Goal: Communication & Community: Answer question/provide support

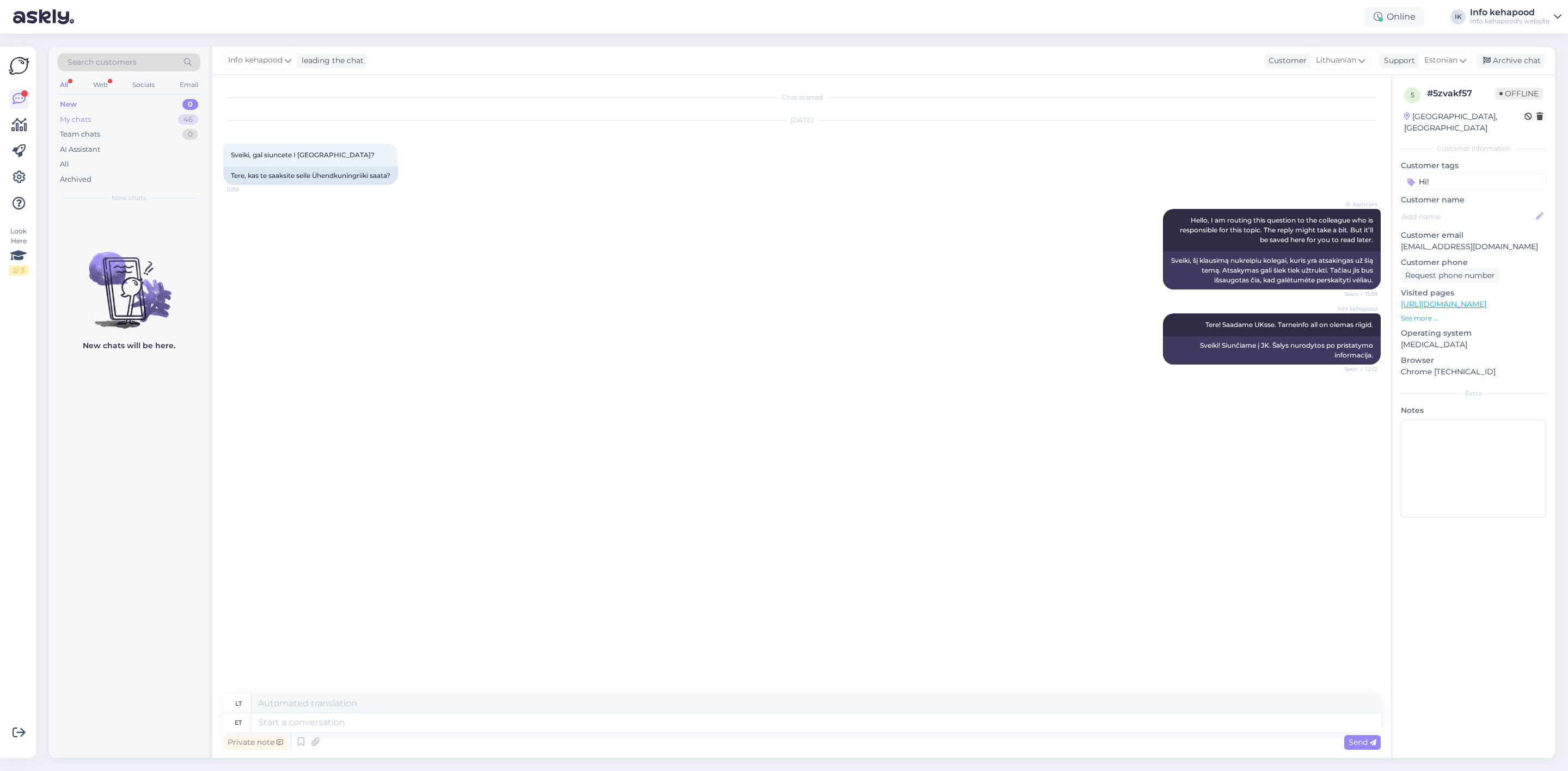
click at [106, 117] on div "My chats 46" at bounding box center [129, 120] width 143 height 15
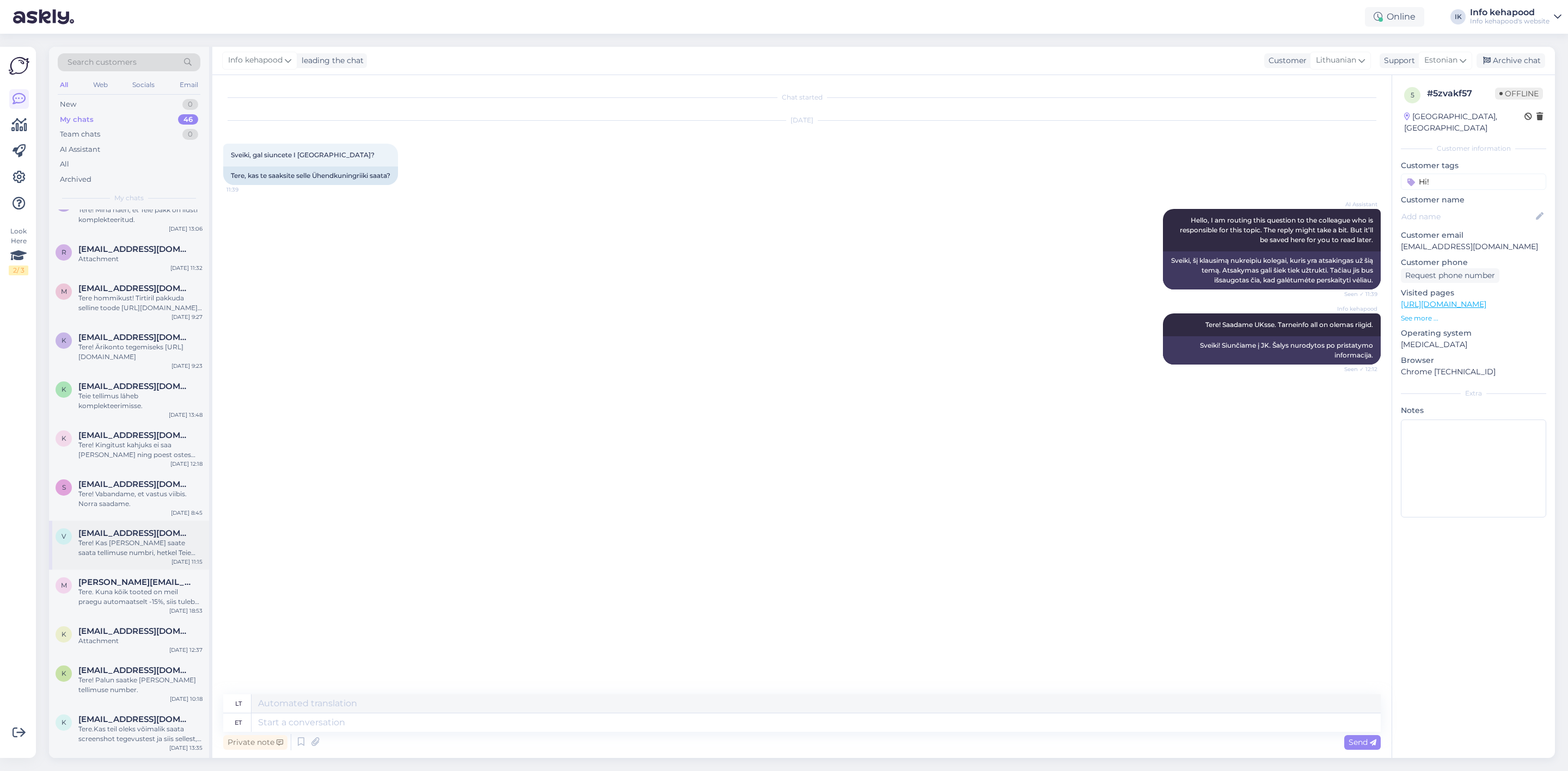
scroll to position [1604, 0]
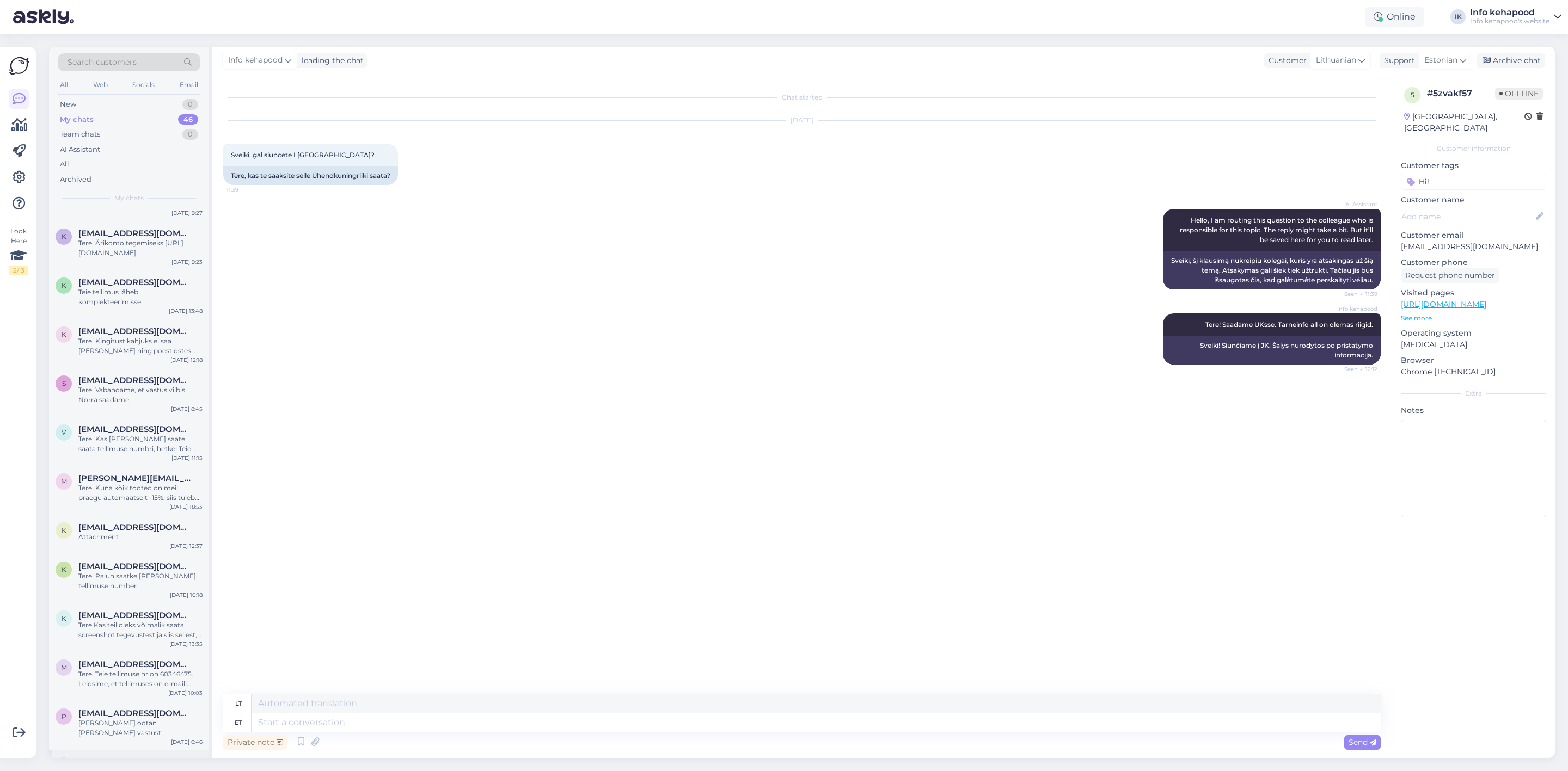
click at [126, 758] on span "[EMAIL_ADDRESS][DOMAIN_NAME]" at bounding box center [134, 763] width 113 height 10
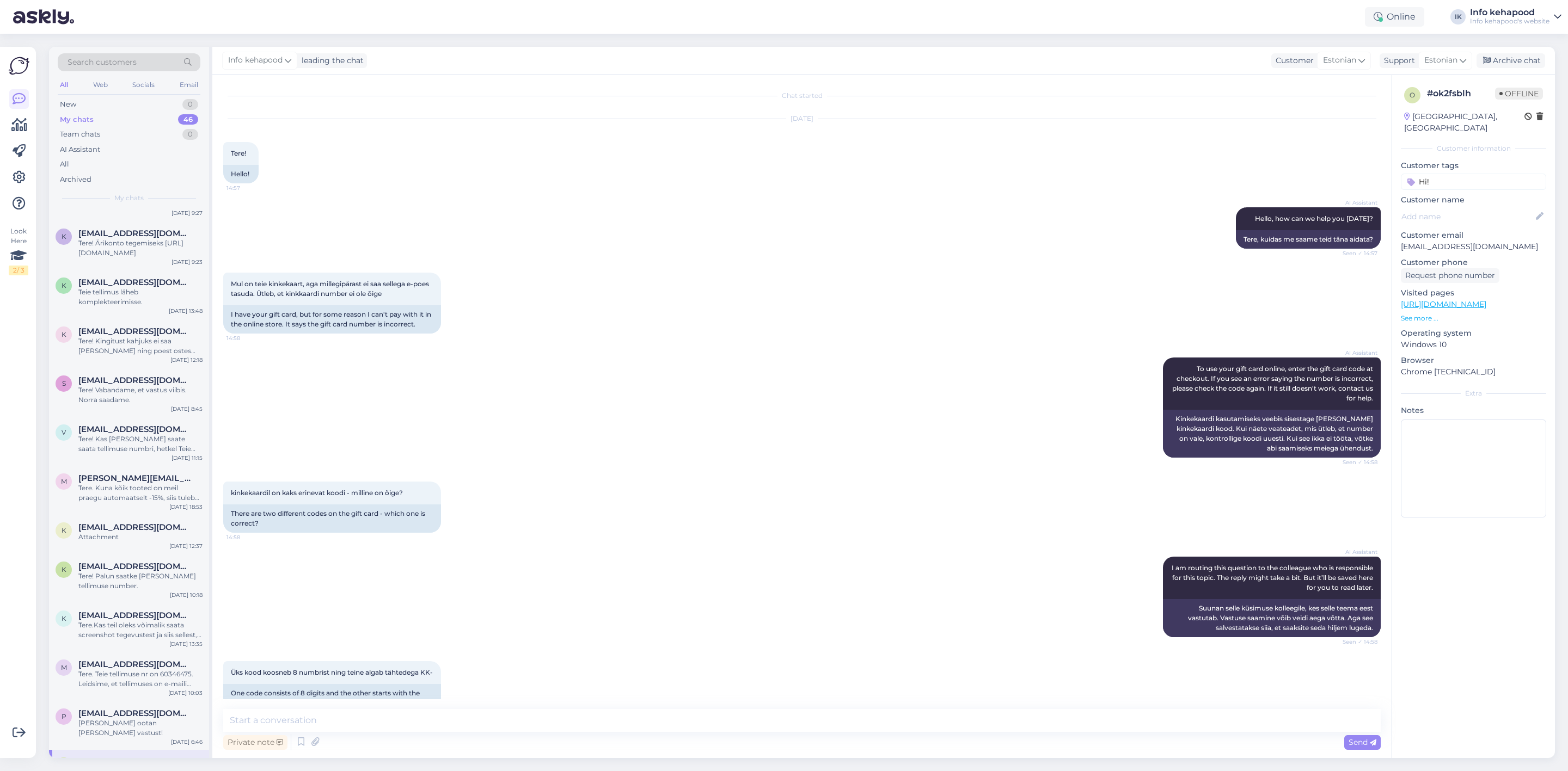
scroll to position [0, 0]
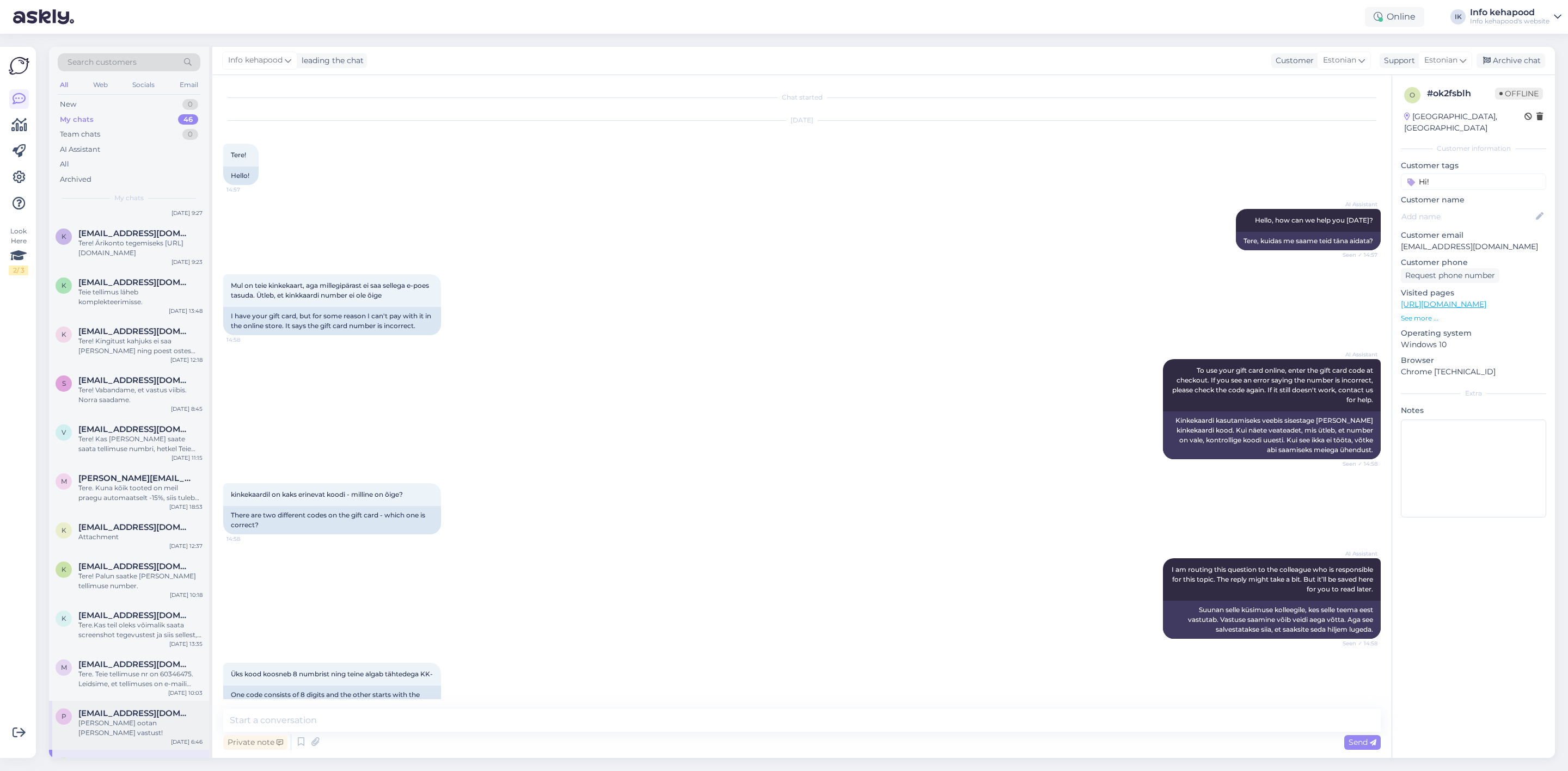
click at [96, 701] on div "p [EMAIL_ADDRESS][DOMAIN_NAME] [PERSON_NAME] ootan [PERSON_NAME] vastust! [DATE…" at bounding box center [129, 726] width 160 height 49
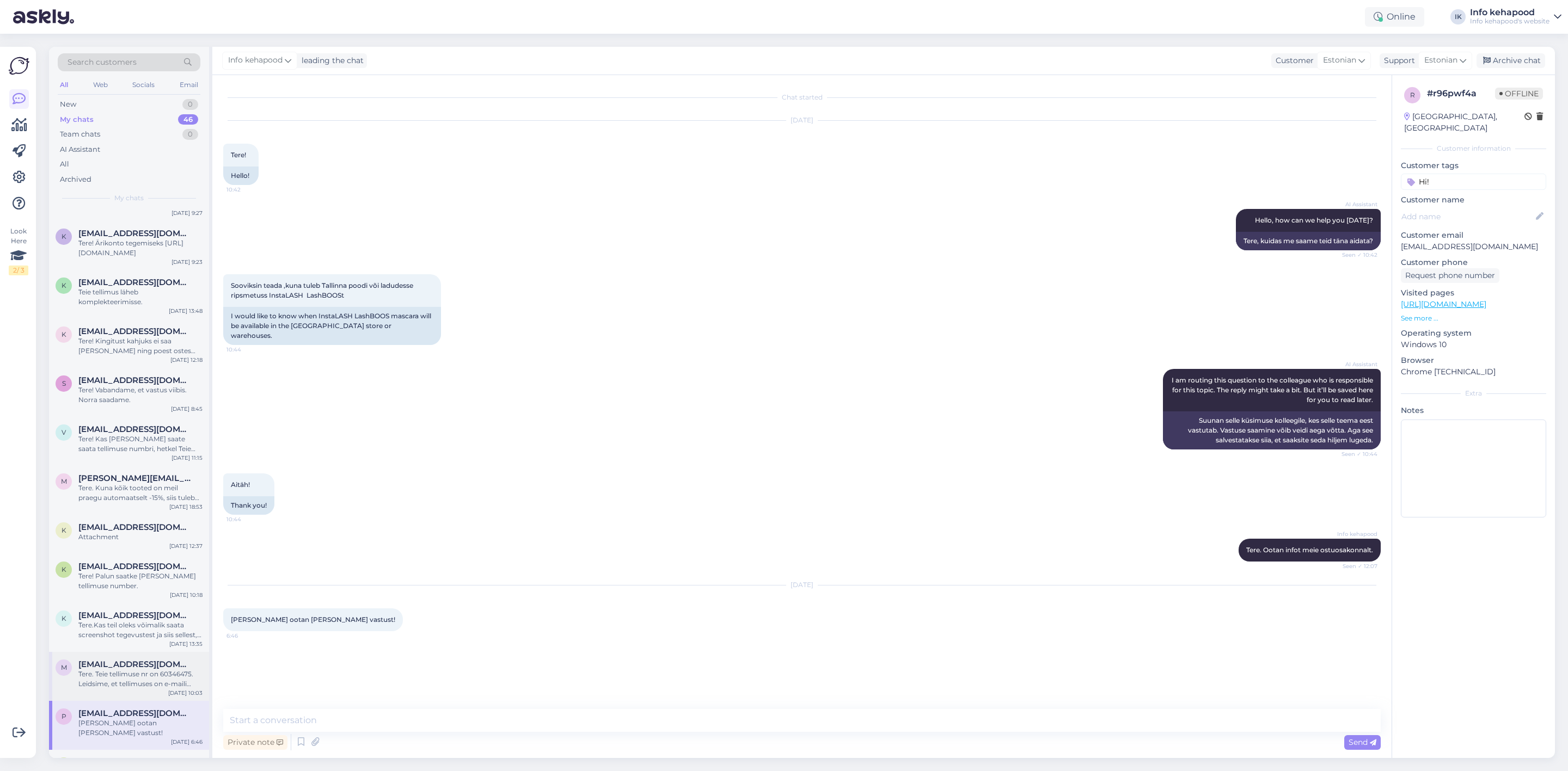
click at [100, 669] on div "Tere. Teie tellimuse nr on 60346475. Leidsime, et tellimuses on e-maili aadress…" at bounding box center [140, 679] width 124 height 20
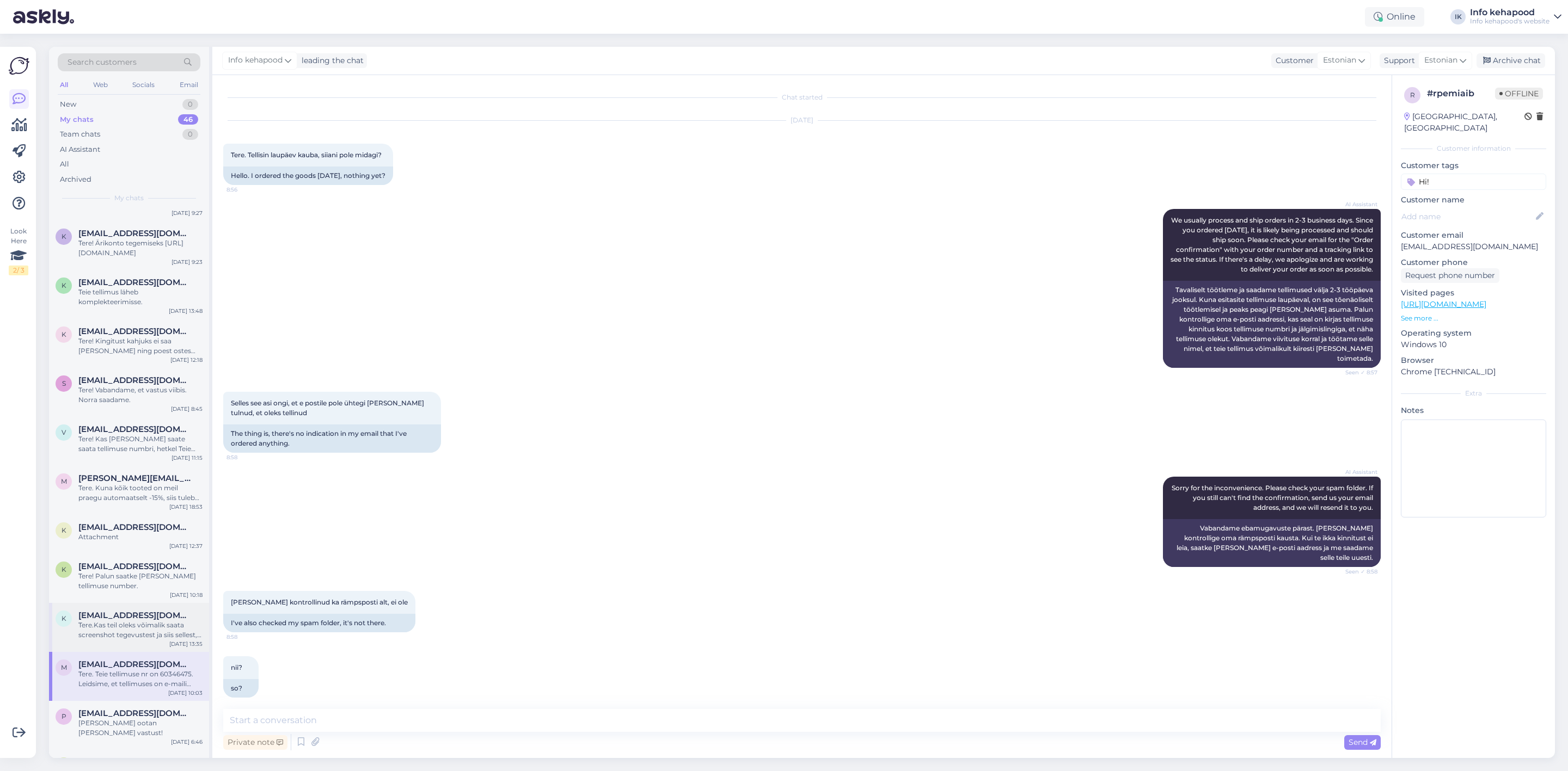
click at [128, 615] on div "k [EMAIL_ADDRESS][DOMAIN_NAME] Tere.Kas teil oleks võimalik saata screenshot te…" at bounding box center [129, 628] width 160 height 49
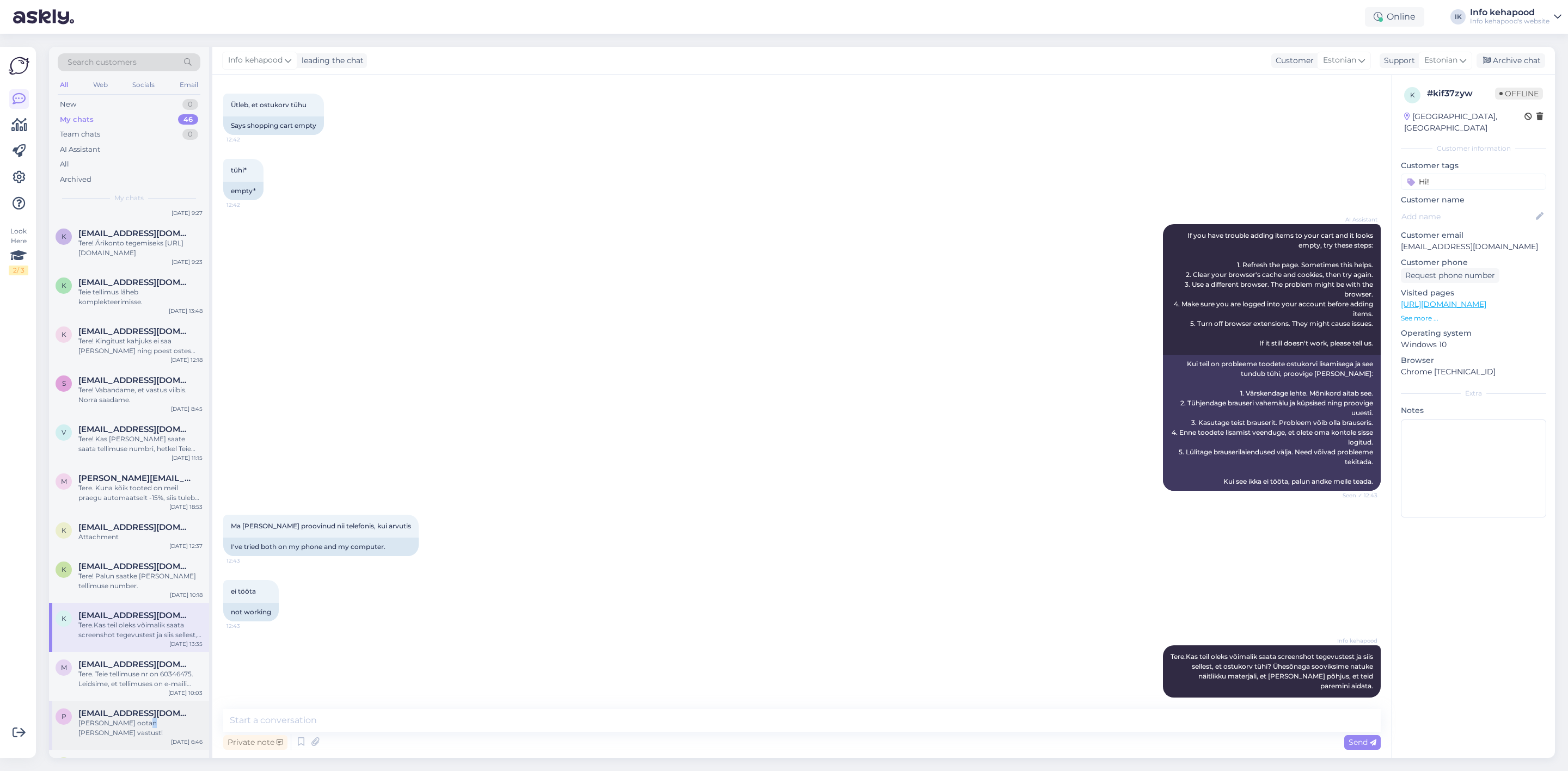
click at [141, 703] on div "p [EMAIL_ADDRESS][DOMAIN_NAME] [PERSON_NAME] ootan [PERSON_NAME] vastust! [DATE…" at bounding box center [129, 726] width 160 height 49
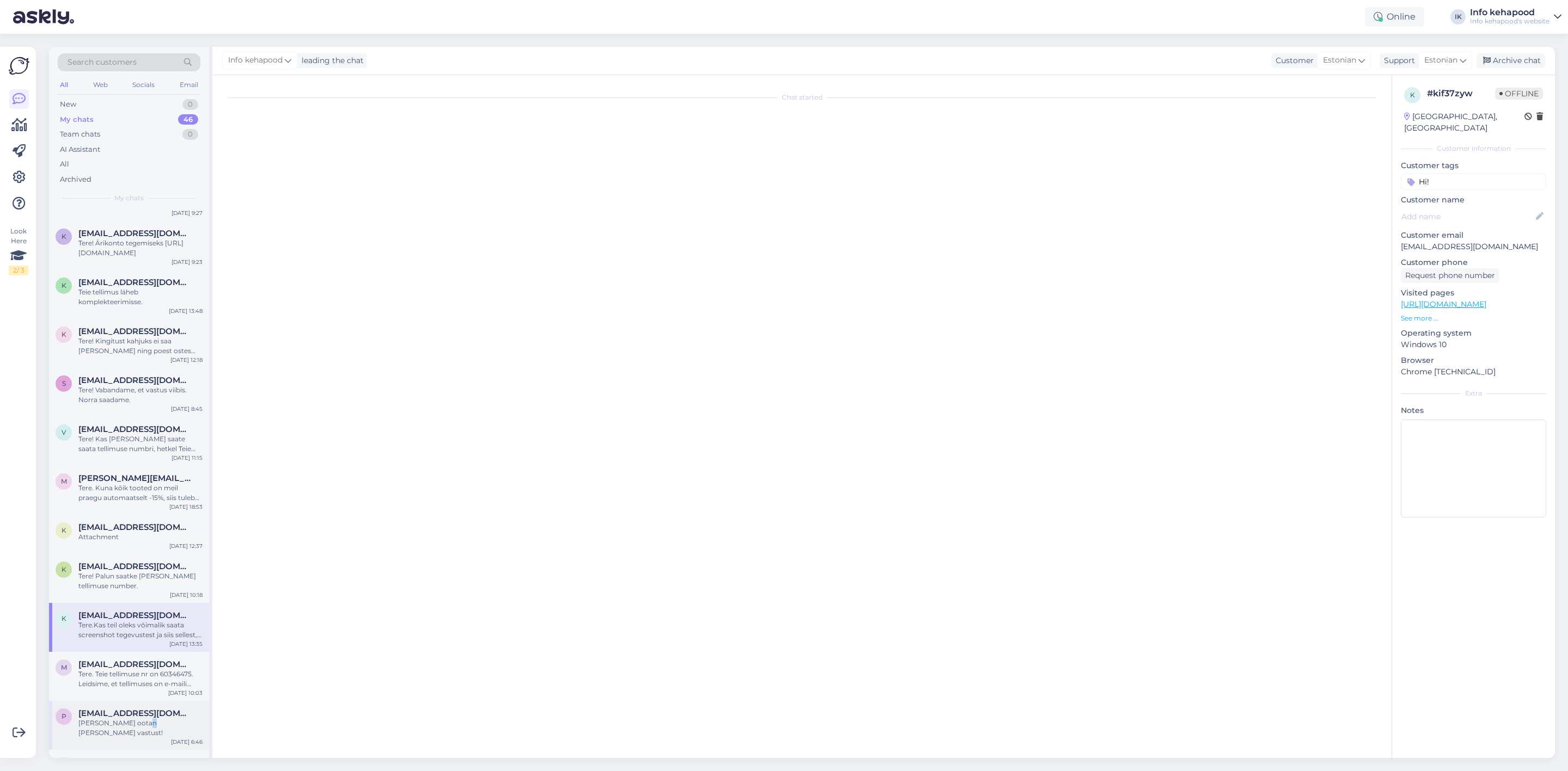
scroll to position [32, 0]
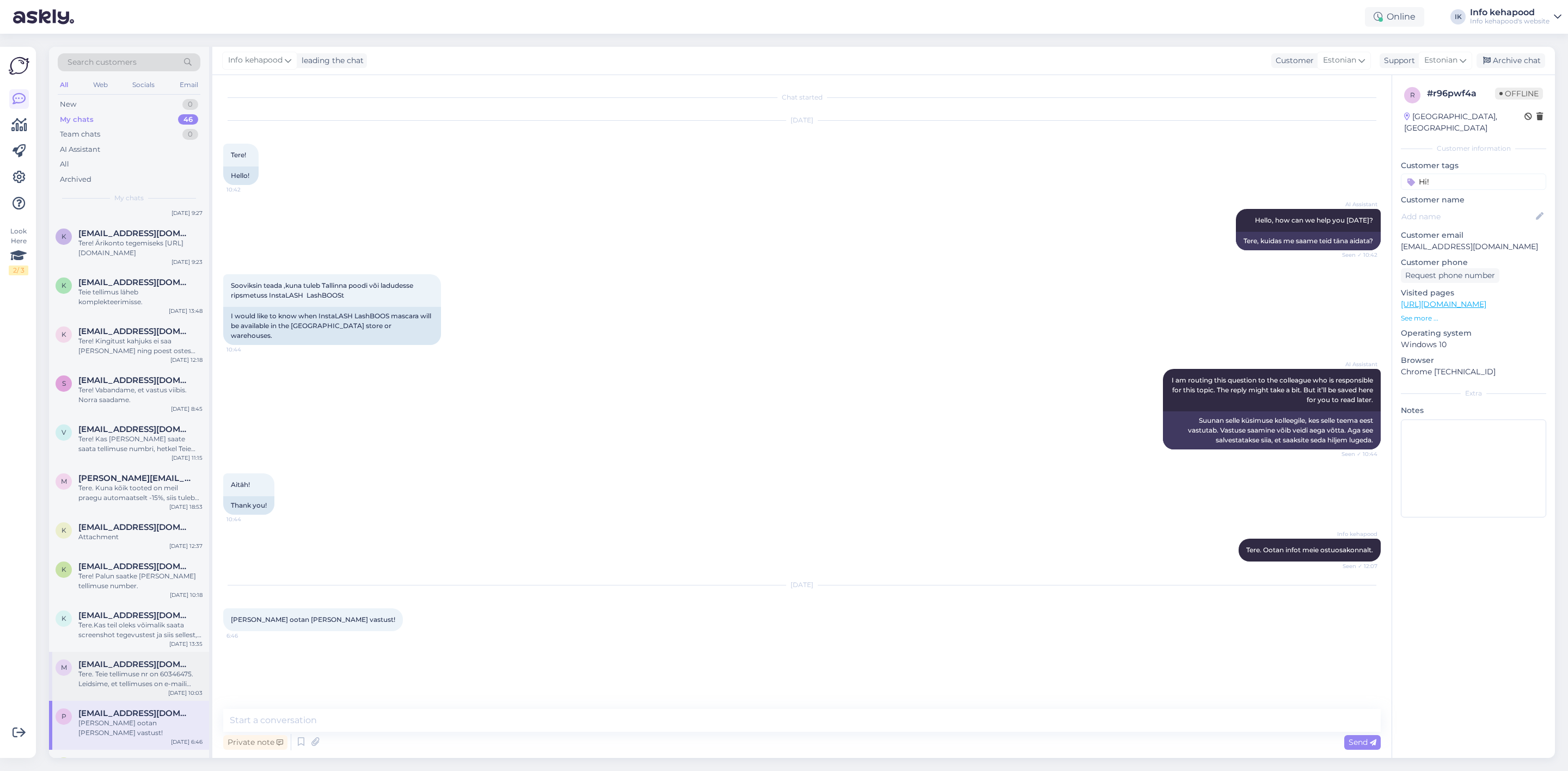
click at [108, 669] on div "Tere. Teie tellimuse nr on 60346475. Leidsime, et tellimuses on e-maili aadress…" at bounding box center [140, 679] width 124 height 20
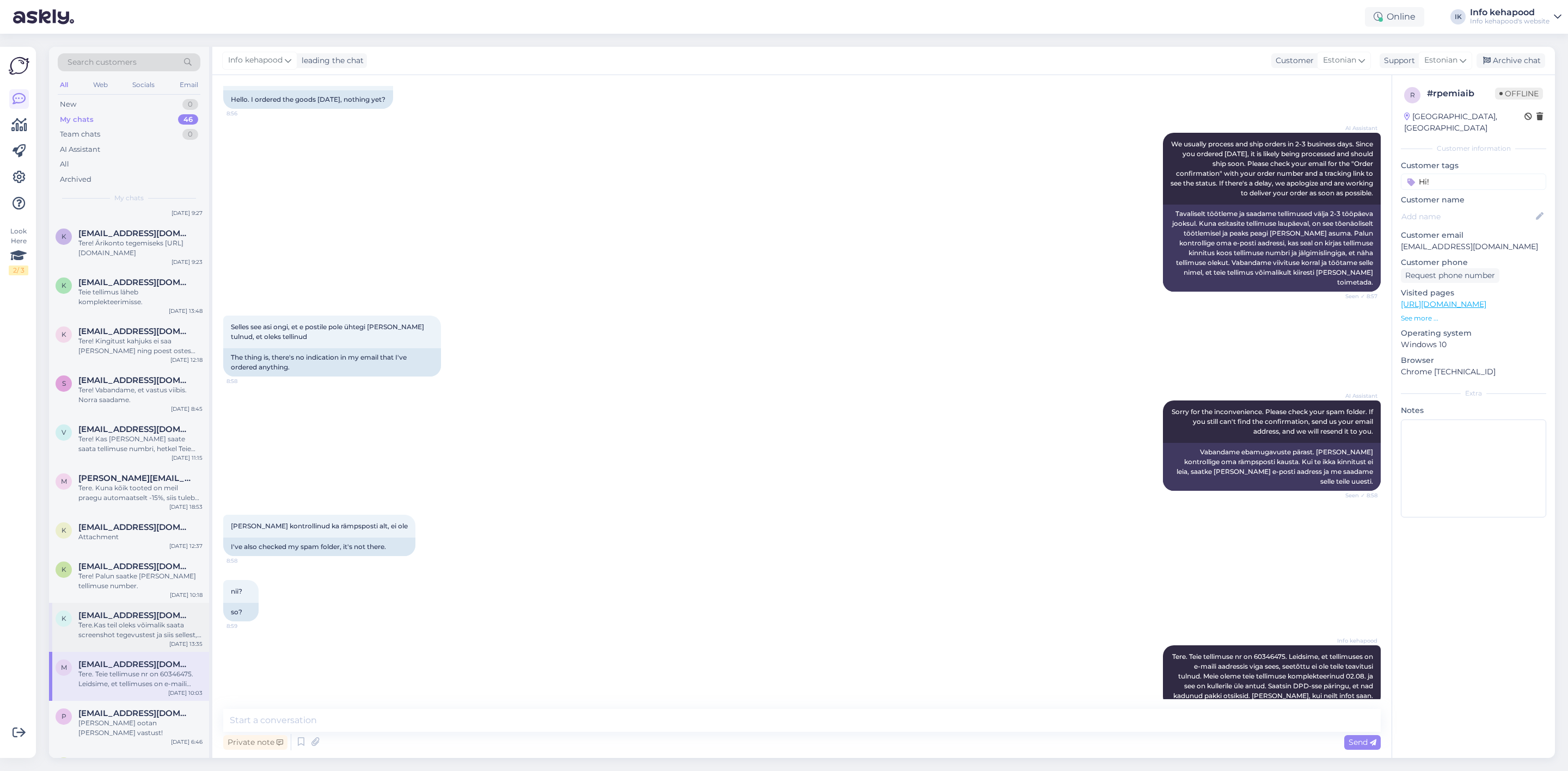
click at [98, 620] on div "Tere.Kas teil oleks võimalik saata screenshot tegevustest ja siis sellest, et o…" at bounding box center [140, 630] width 124 height 20
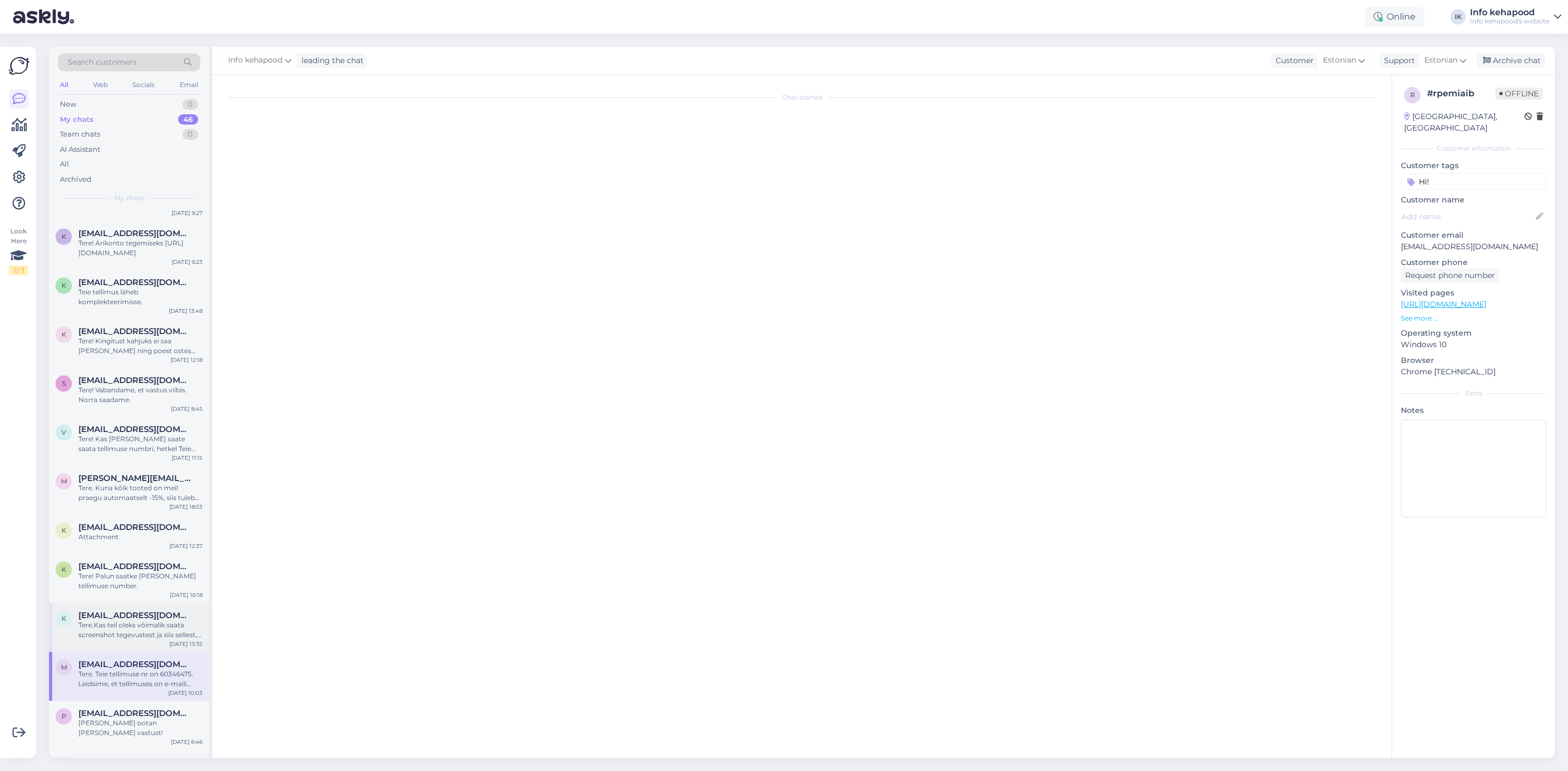
scroll to position [246, 0]
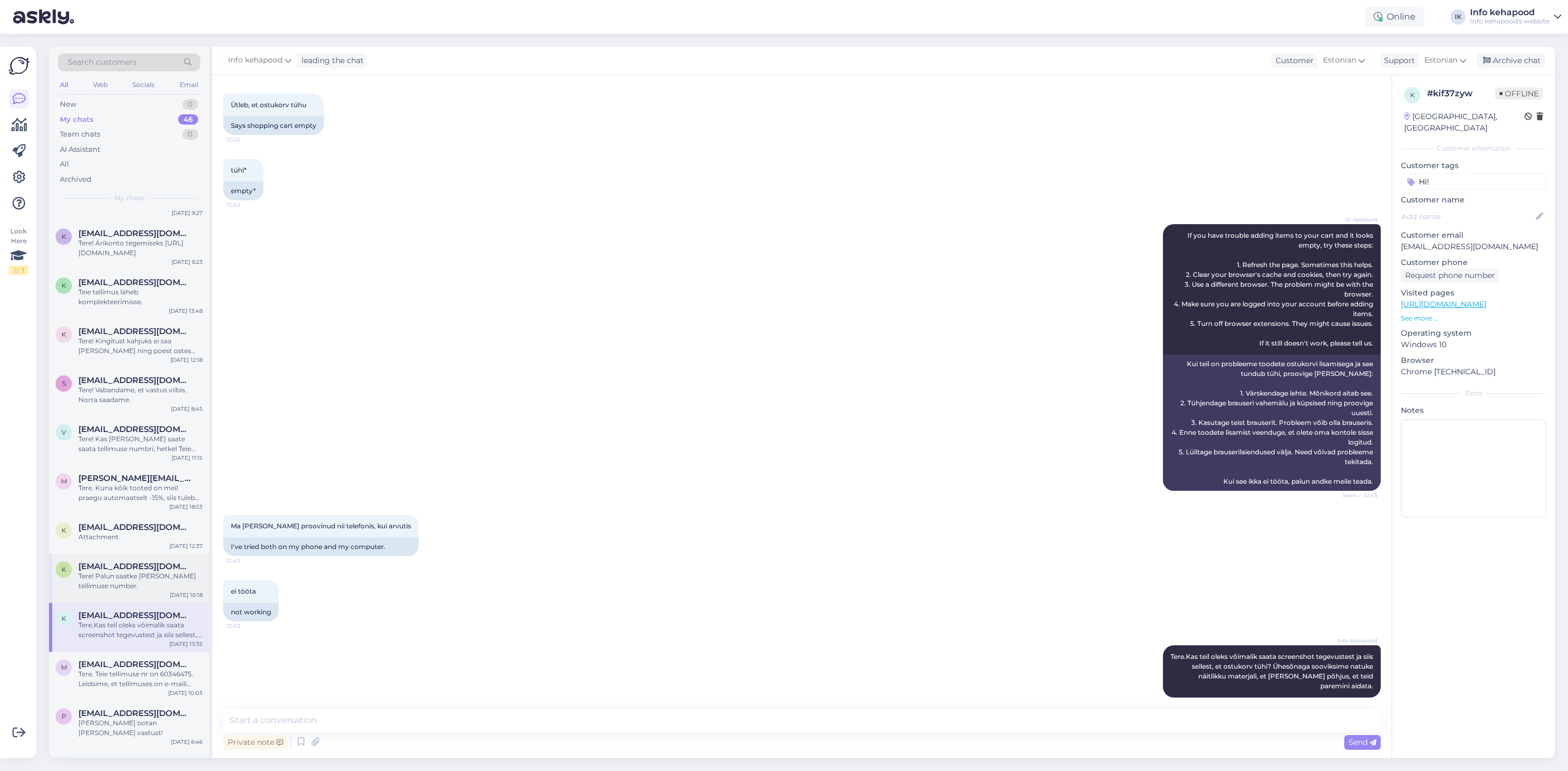
click at [89, 572] on div "Tere! Palun saatke [PERSON_NAME] tellimuse number." at bounding box center [140, 581] width 124 height 20
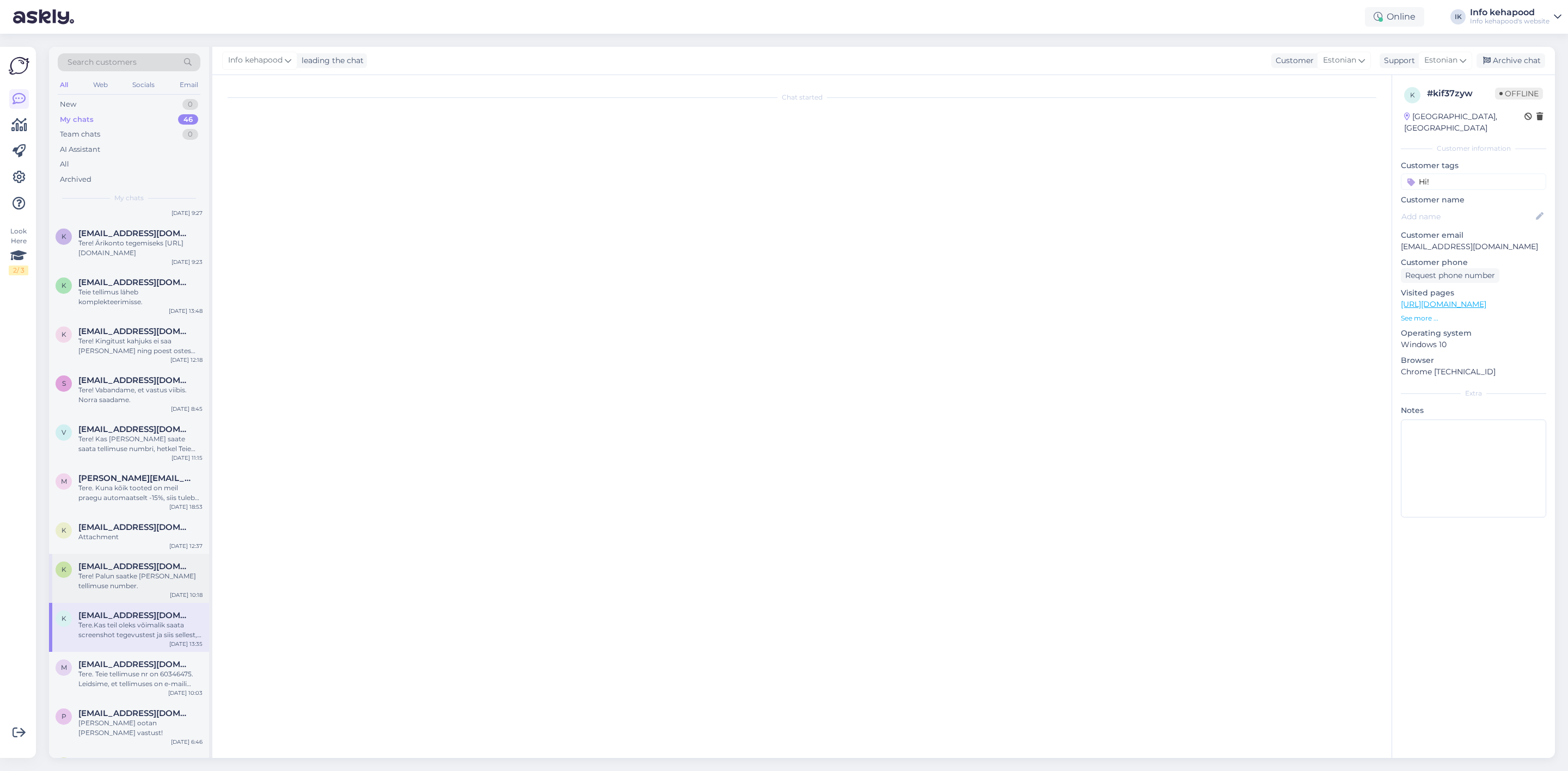
scroll to position [0, 0]
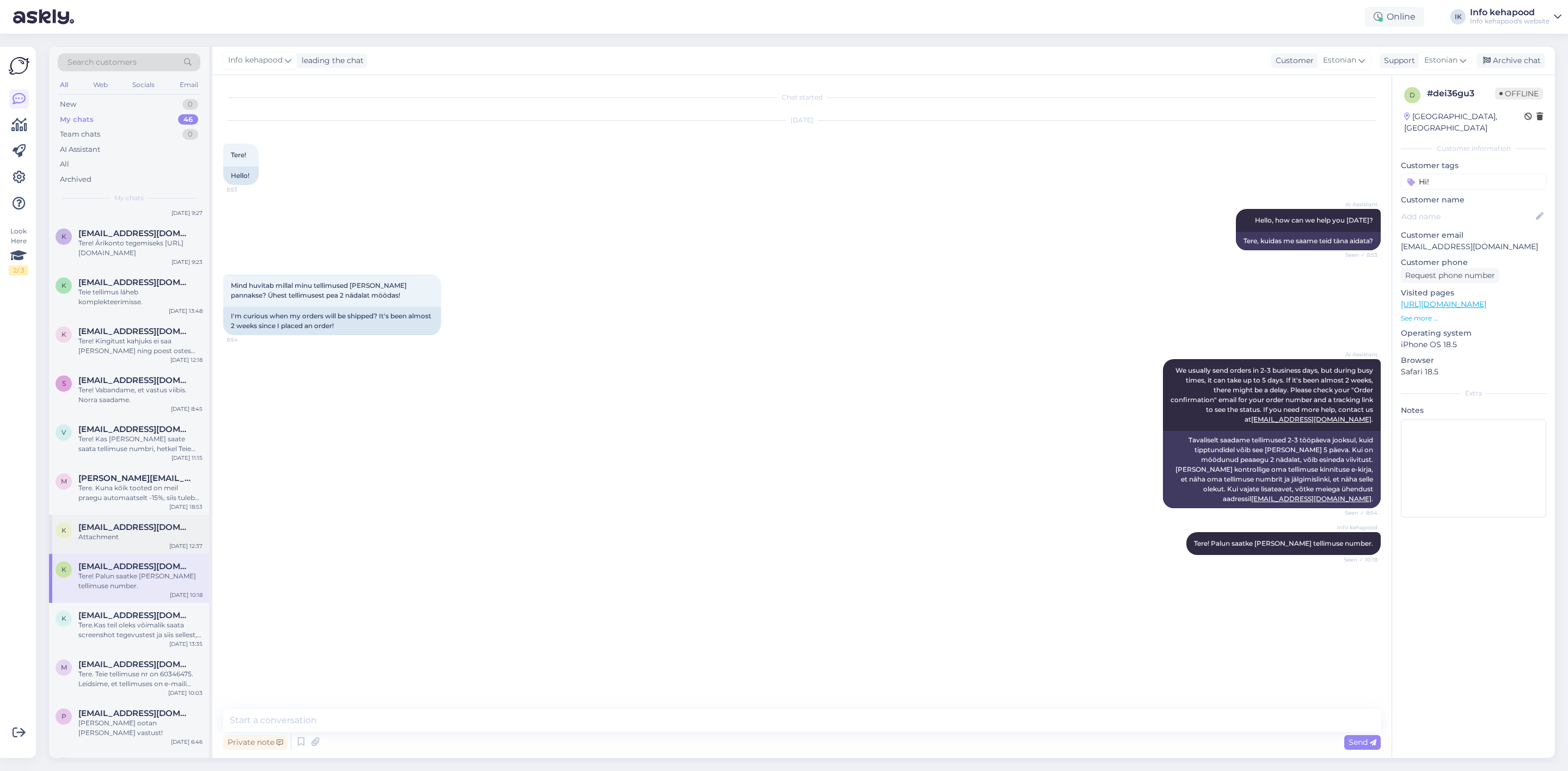
click at [134, 532] on div "Attachment" at bounding box center [140, 537] width 124 height 10
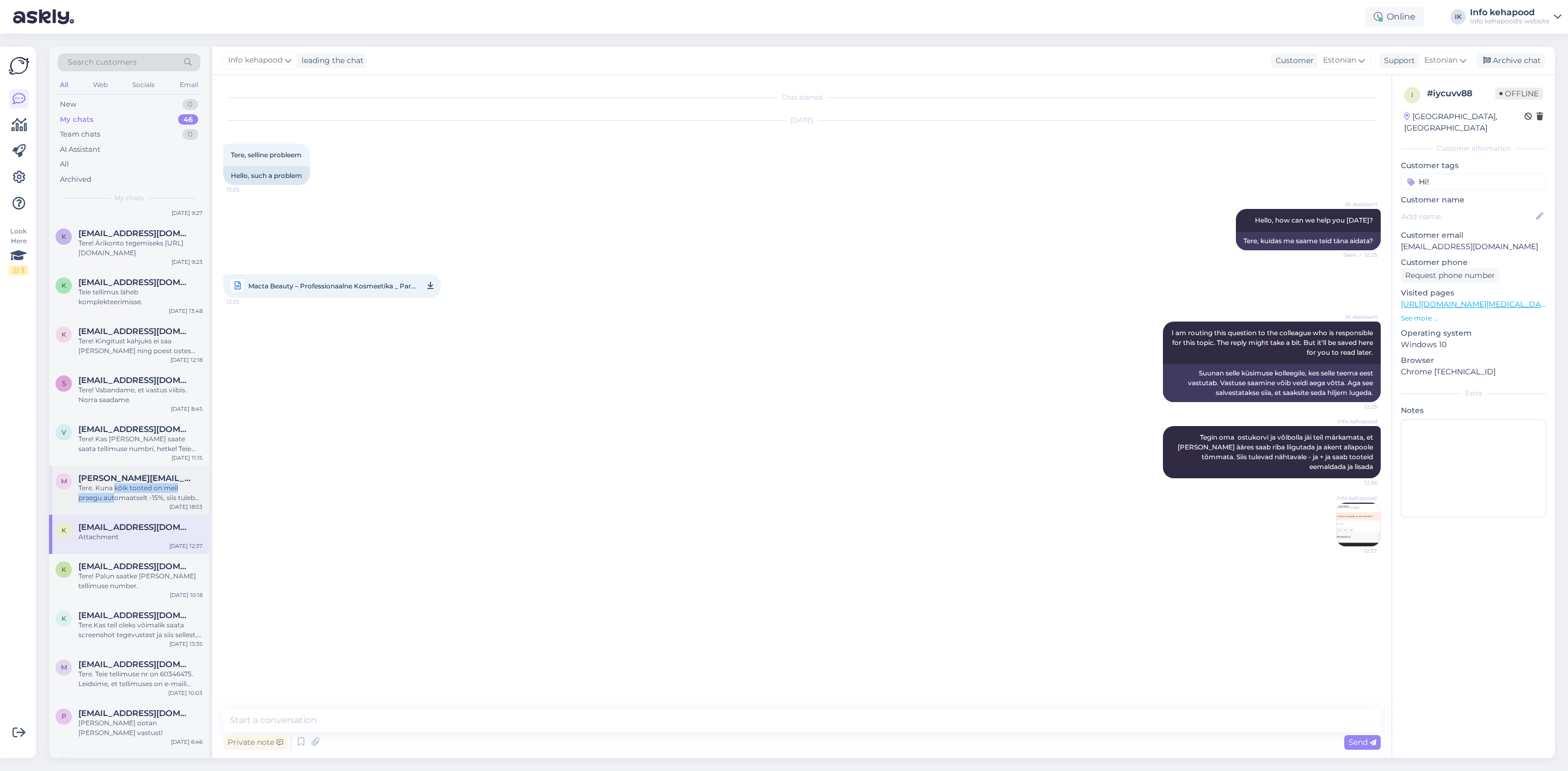
click at [114, 483] on div "Tere. Kuna kõik tooted on meil praegu automaatselt -15%, siis tulebki koodi kas…" at bounding box center [140, 493] width 124 height 20
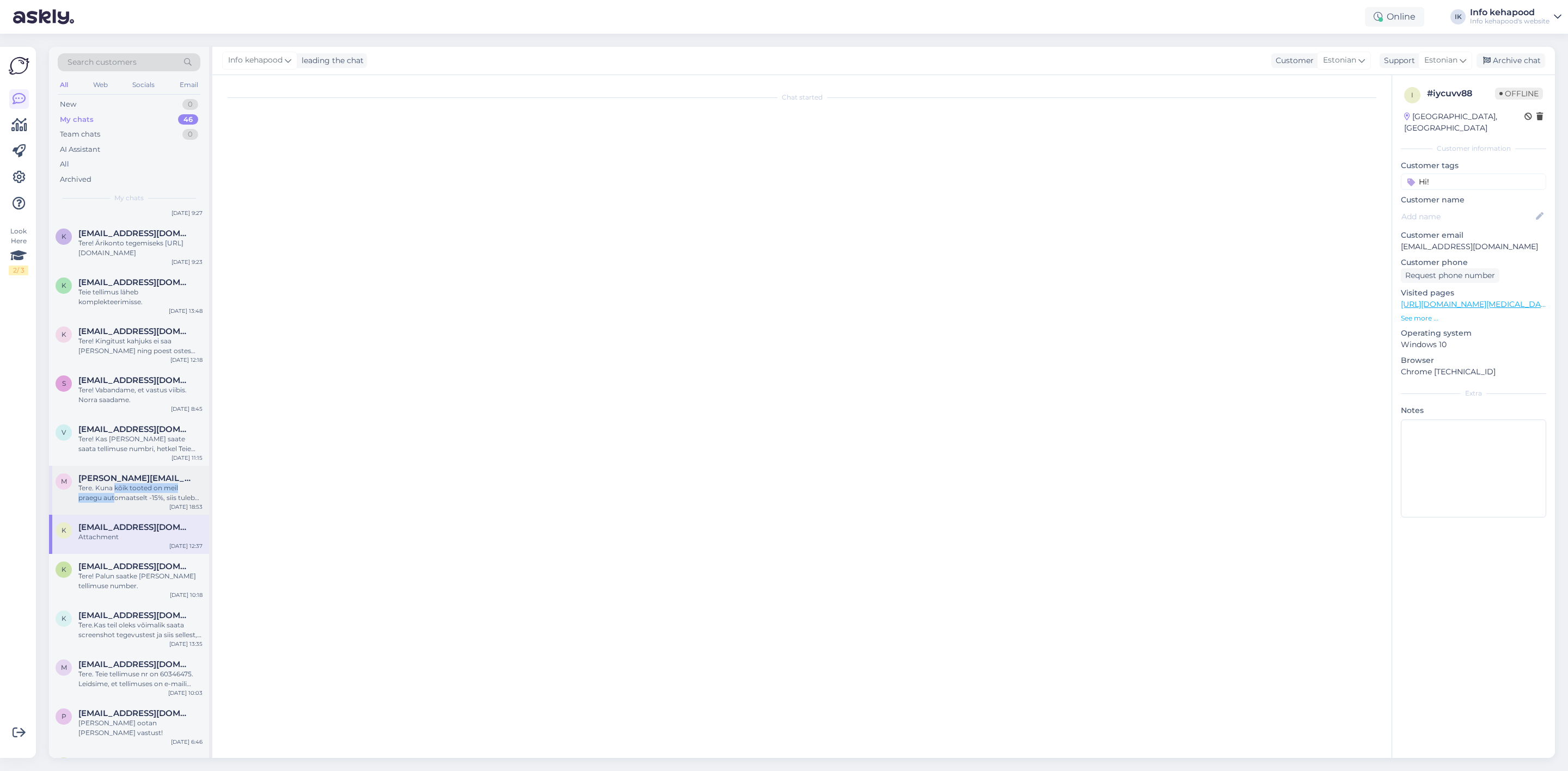
scroll to position [336, 0]
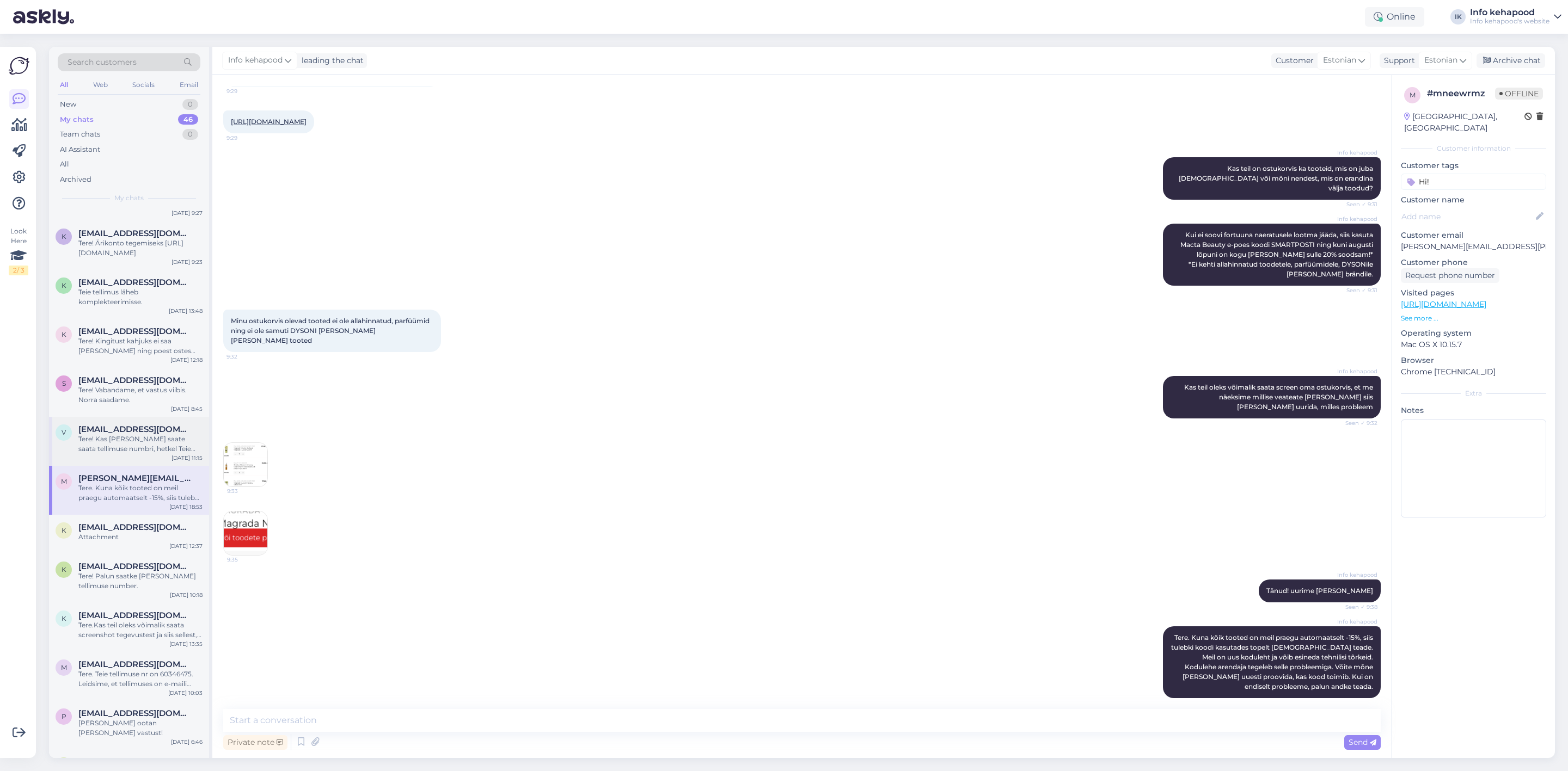
click at [121, 434] on div "Tere! Kas [PERSON_NAME] saate saata tellimuse numbri, hetkel Teie nimega ma tel…" at bounding box center [140, 444] width 124 height 20
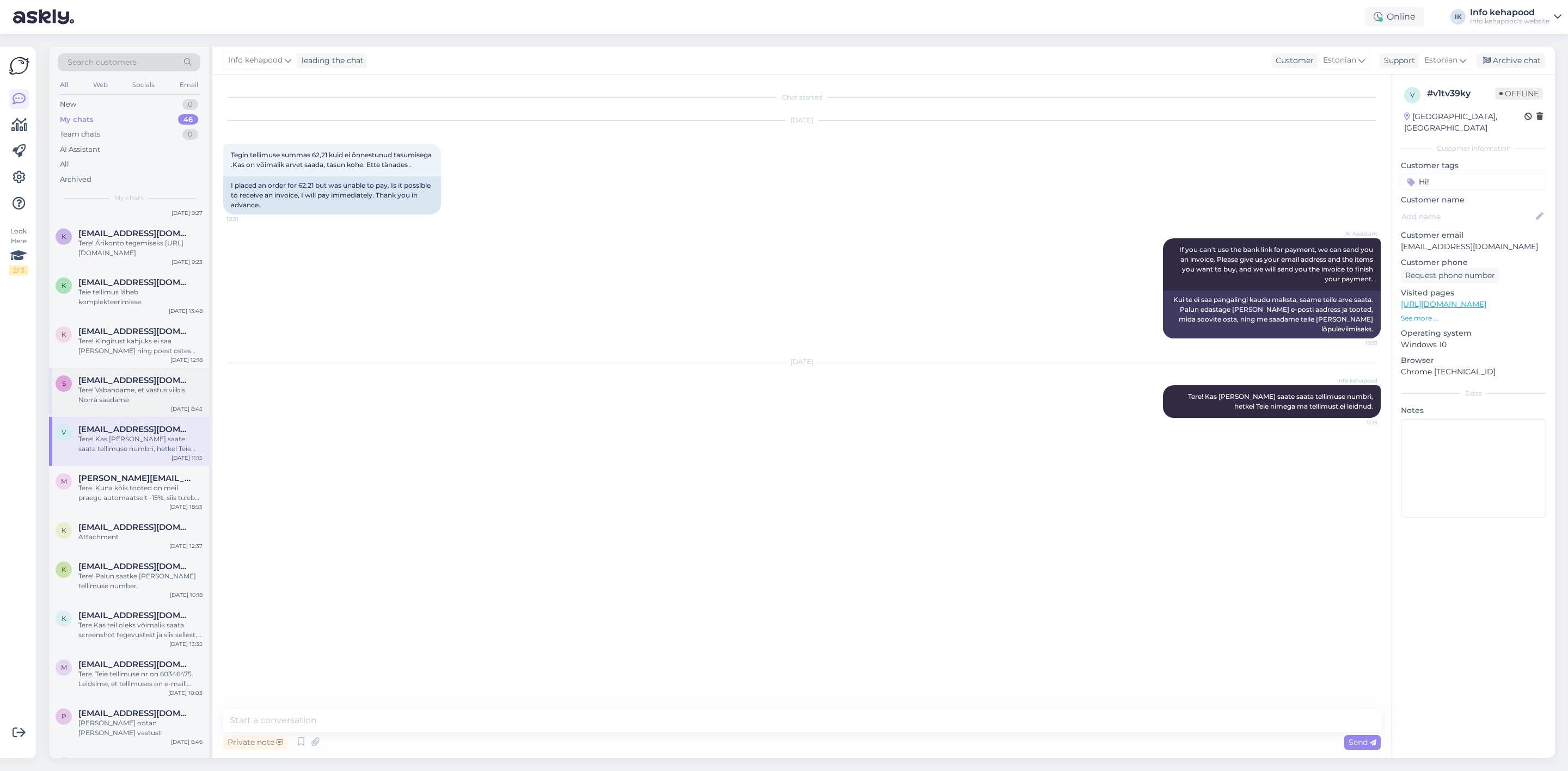
click at [140, 386] on div "Tere! Vabandame, et vastus viibis. Norra saadame." at bounding box center [140, 395] width 124 height 20
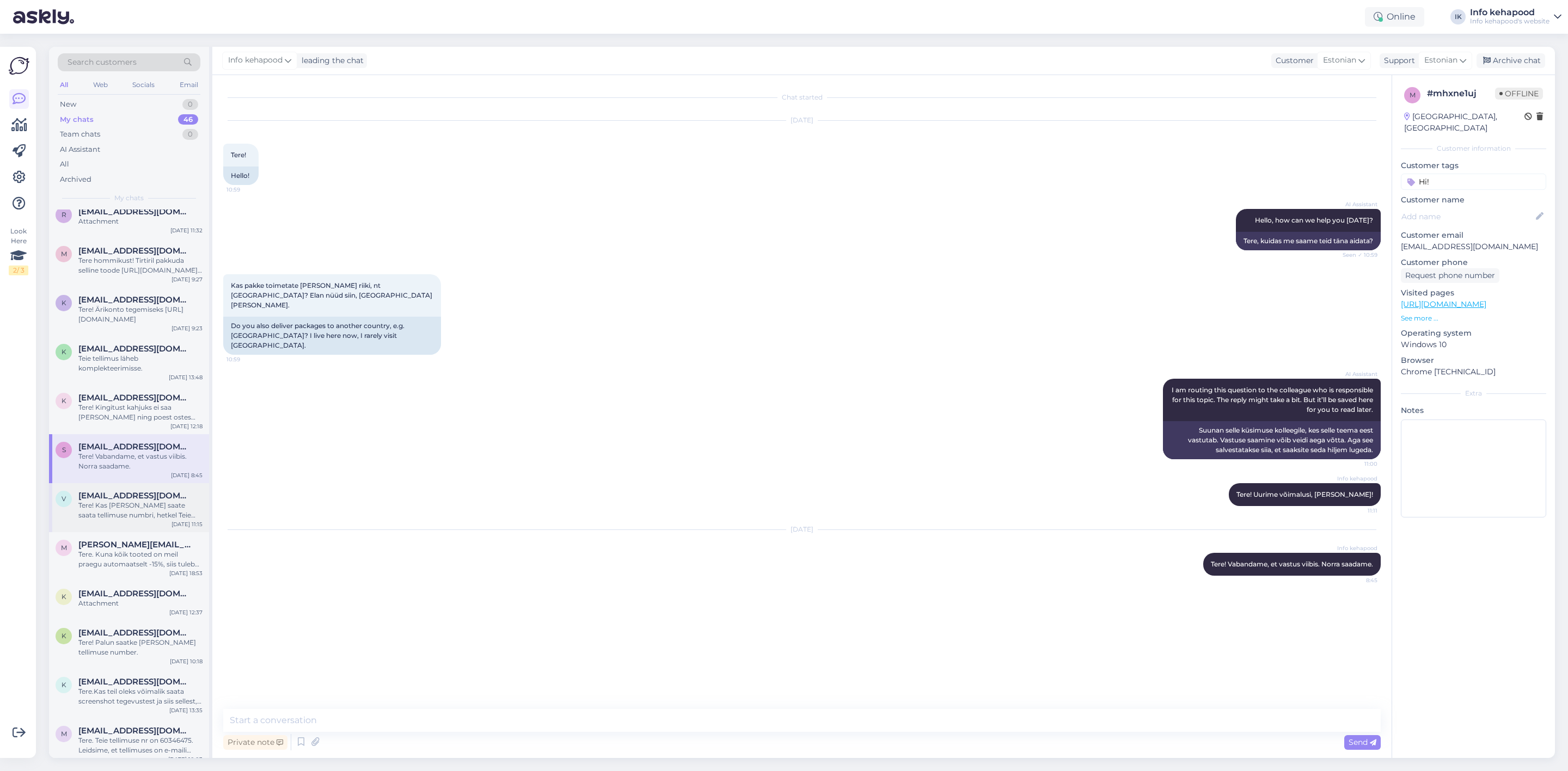
scroll to position [1442, 0]
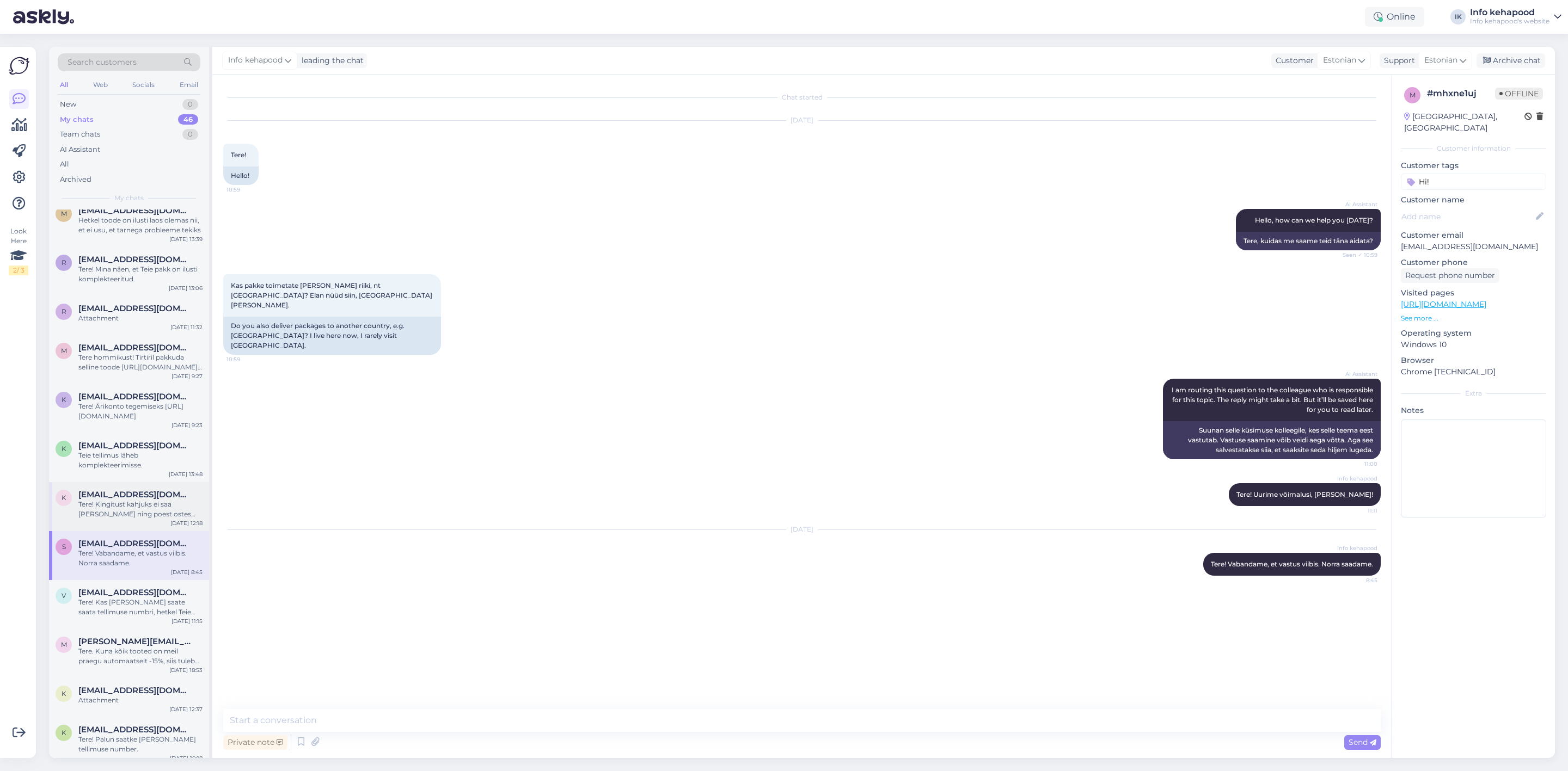
click at [117, 500] on div "Tere! Kingitust kahjuks ei saa [PERSON_NAME] ning poest ostes kehtivad soodustu…" at bounding box center [140, 509] width 124 height 20
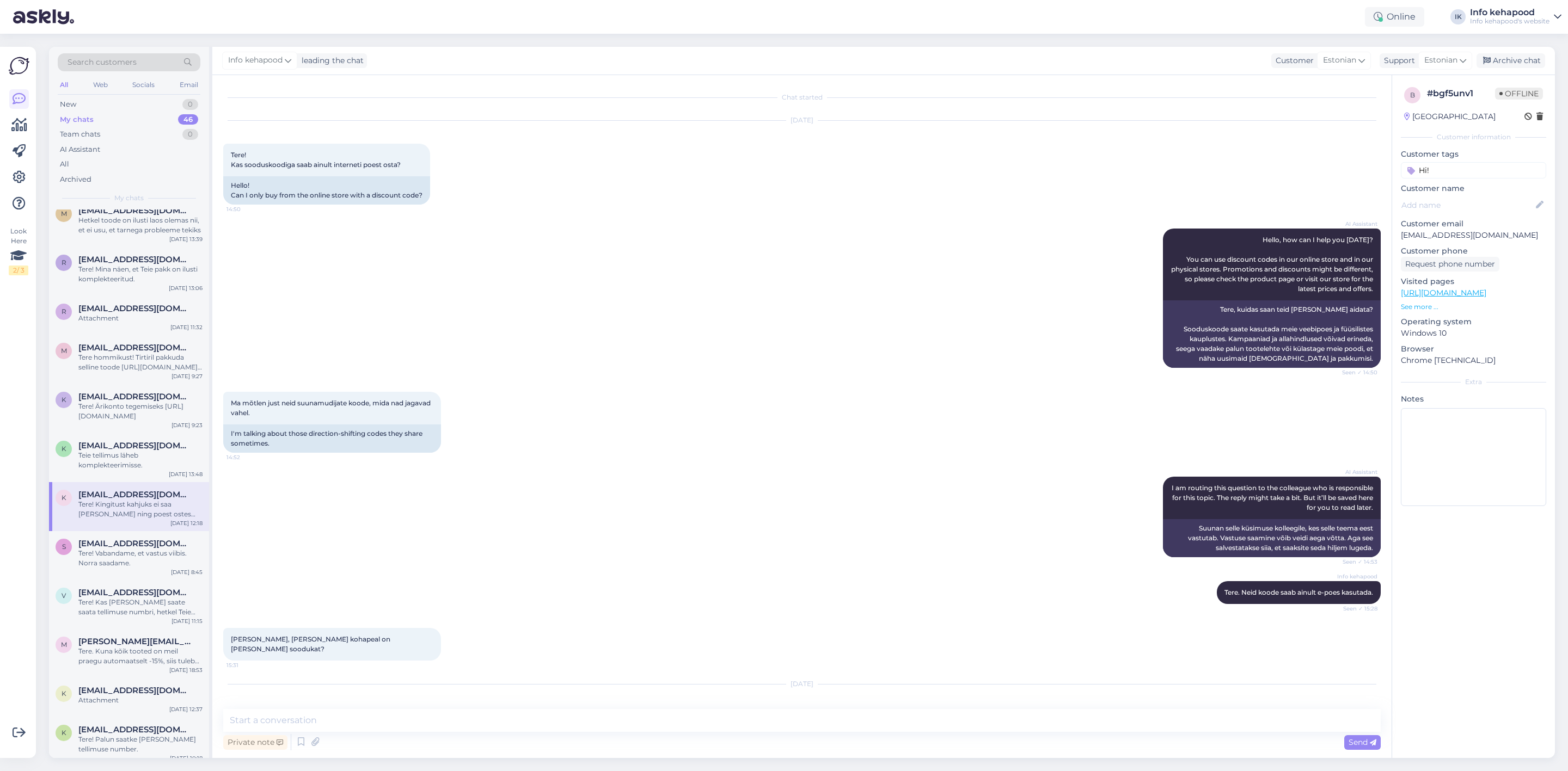
scroll to position [1549, 0]
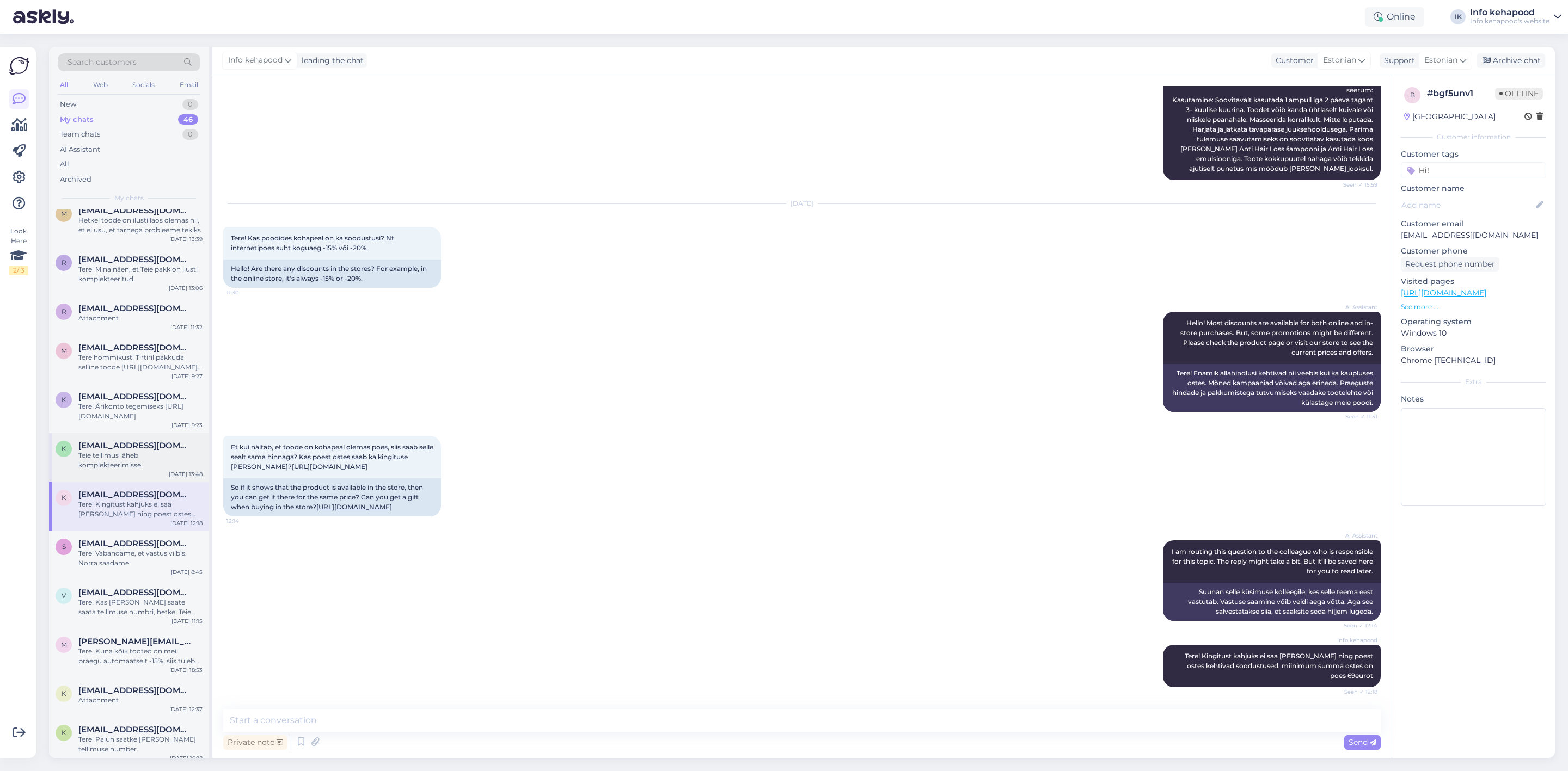
click at [113, 433] on div "k [EMAIL_ADDRESS][DOMAIN_NAME] Teie tellimus läheb komplekteerimisse. [DATE] 13…" at bounding box center [129, 458] width 160 height 49
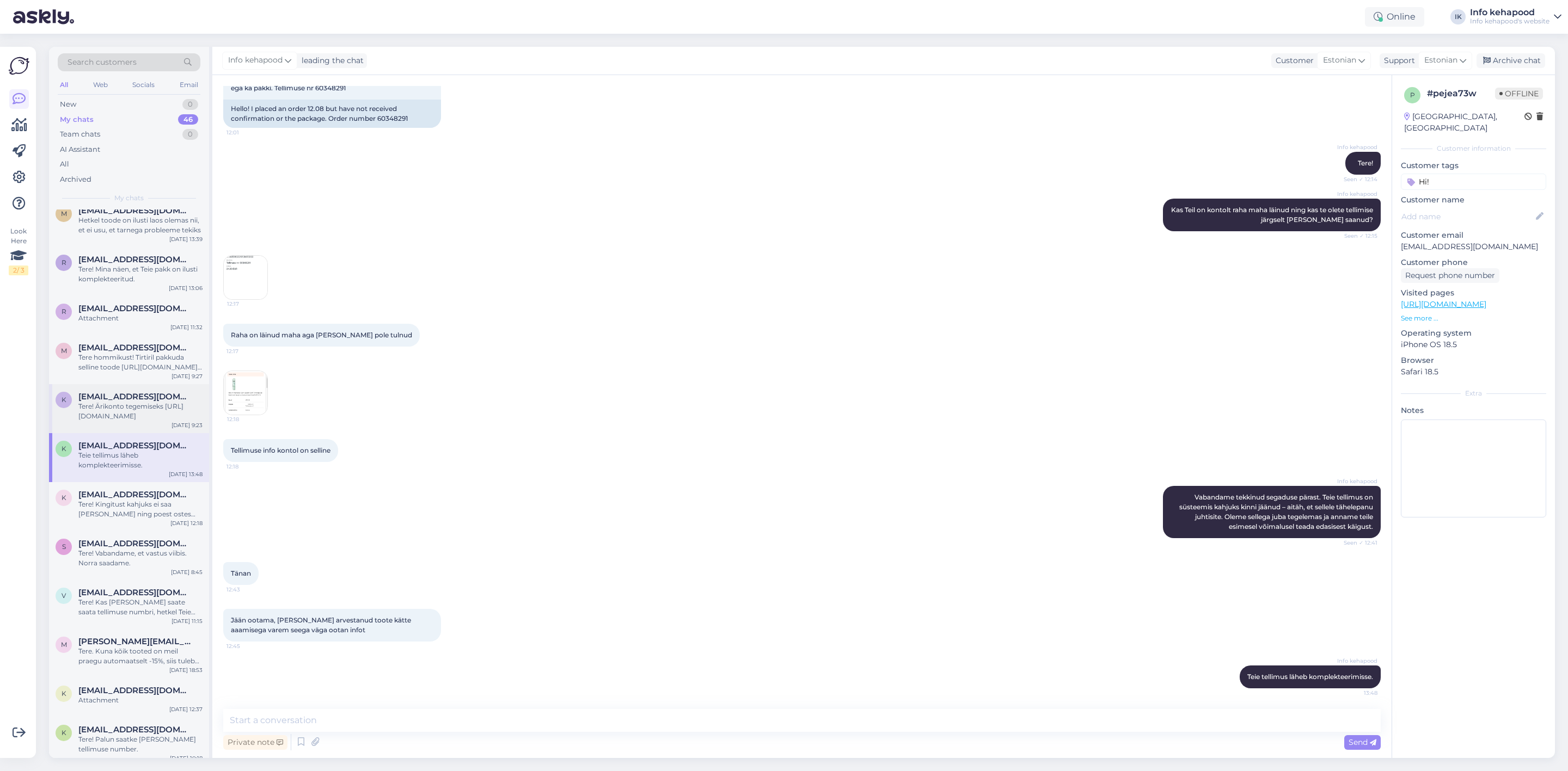
click at [116, 401] on div "Tere! Ärikonto tegemiseks [URL][DOMAIN_NAME]" at bounding box center [140, 411] width 124 height 20
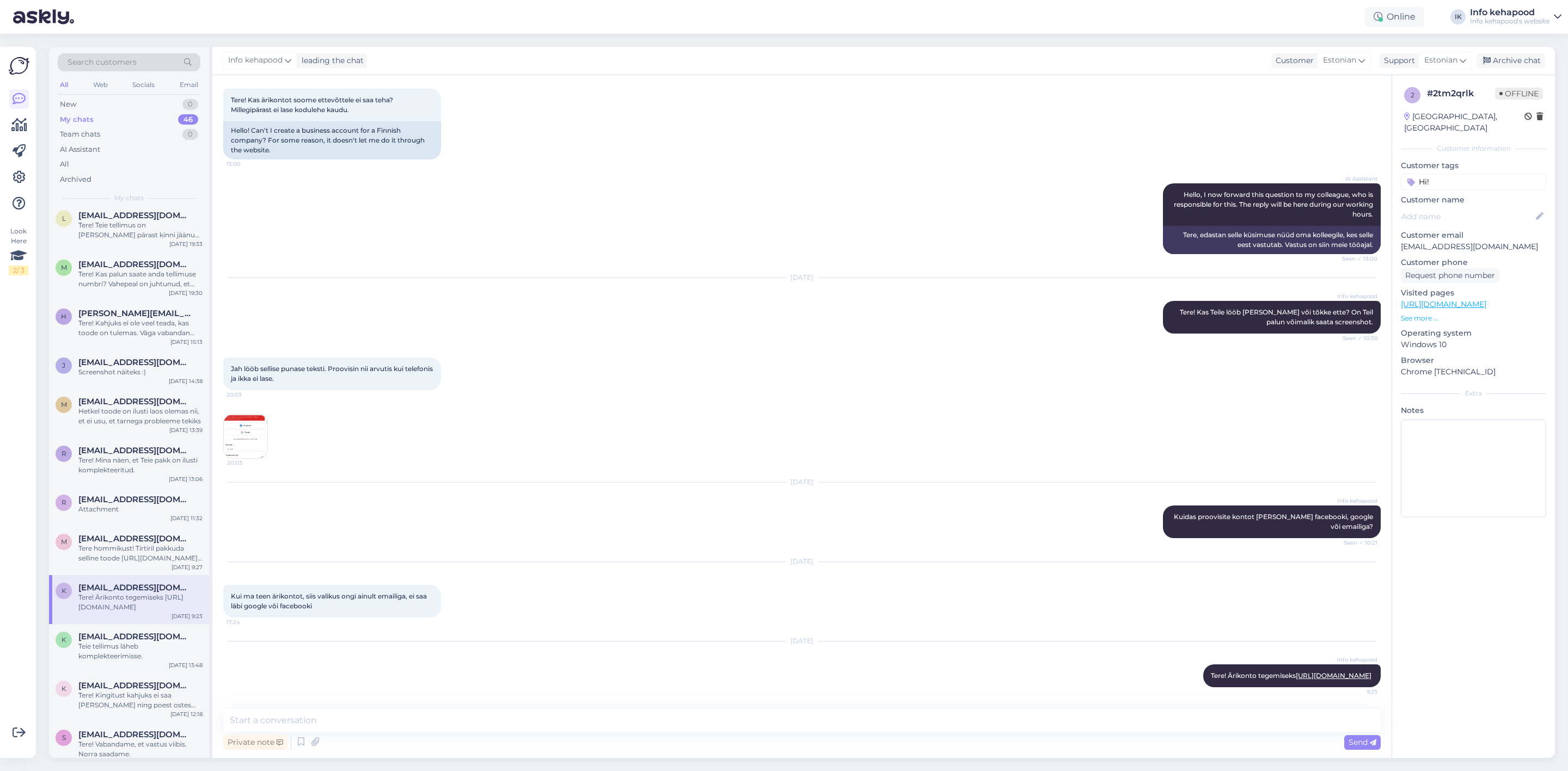
scroll to position [1197, 0]
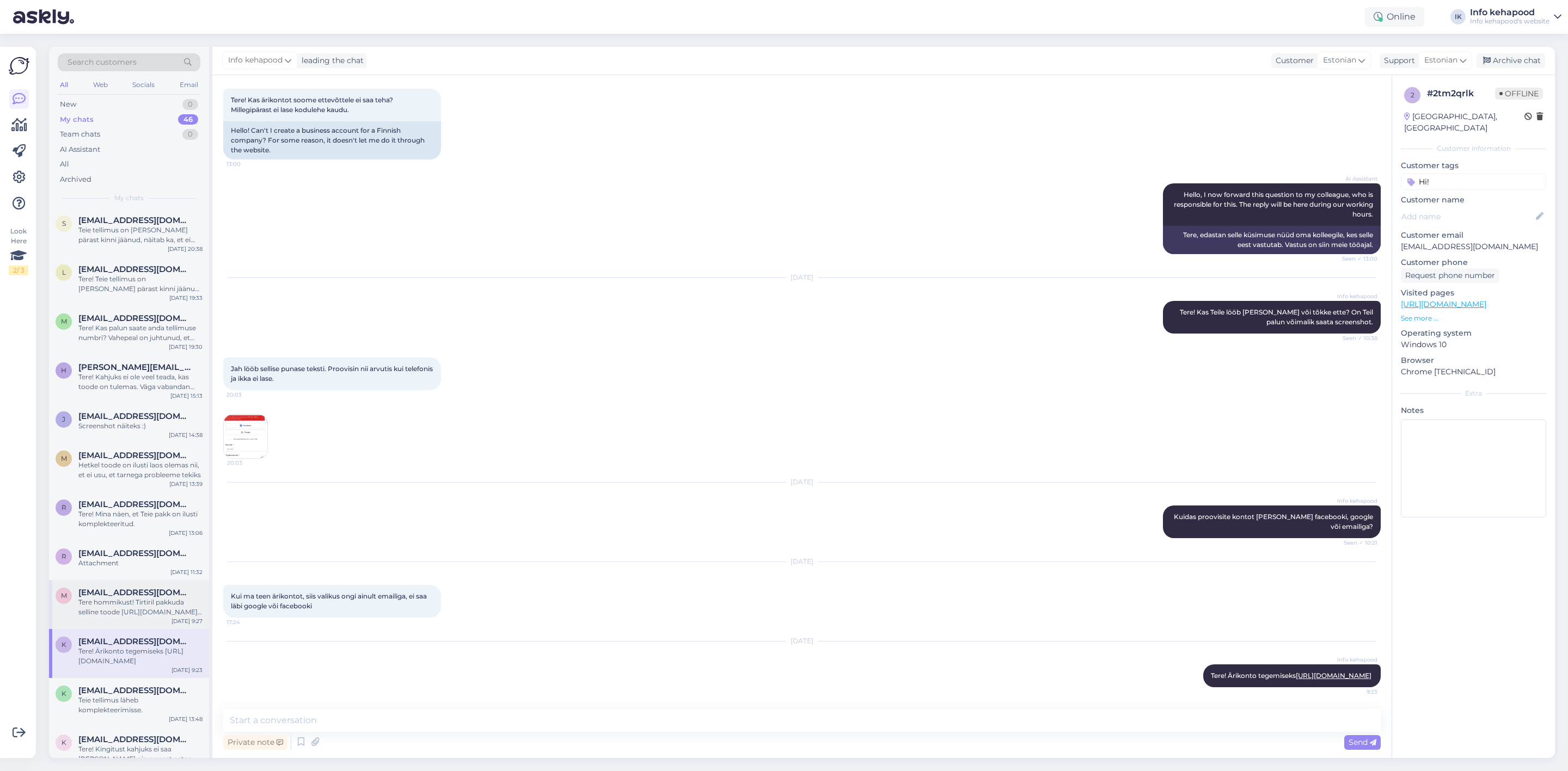
click at [105, 597] on div "Tere hommikust! Tirtiril pakkuda selline toode [URL][DOMAIN_NAME]. Teistelt fir…" at bounding box center [140, 607] width 124 height 20
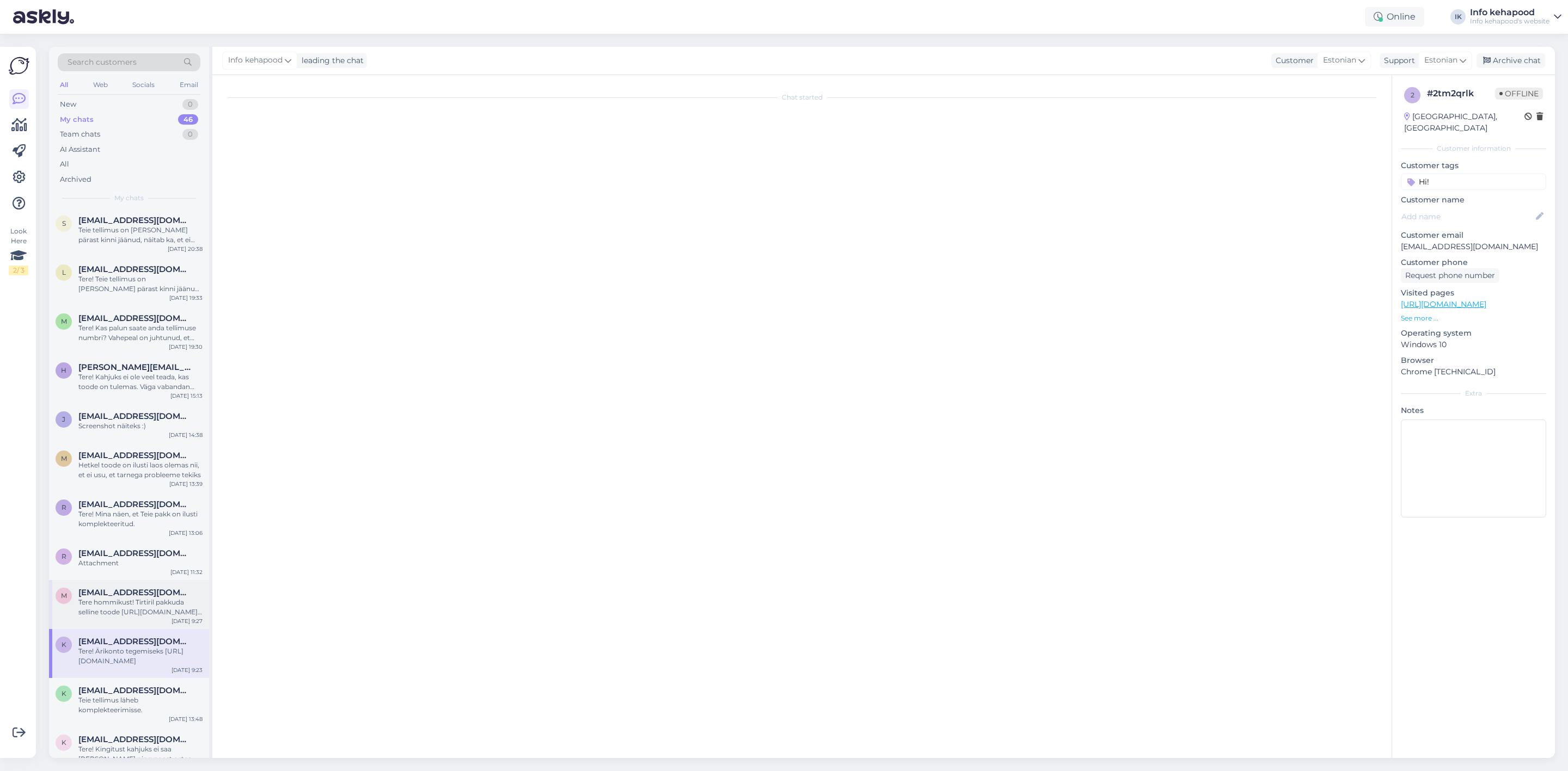
scroll to position [11, 0]
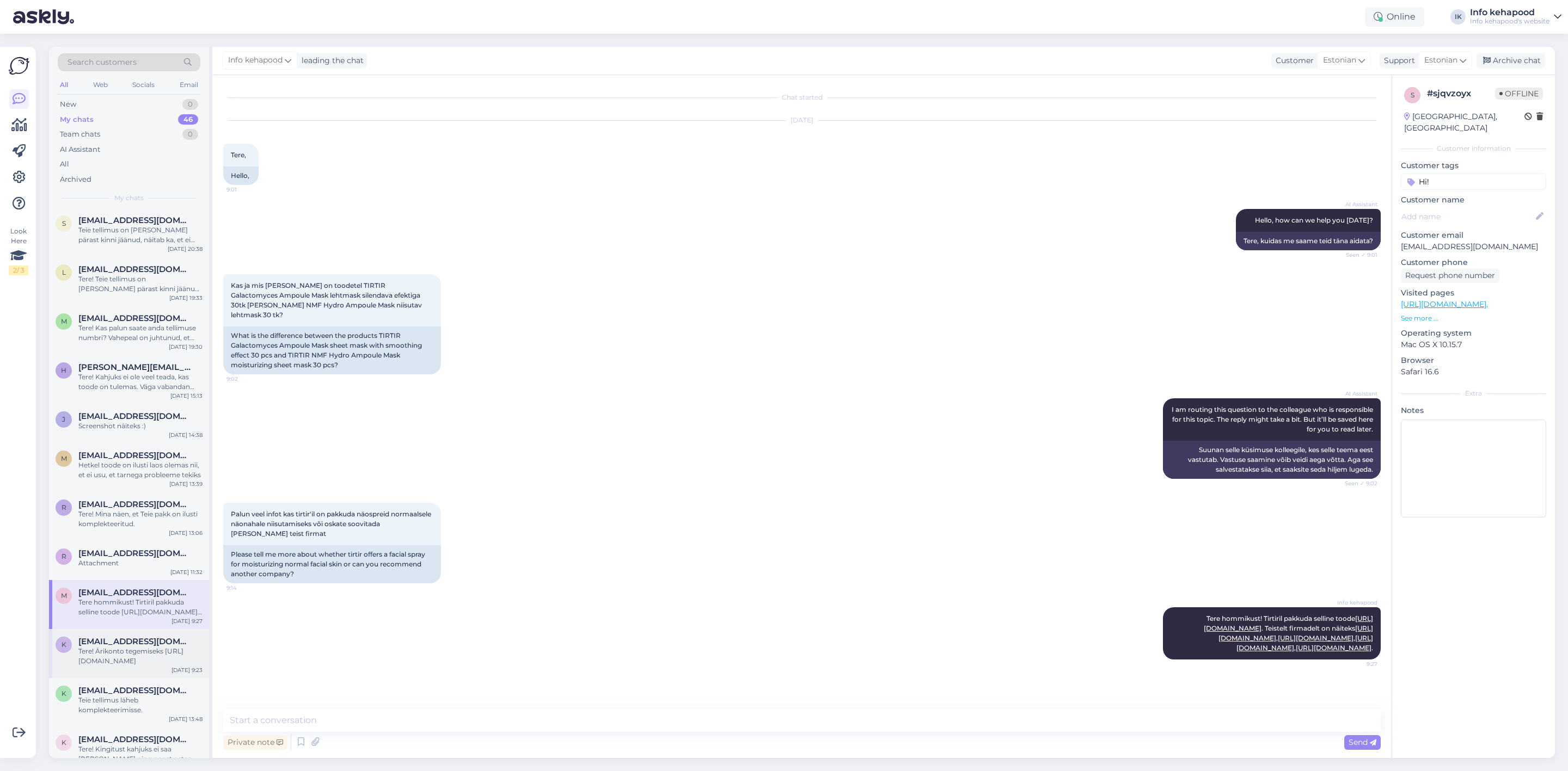
click at [151, 647] on div "Tere! Ärikonto tegemiseks [URL][DOMAIN_NAME]" at bounding box center [140, 656] width 124 height 20
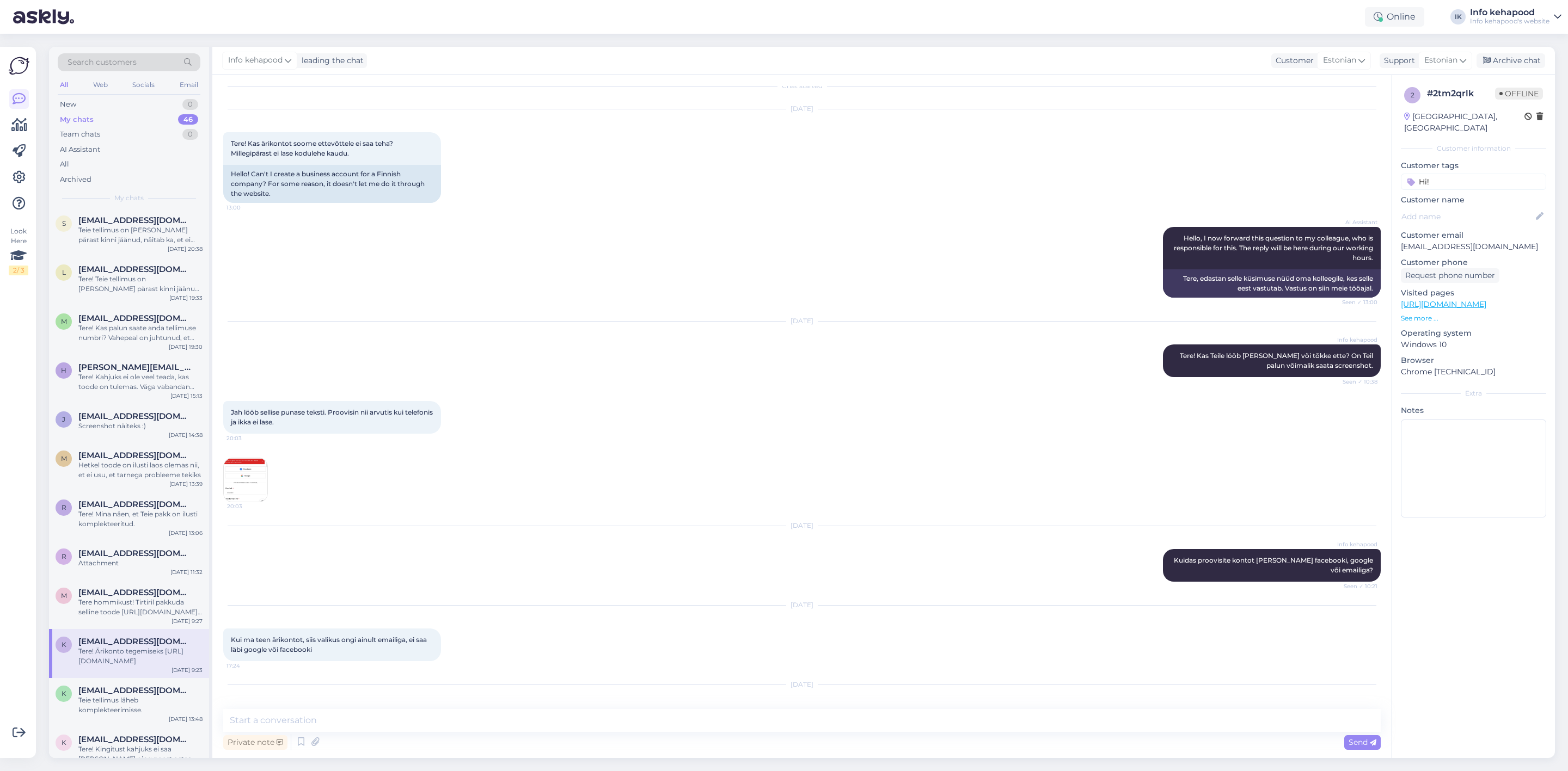
scroll to position [74, 0]
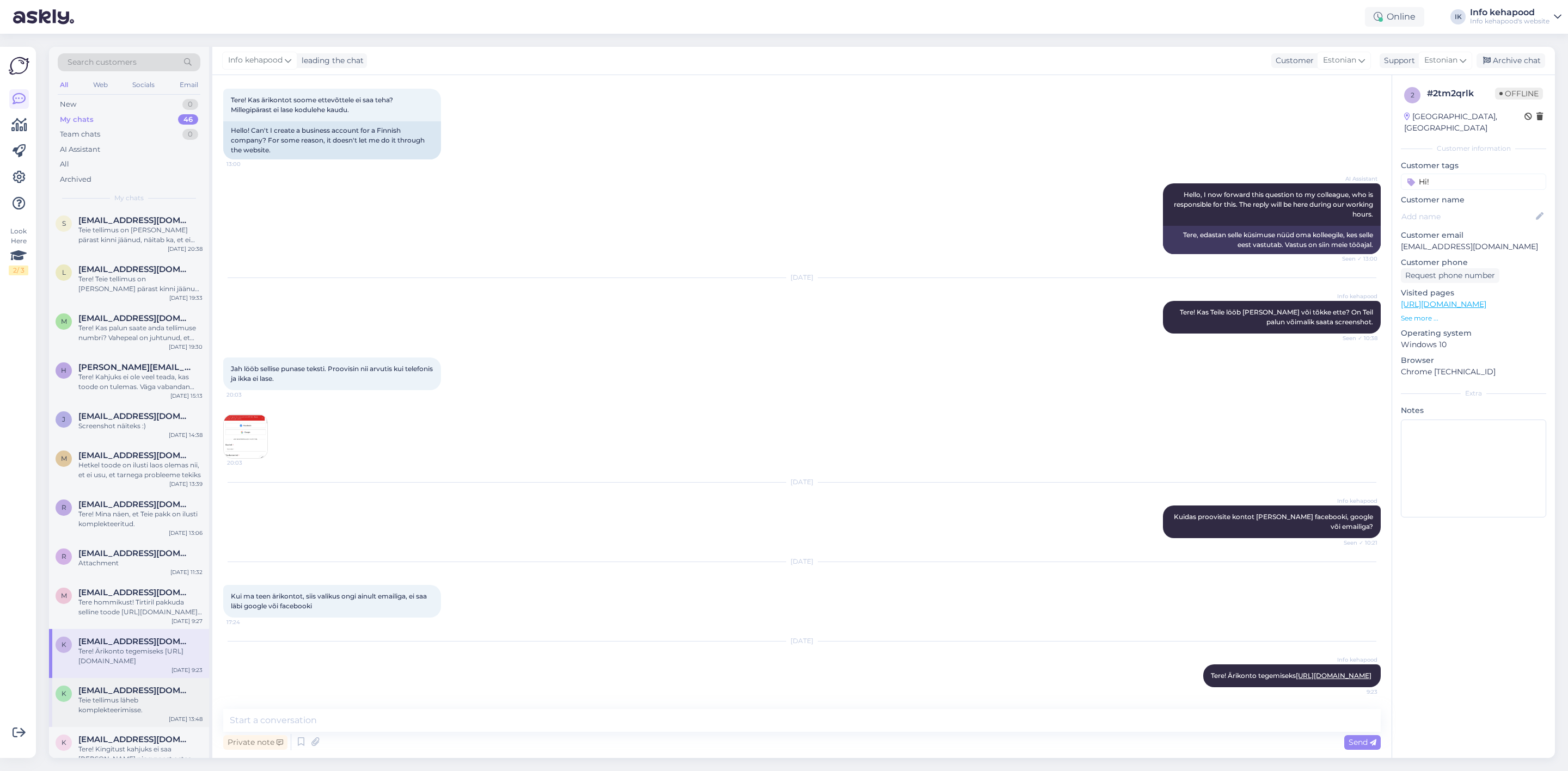
click at [117, 695] on div "Teie tellimus läheb komplekteerimisse." at bounding box center [140, 705] width 124 height 20
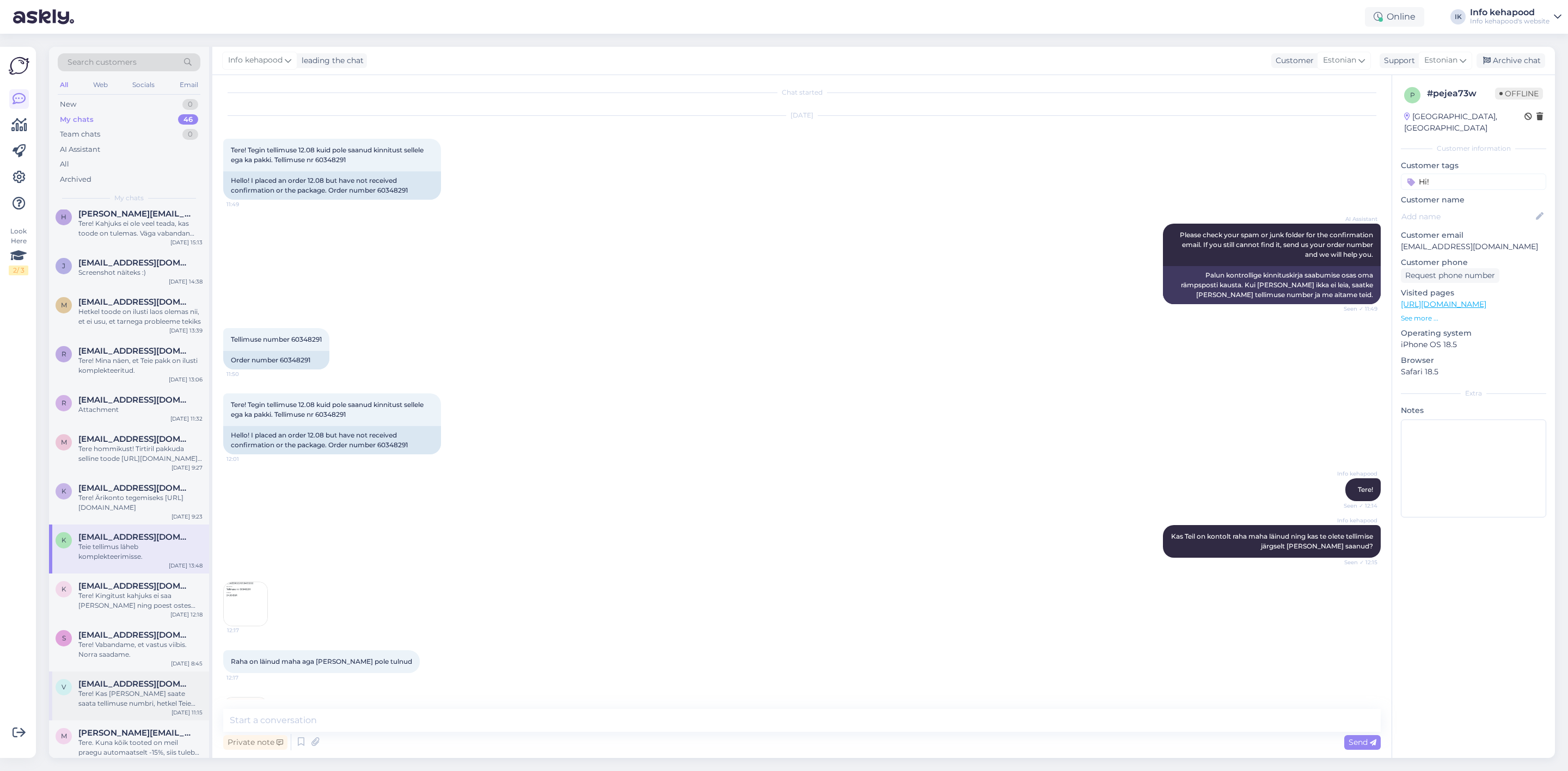
scroll to position [1360, 0]
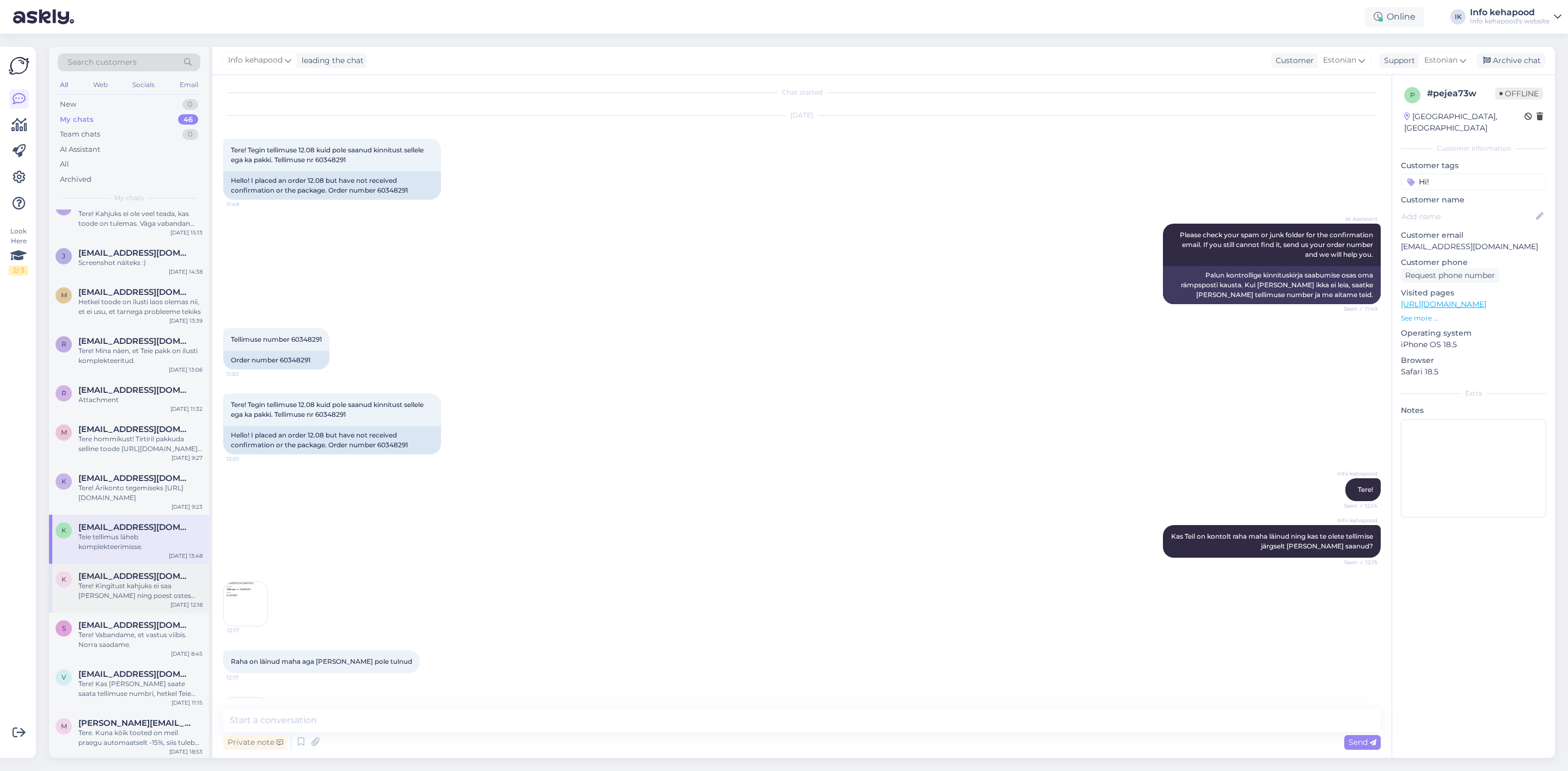
click at [141, 581] on div "Tere! Kingitust kahjuks ei saa [PERSON_NAME] ning poest ostes kehtivad soodustu…" at bounding box center [140, 591] width 124 height 20
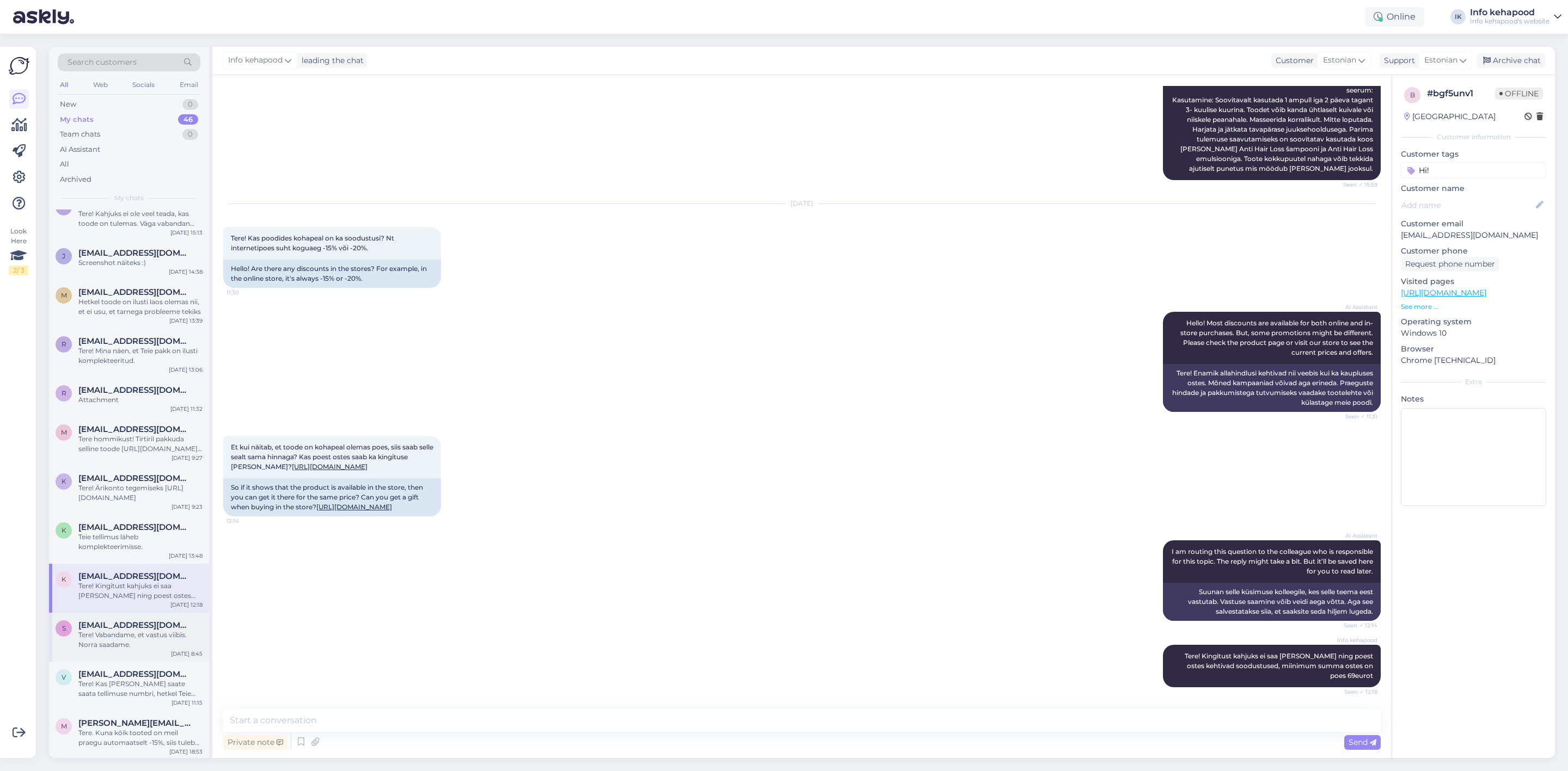
click at [136, 630] on div "Tere! Vabandame, et vastus viibis. Norra saadame." at bounding box center [140, 640] width 124 height 20
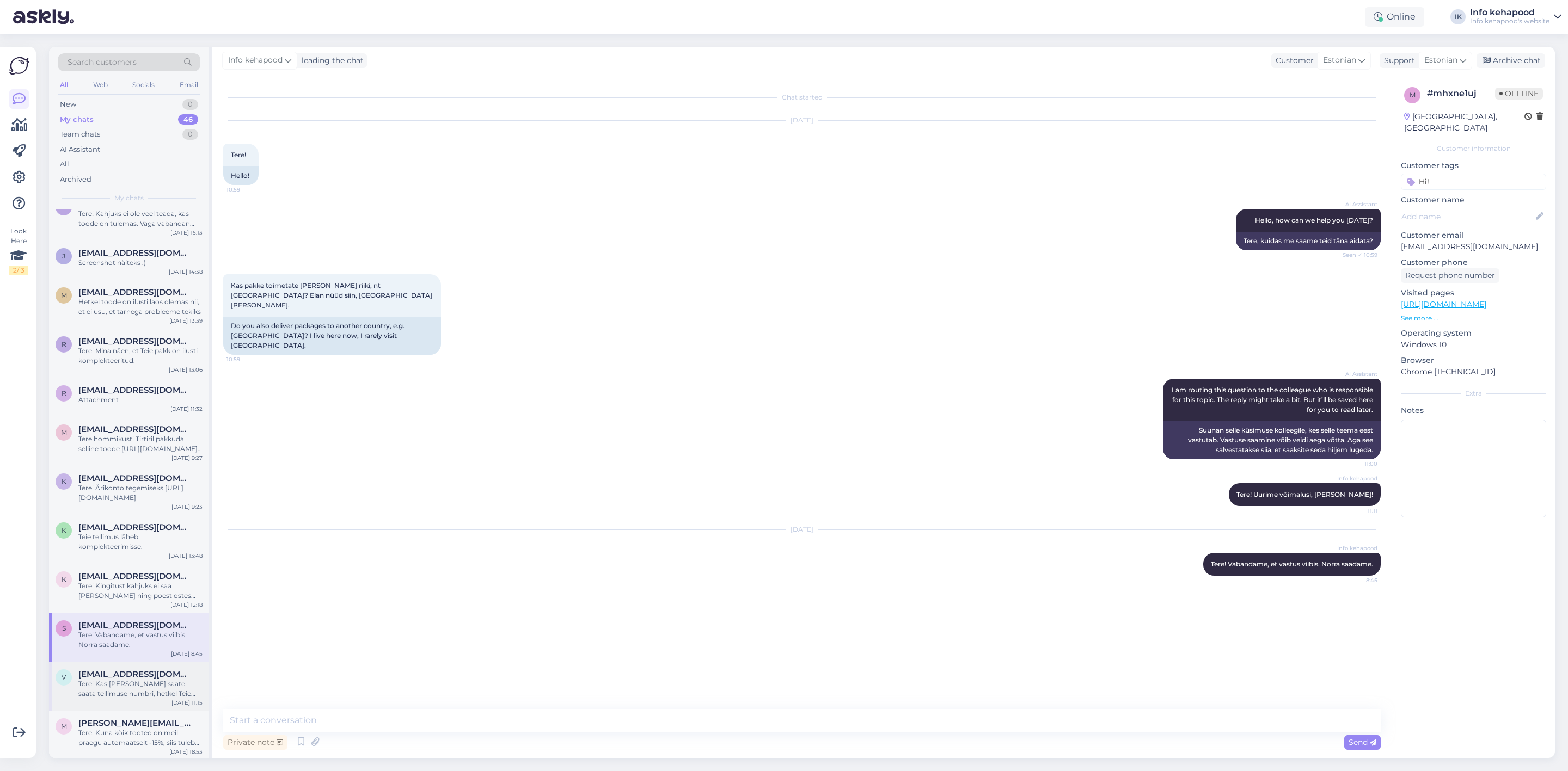
click at [115, 679] on div "Tere! Kas [PERSON_NAME] saate saata tellimuse numbri, hetkel Teie nimega ma tel…" at bounding box center [140, 688] width 124 height 20
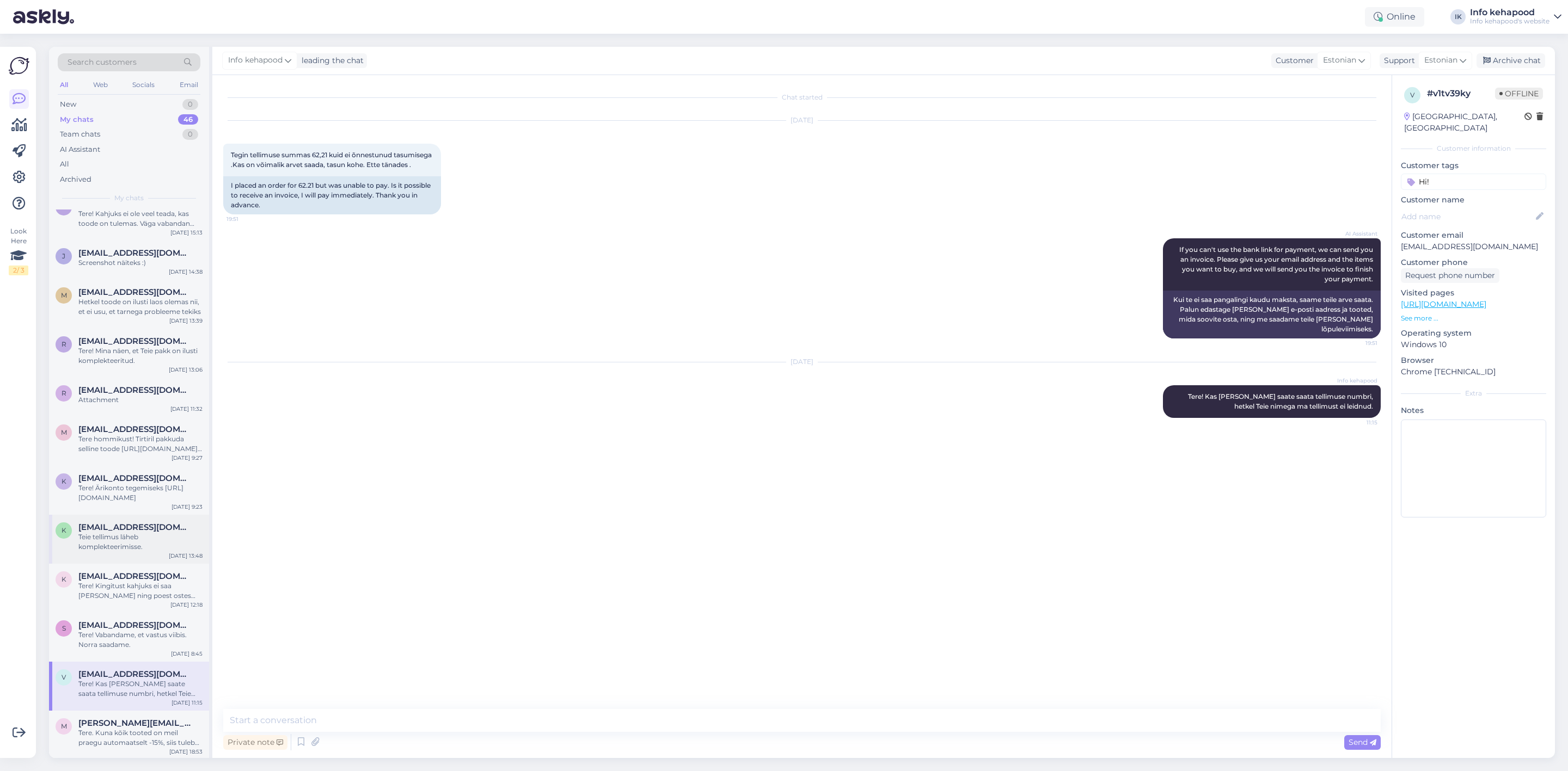
click at [122, 522] on span "[EMAIL_ADDRESS][DOMAIN_NAME]" at bounding box center [134, 527] width 113 height 10
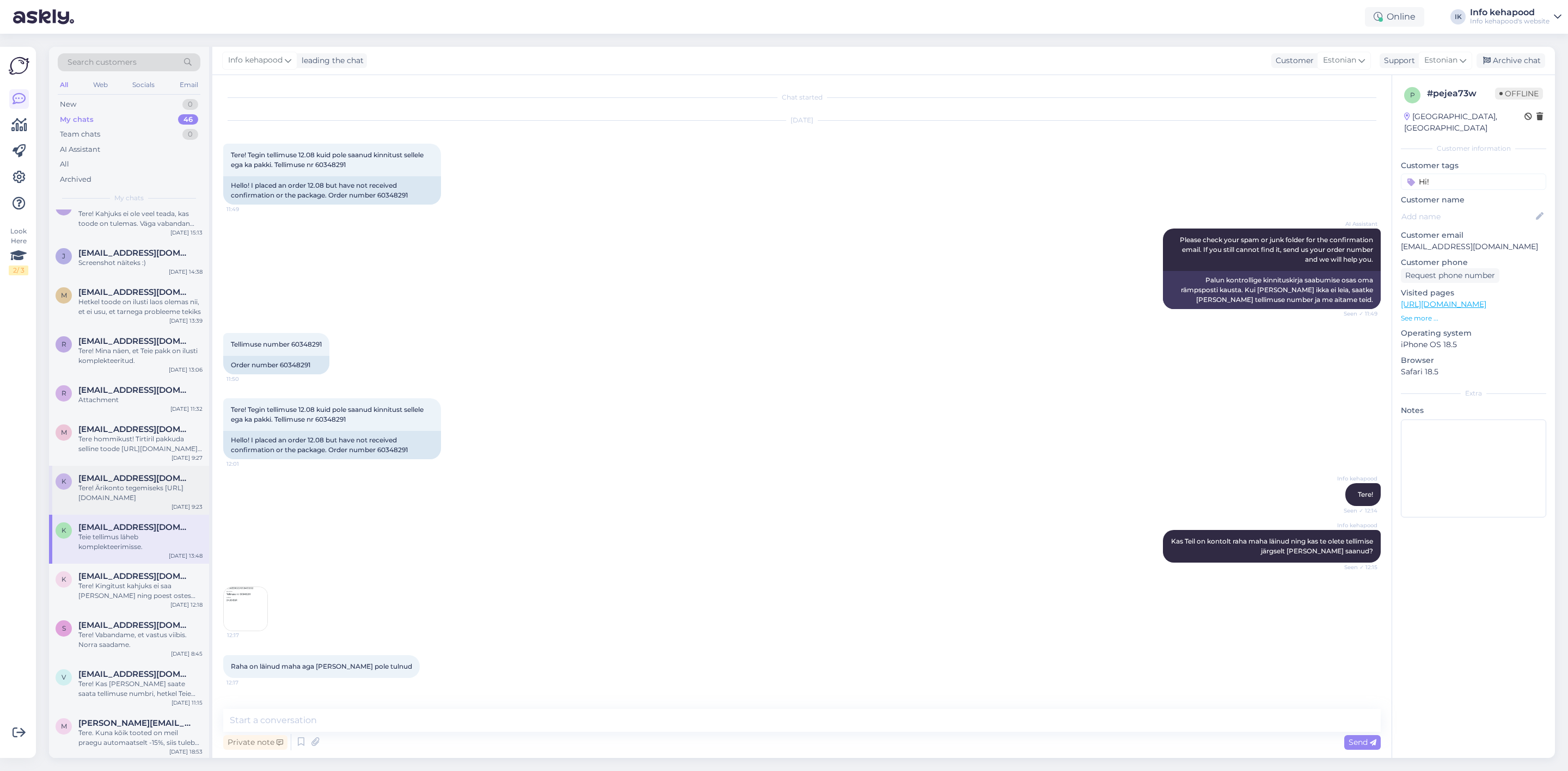
click at [102, 476] on div "k [EMAIL_ADDRESS][DOMAIN_NAME] Tere! Ärikonto tegemiseks [URL][DOMAIN_NAME] [DA…" at bounding box center [129, 490] width 160 height 49
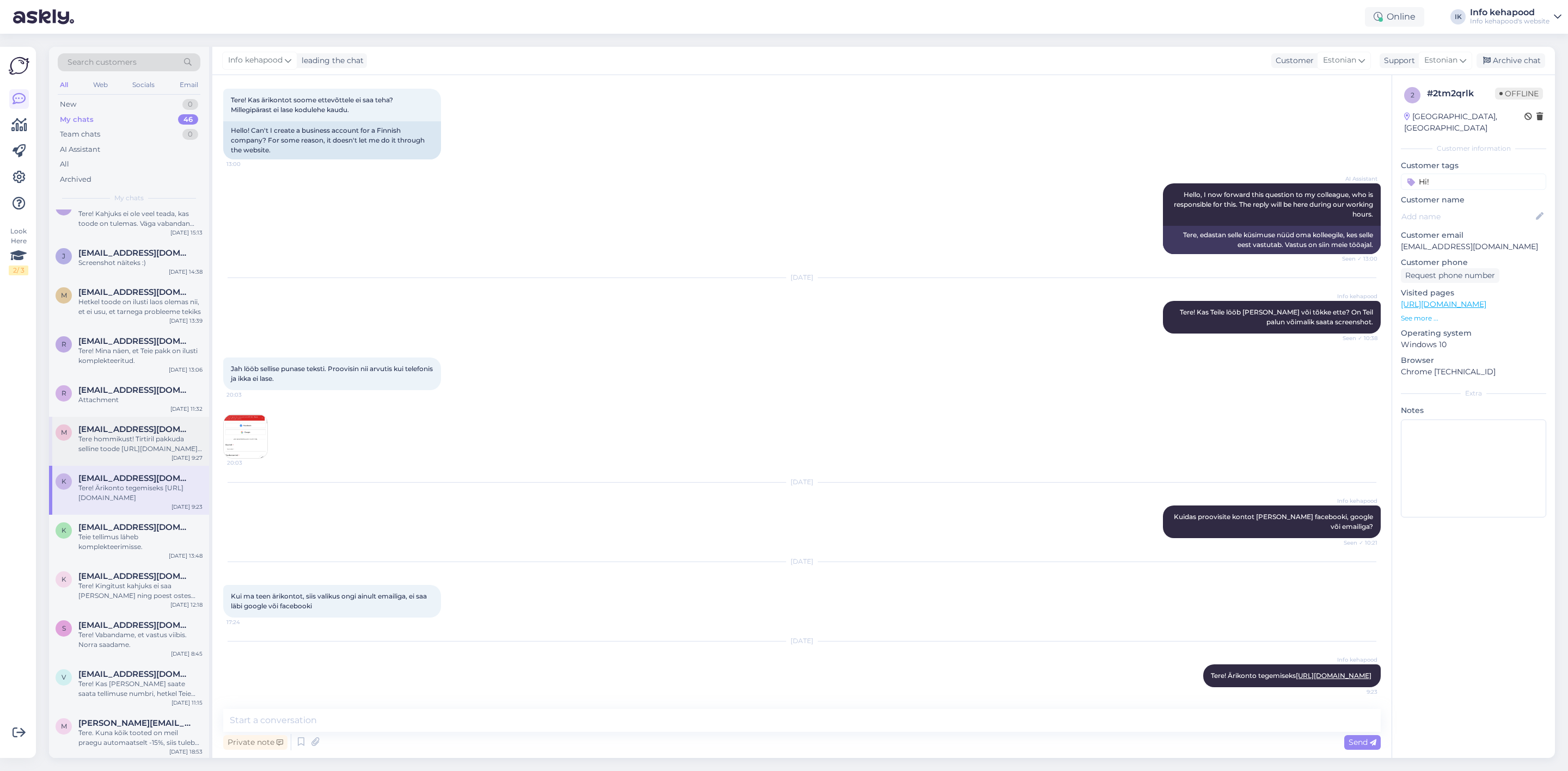
click at [143, 434] on div "Tere hommikust! Tirtiril pakkuda selline toode [URL][DOMAIN_NAME]. Teistelt fir…" at bounding box center [140, 444] width 124 height 20
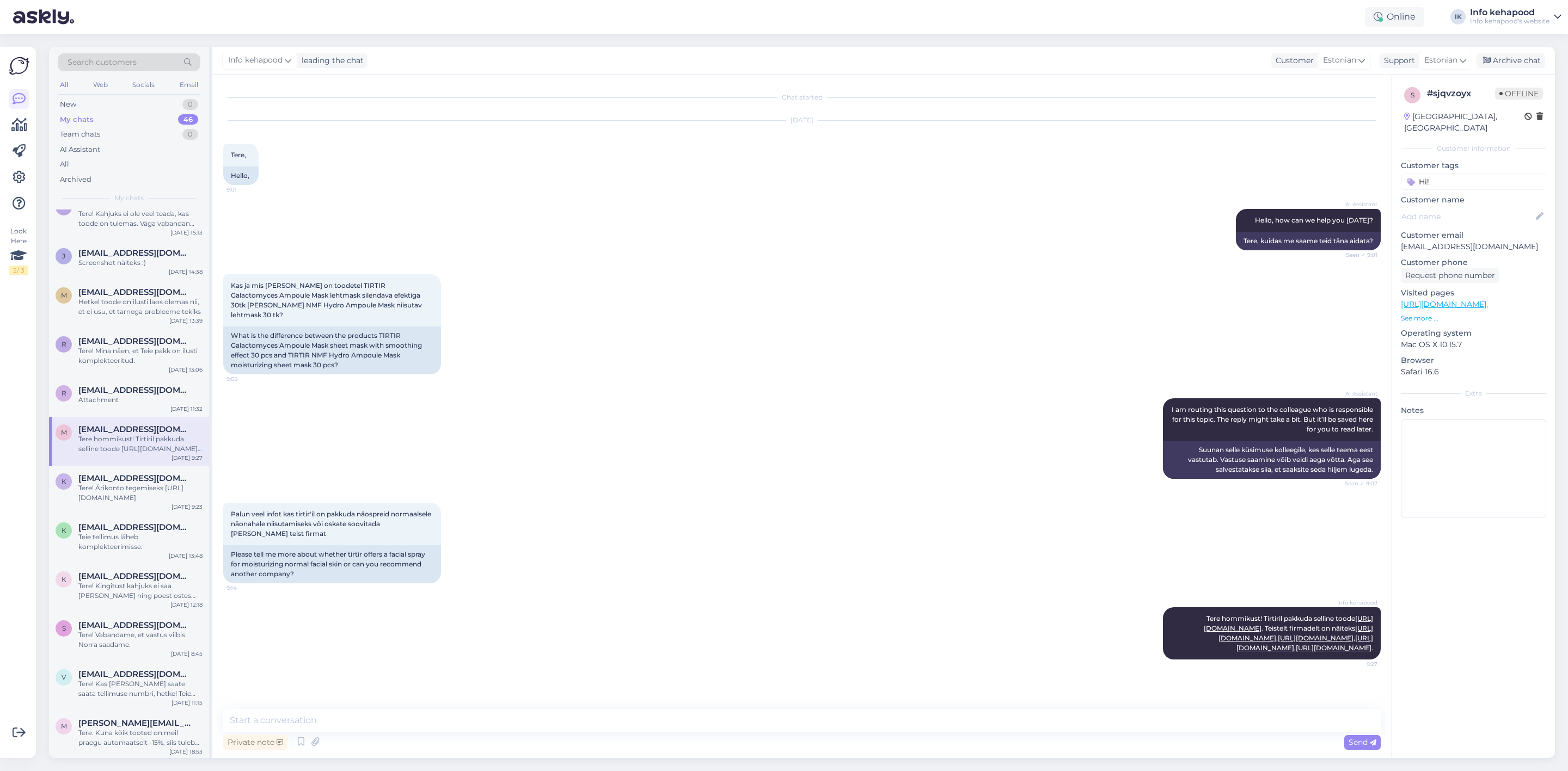
scroll to position [0, 0]
click at [112, 395] on div "Attachment" at bounding box center [140, 400] width 124 height 10
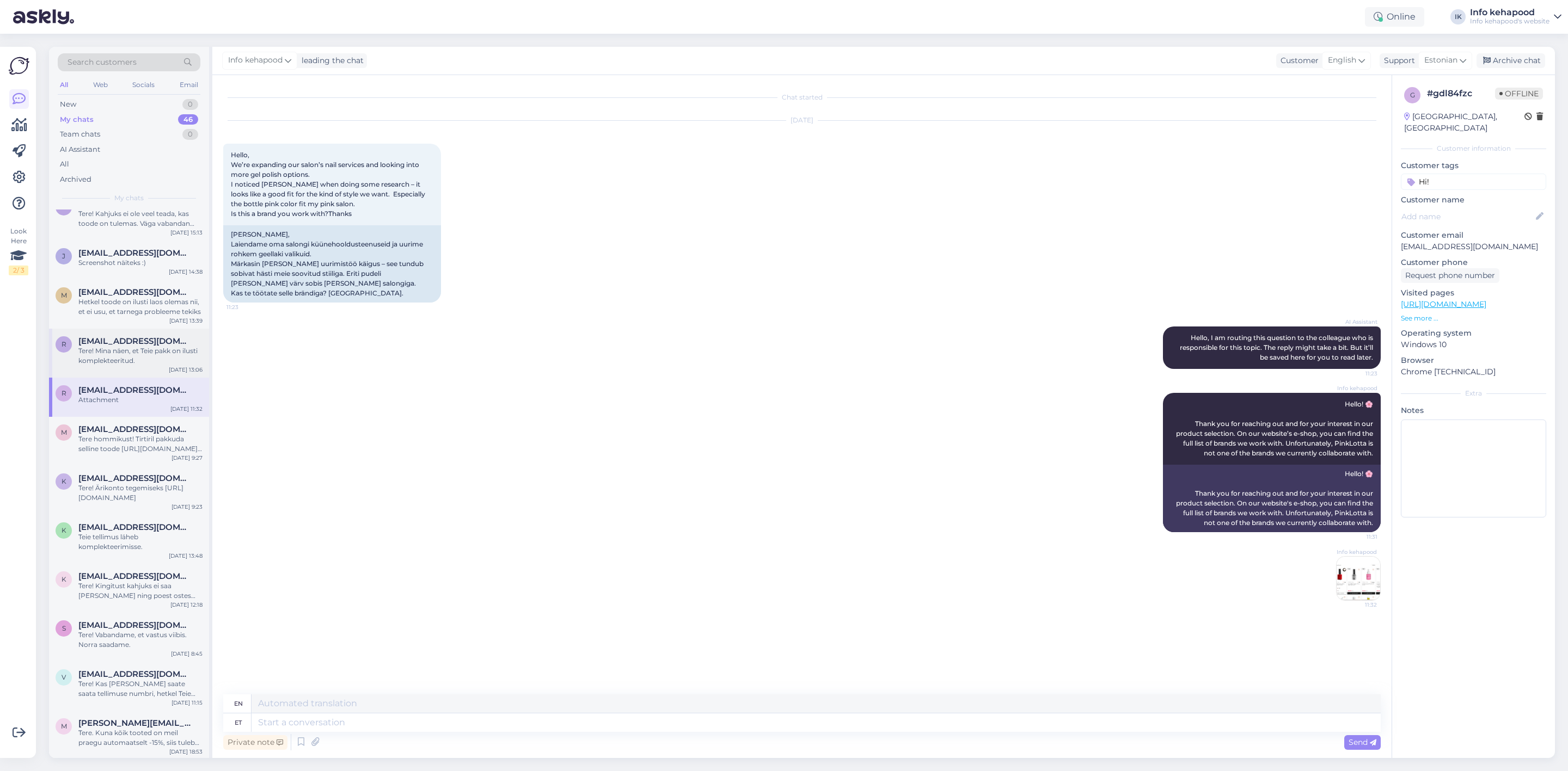
click at [155, 346] on div "Tere! Mina näen, et Teie pakk on ilusti komplekteeritud." at bounding box center [140, 356] width 124 height 20
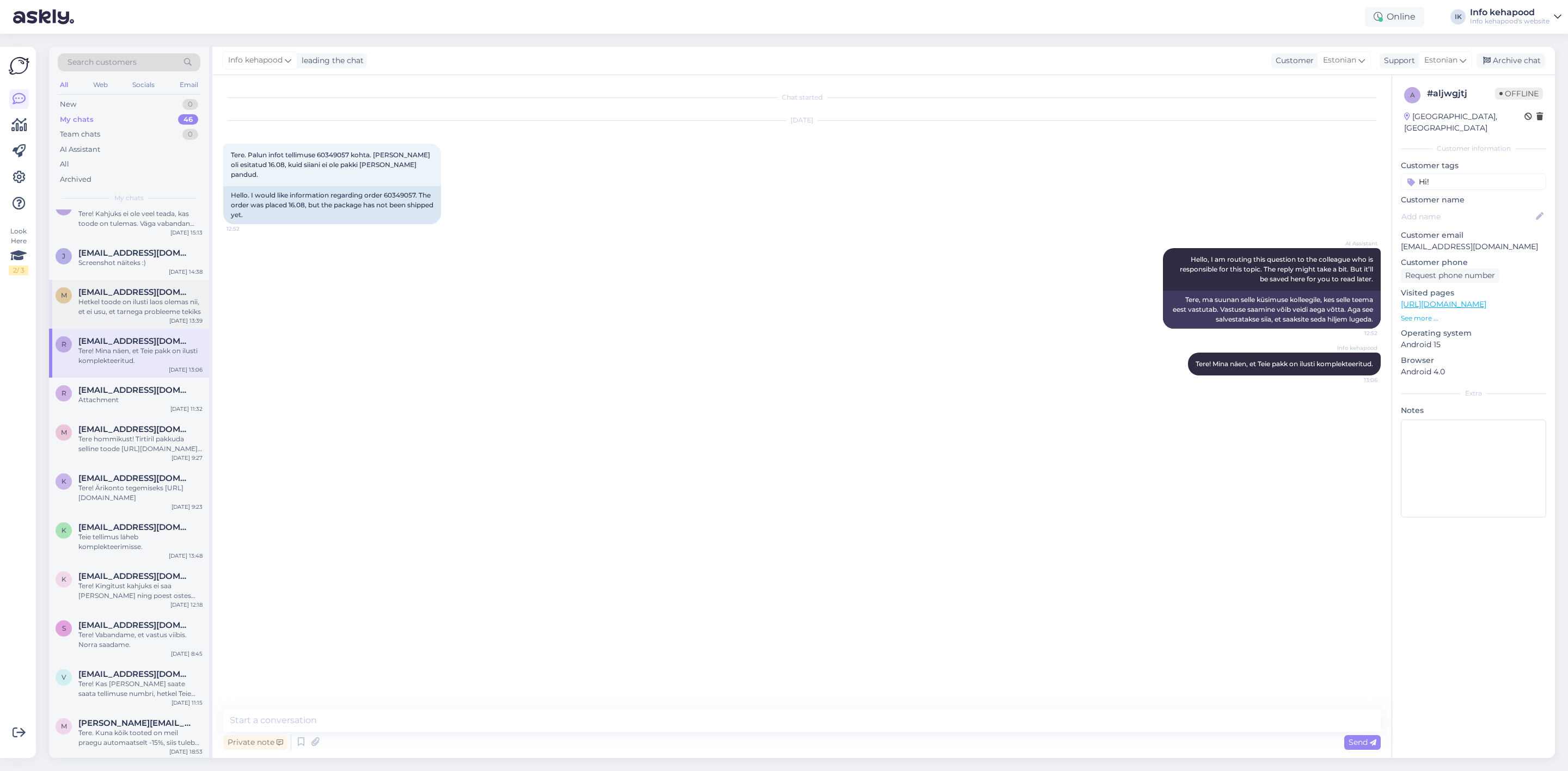
click at [165, 280] on div "m [EMAIL_ADDRESS][DOMAIN_NAME] Hetkel toode on ilusti laos olemas nii, et ei us…" at bounding box center [129, 304] width 160 height 49
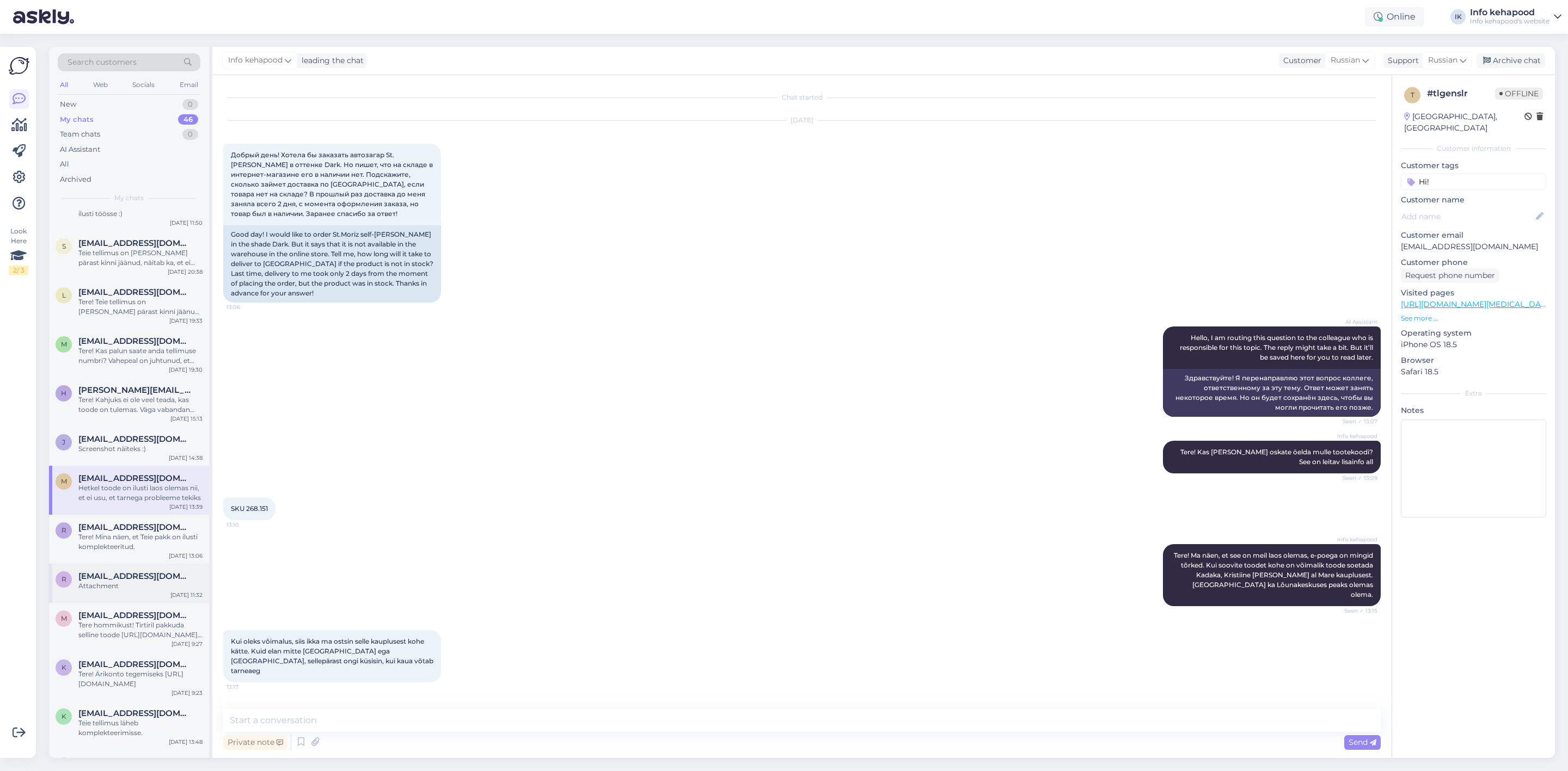
scroll to position [1033, 0]
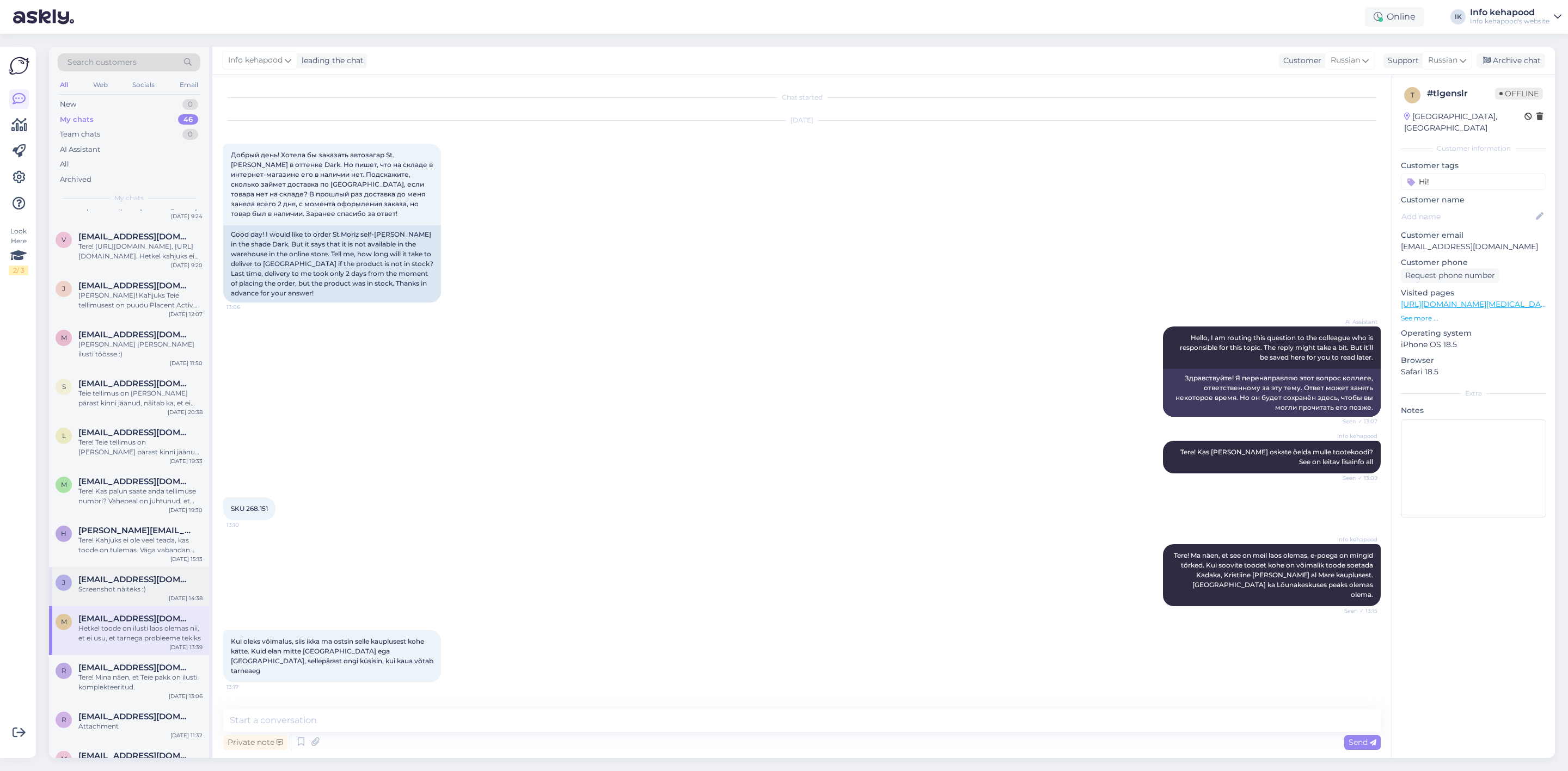
click at [124, 567] on div "j [EMAIL_ADDRESS][DOMAIN_NAME] Screenshot näiteks :) [DATE] 14:38" at bounding box center [129, 587] width 160 height 39
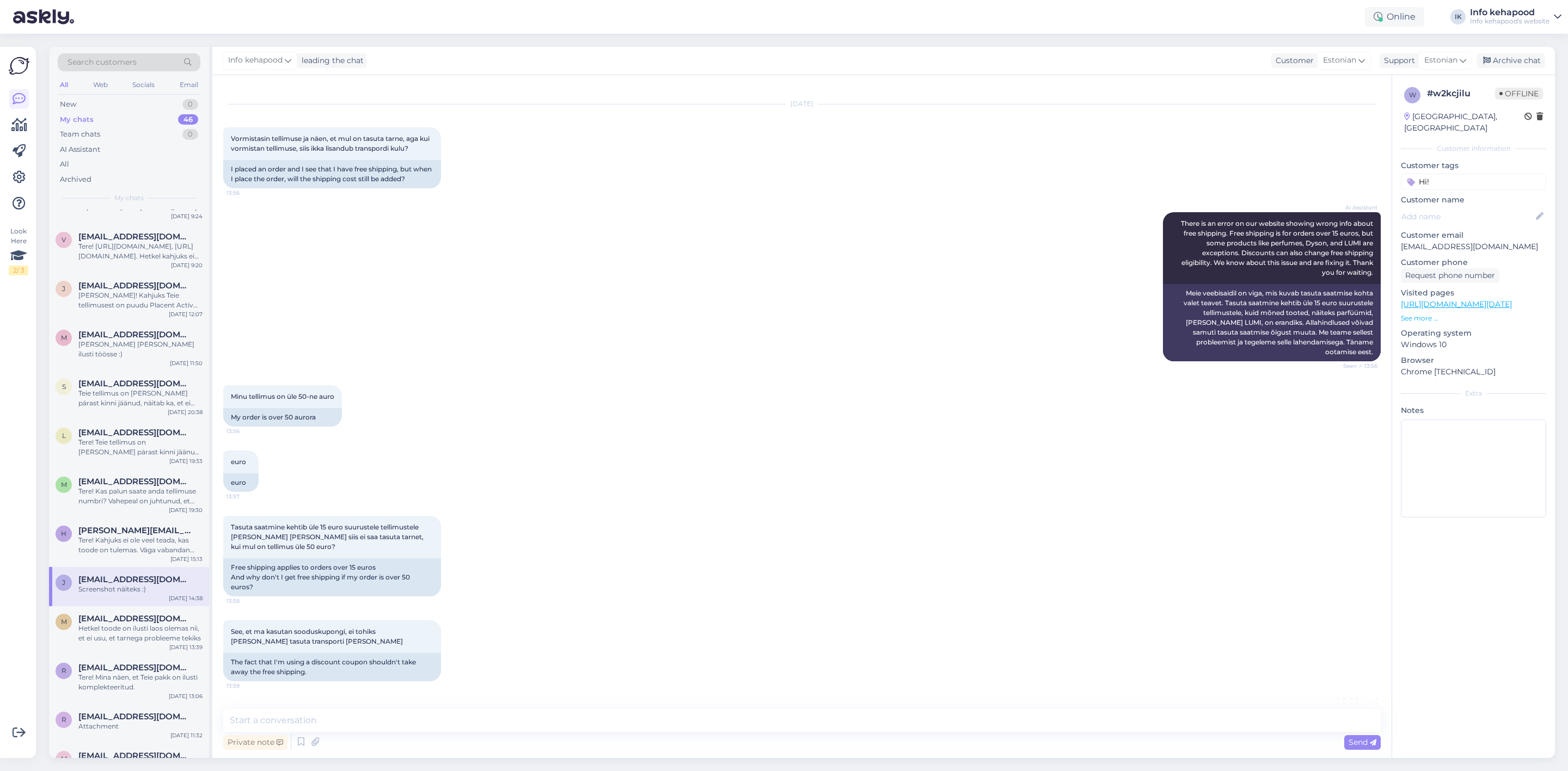
scroll to position [0, 0]
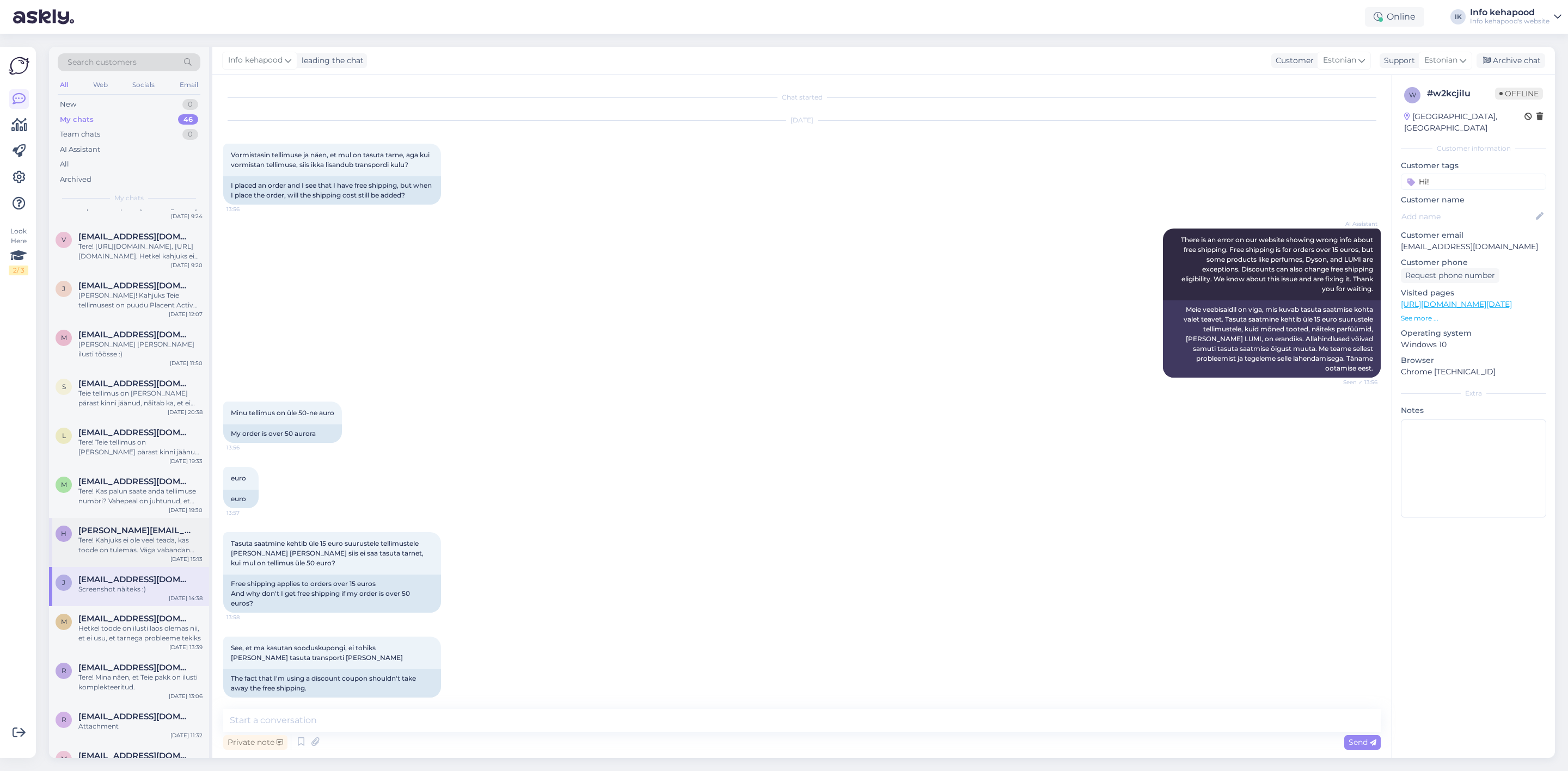
click at [133, 536] on div "Tere! Kahjuks ei ole veel teada, kas toode on tulemas. Väga vabandan ebamugavus…" at bounding box center [140, 545] width 124 height 20
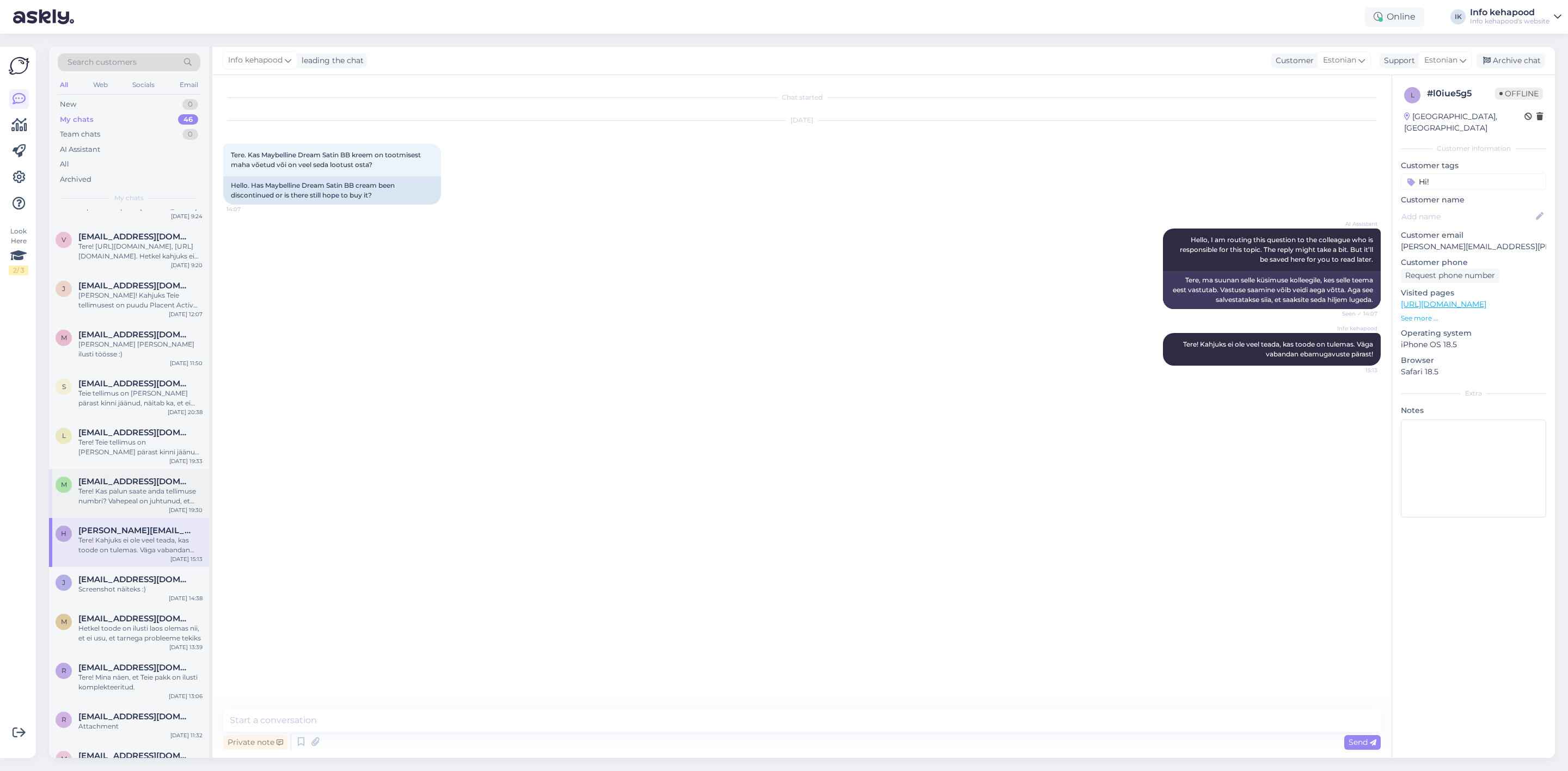
click at [125, 486] on div "Tere! Kas palun saate anda tellimuse numbri? Vahepeal on juhtunud, et tellimuse…" at bounding box center [140, 496] width 124 height 20
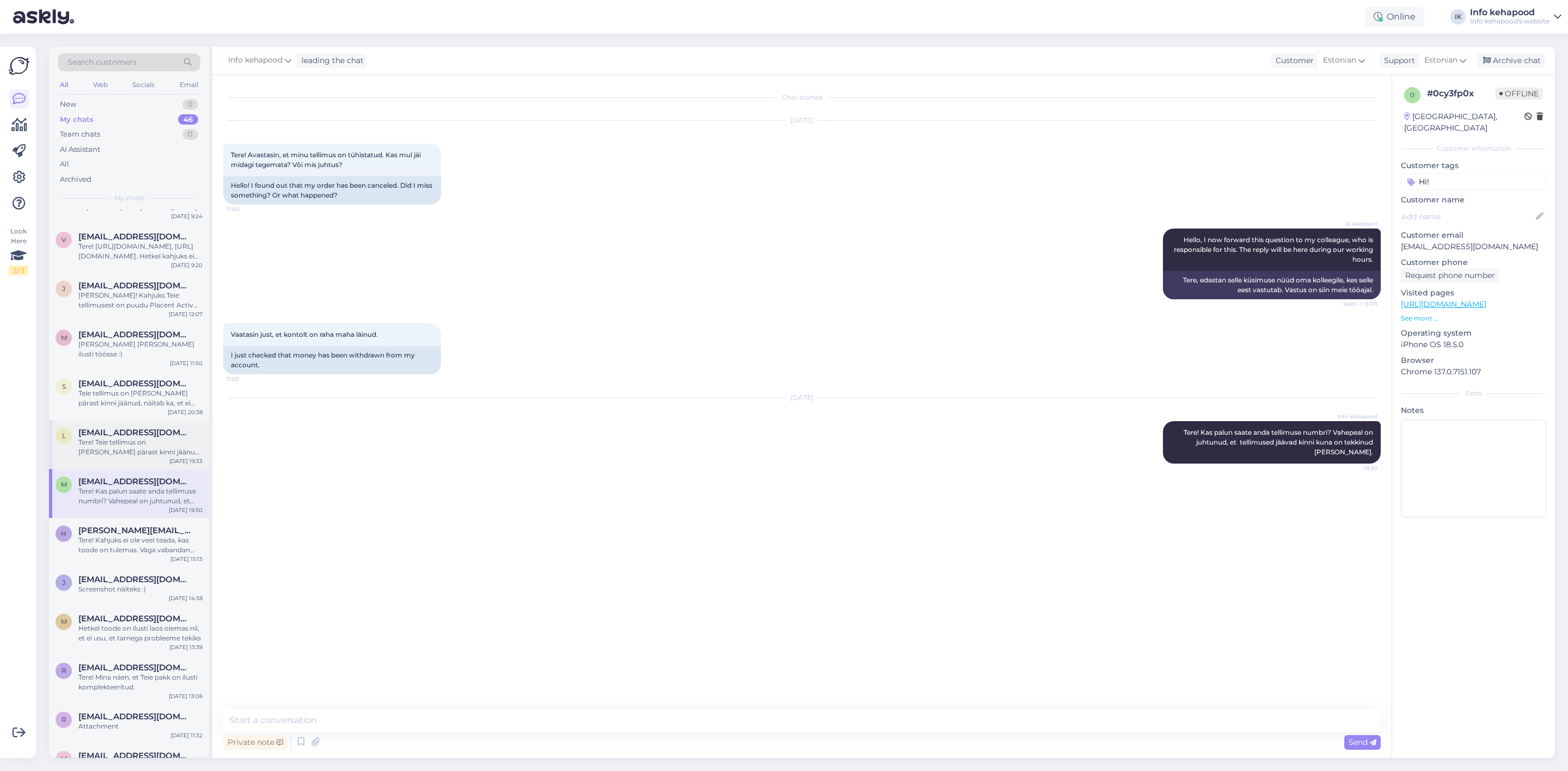
click at [141, 437] on div "Tere! Teie tellimus on [PERSON_NAME] pärast kinni jäänud, näitab ka, et ei saan…" at bounding box center [140, 447] width 124 height 20
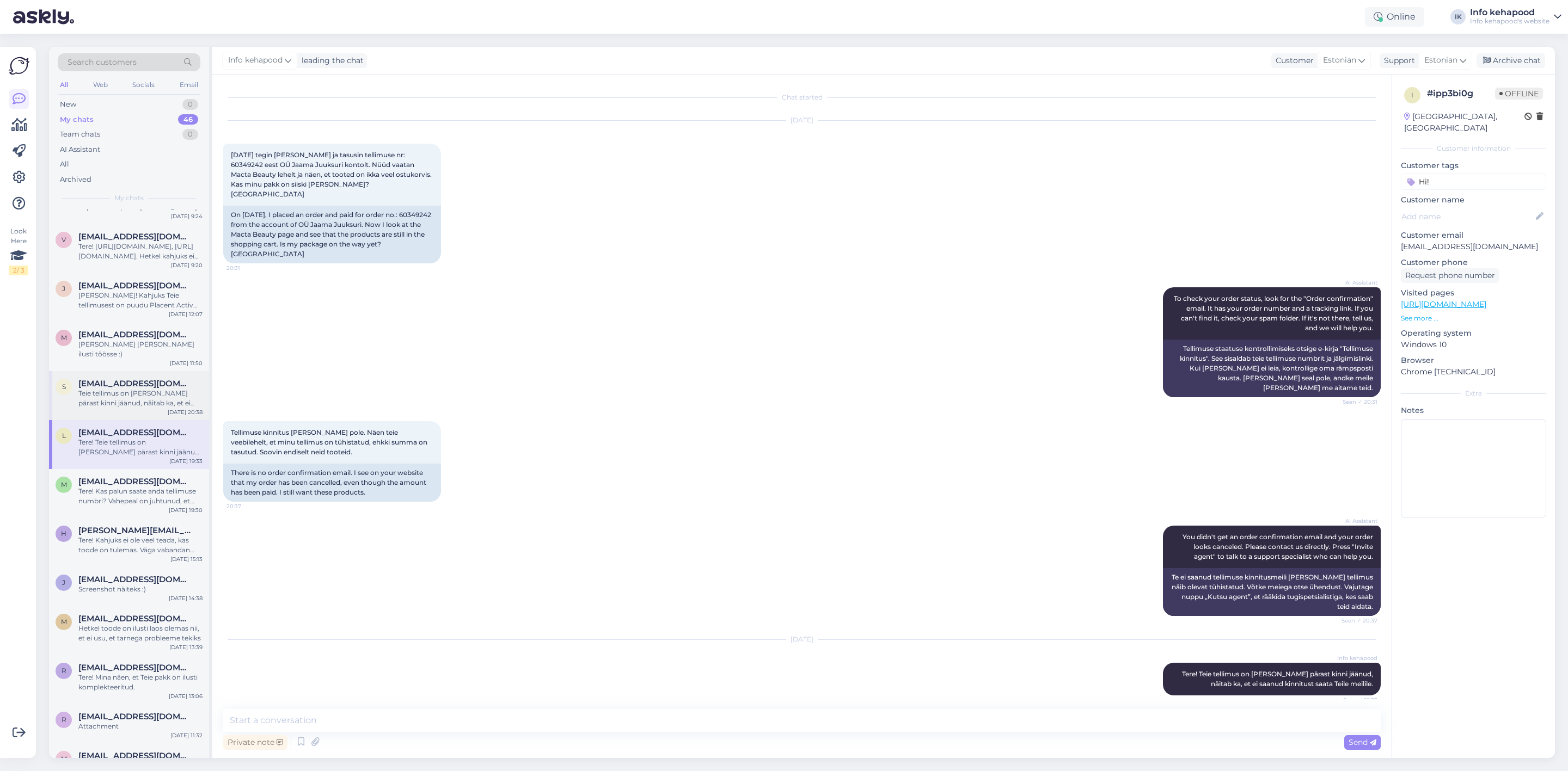
click at [141, 386] on div "s [EMAIL_ADDRESS][DOMAIN_NAME] Teie tellimus on [PERSON_NAME] pärast kinni jään…" at bounding box center [129, 396] width 160 height 49
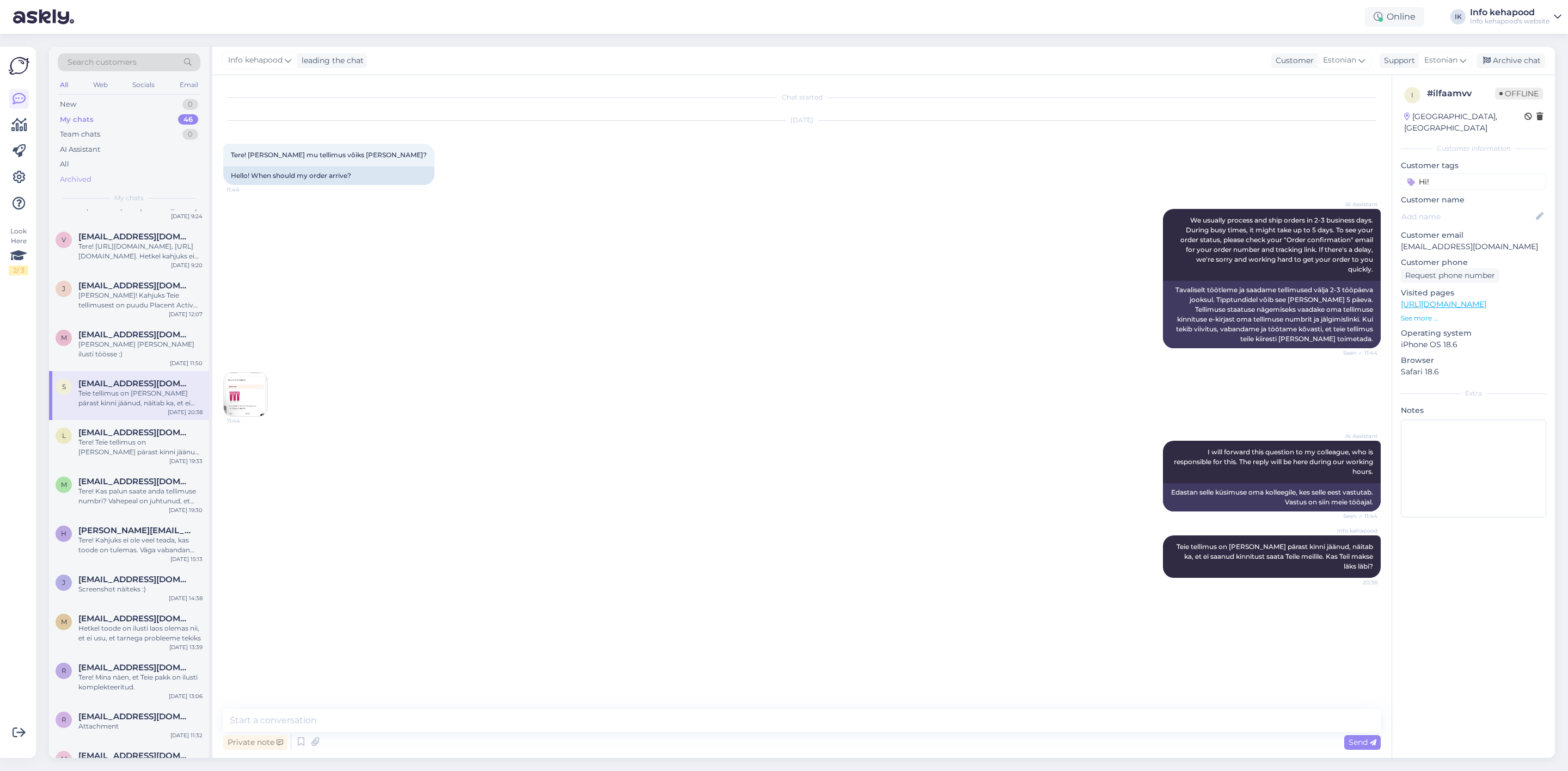
click at [109, 184] on div "Archived" at bounding box center [129, 180] width 143 height 15
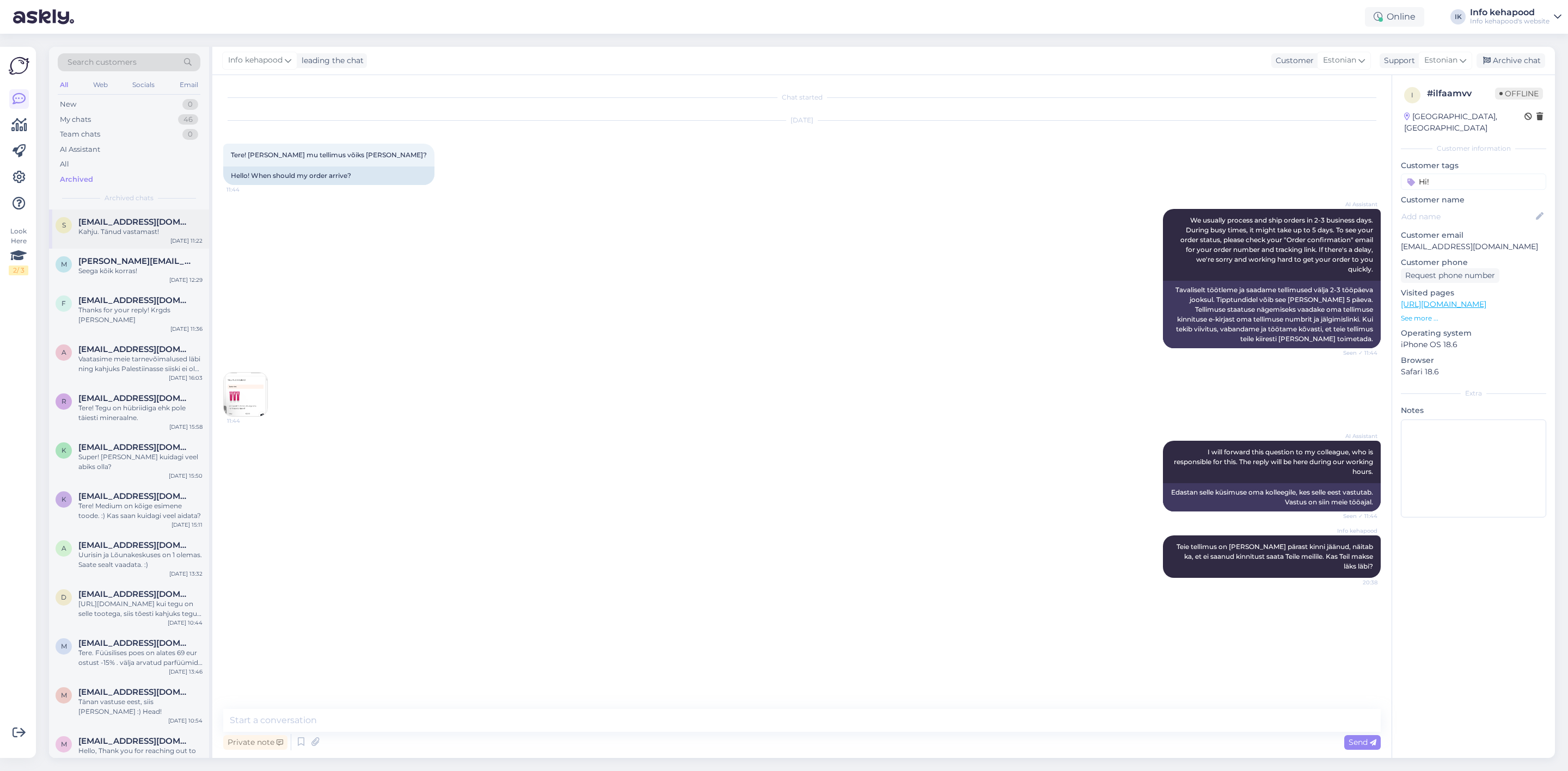
click at [116, 233] on div "Kahju. Tänud vastamast!" at bounding box center [140, 232] width 124 height 10
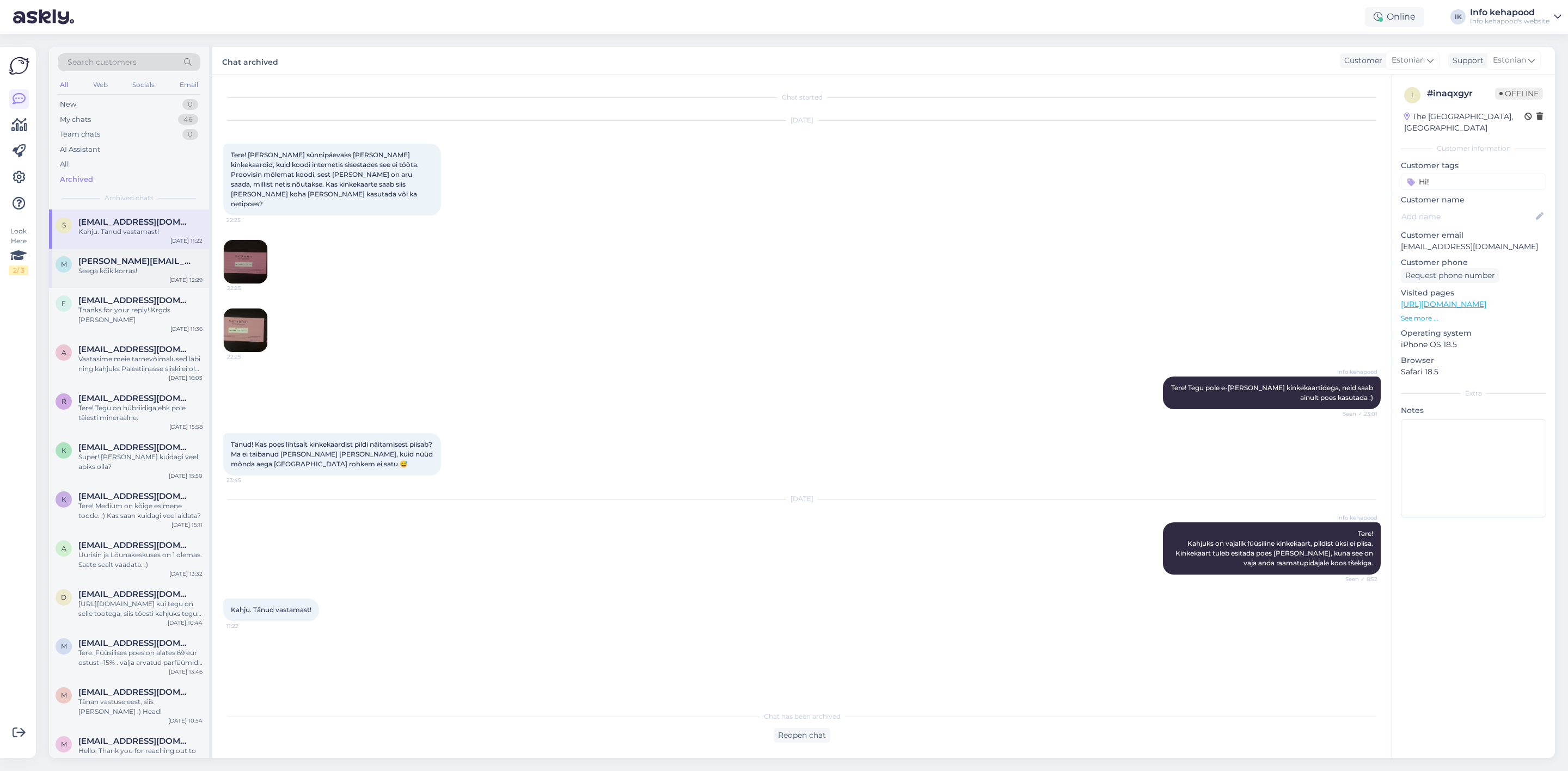
click at [117, 275] on div "m [PERSON_NAME][EMAIL_ADDRESS][PERSON_NAME][DOMAIN_NAME] Seega kõik korras! [DA…" at bounding box center [129, 268] width 160 height 39
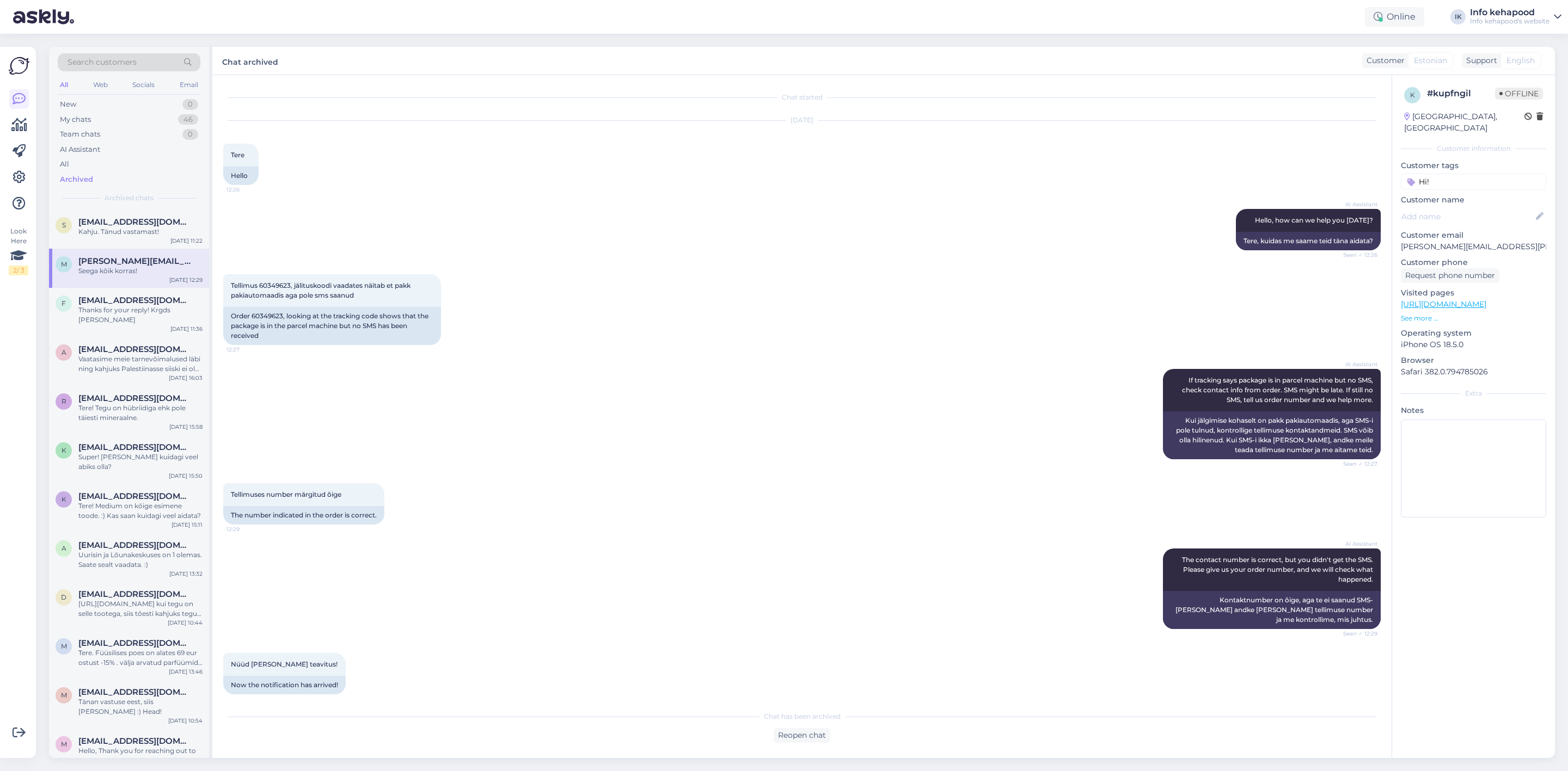
scroll to position [76, 0]
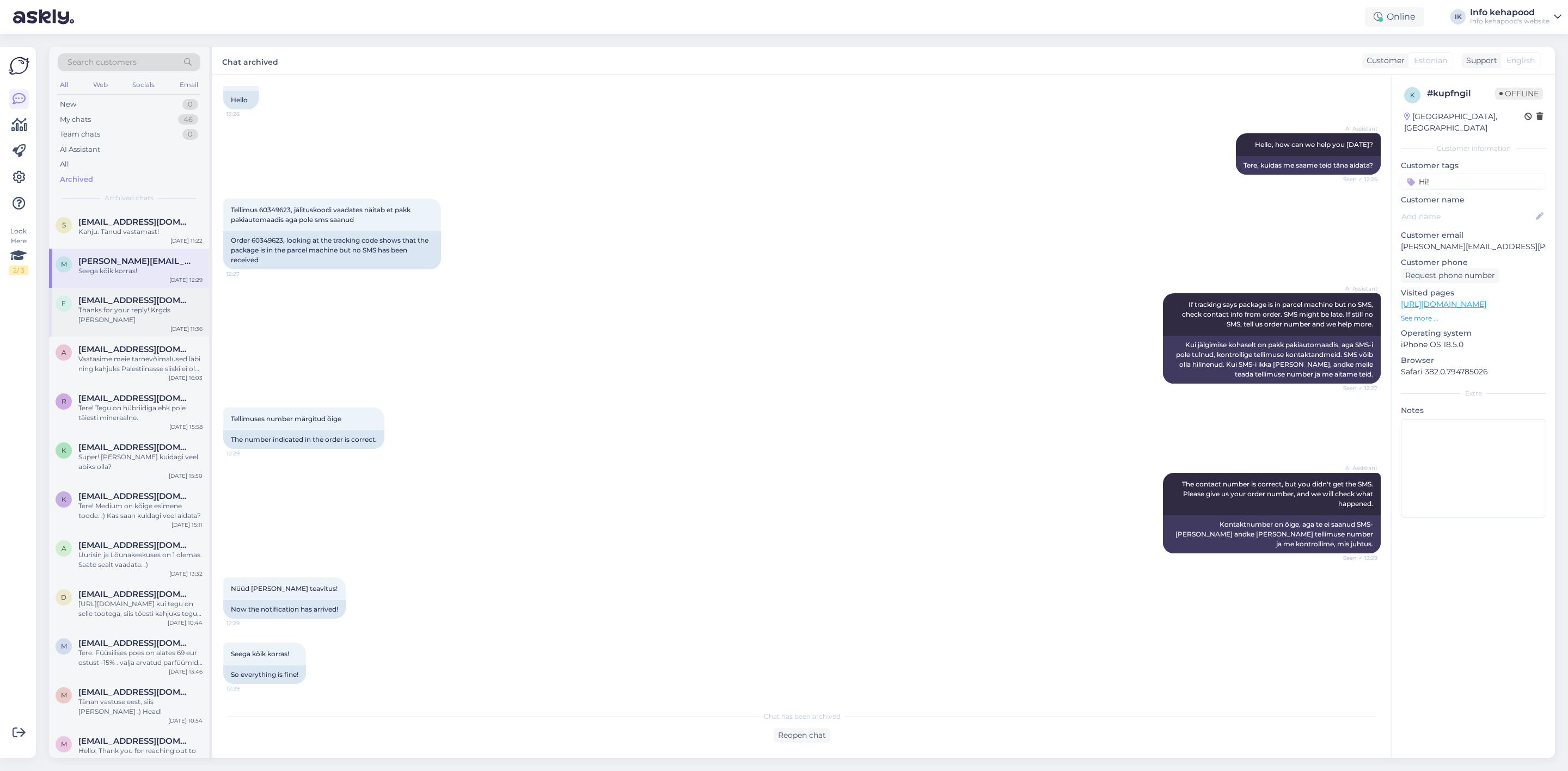
click at [118, 305] on div "Thanks for your reply! Krgds [PERSON_NAME]" at bounding box center [140, 315] width 124 height 20
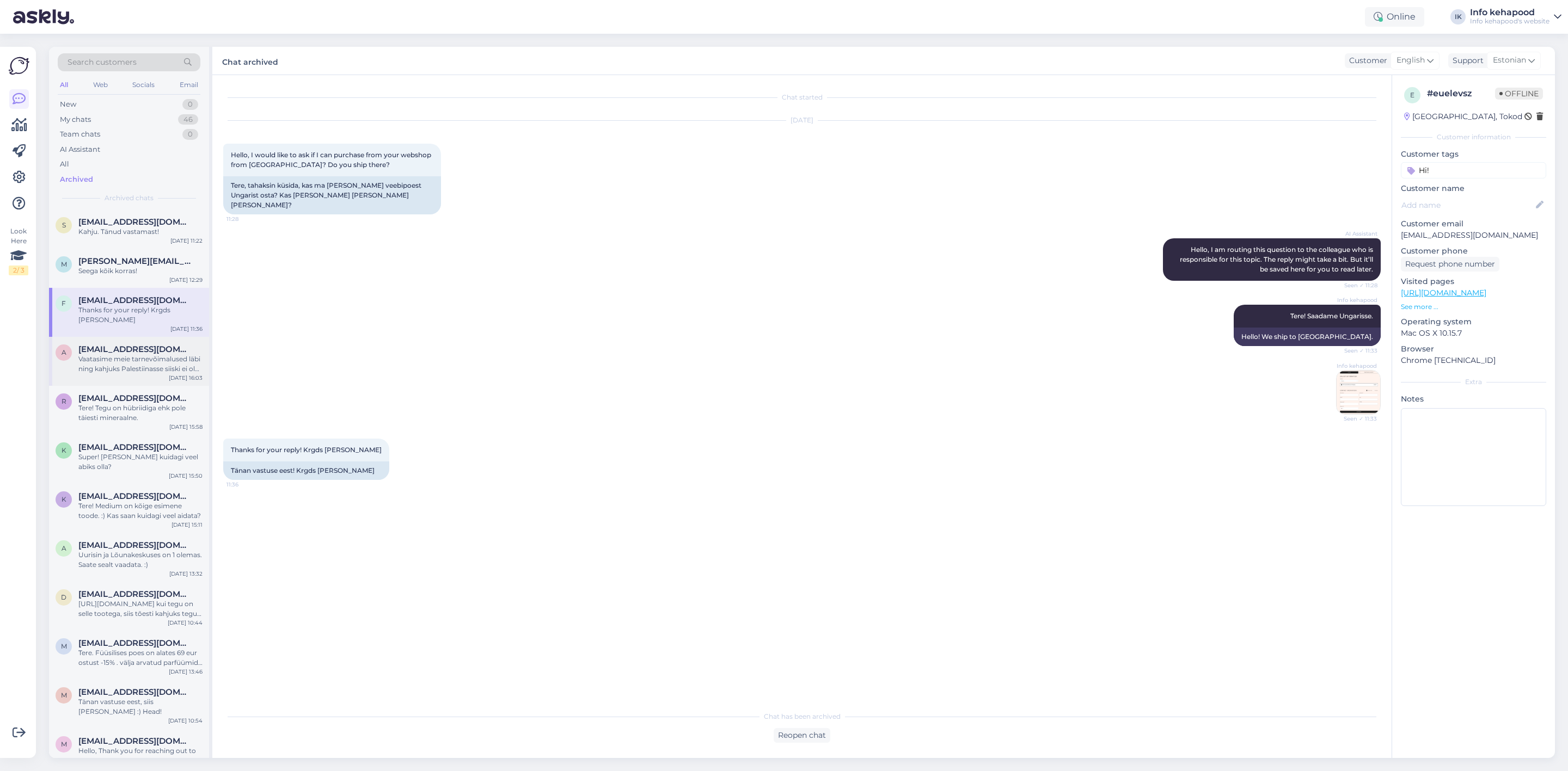
click at [122, 378] on div "a [EMAIL_ADDRESS][DOMAIN_NAME] Vaatasime meie tarnevõimalused läbi ning kahjuks…" at bounding box center [129, 362] width 160 height 49
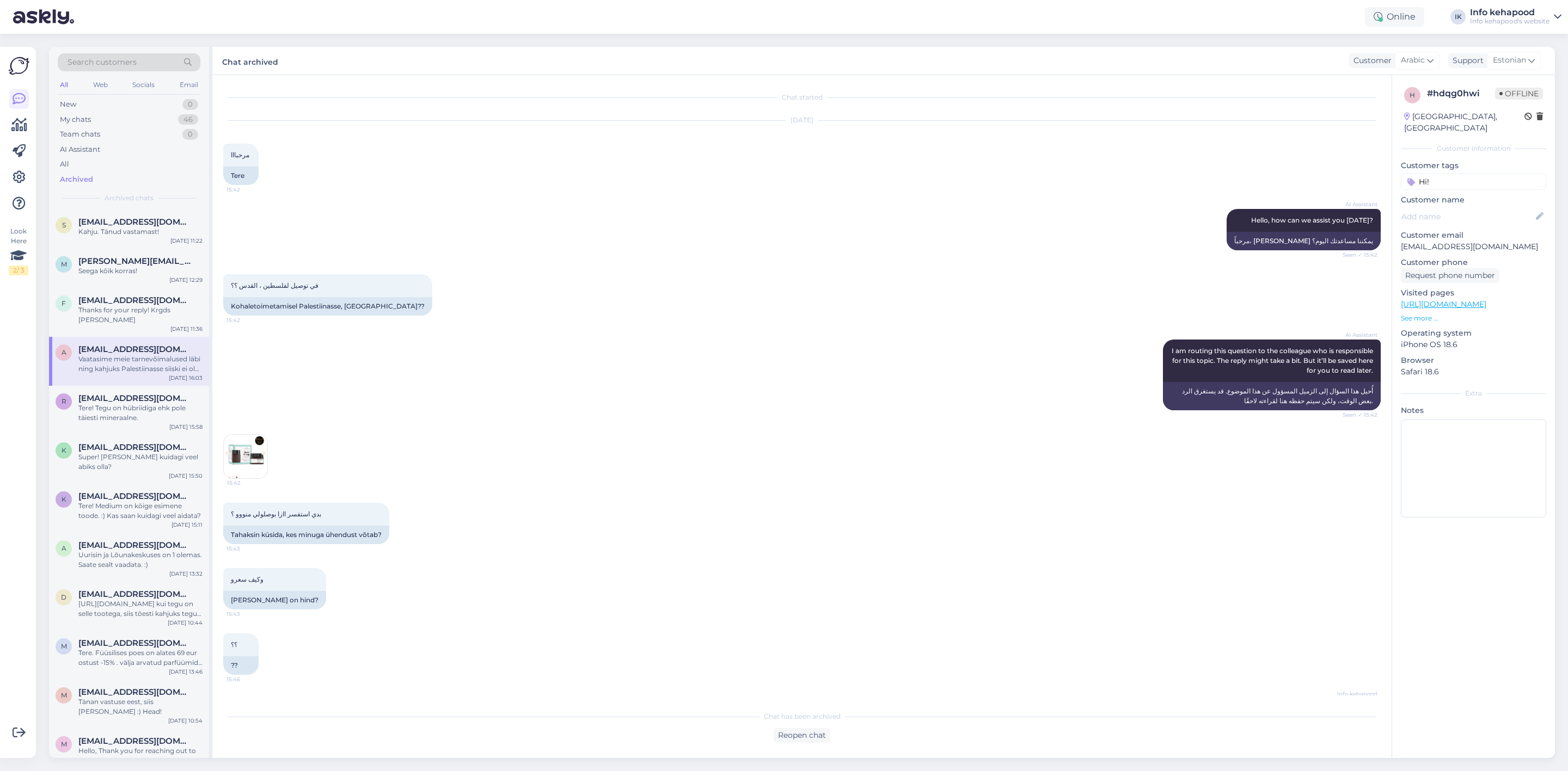
scroll to position [336, 0]
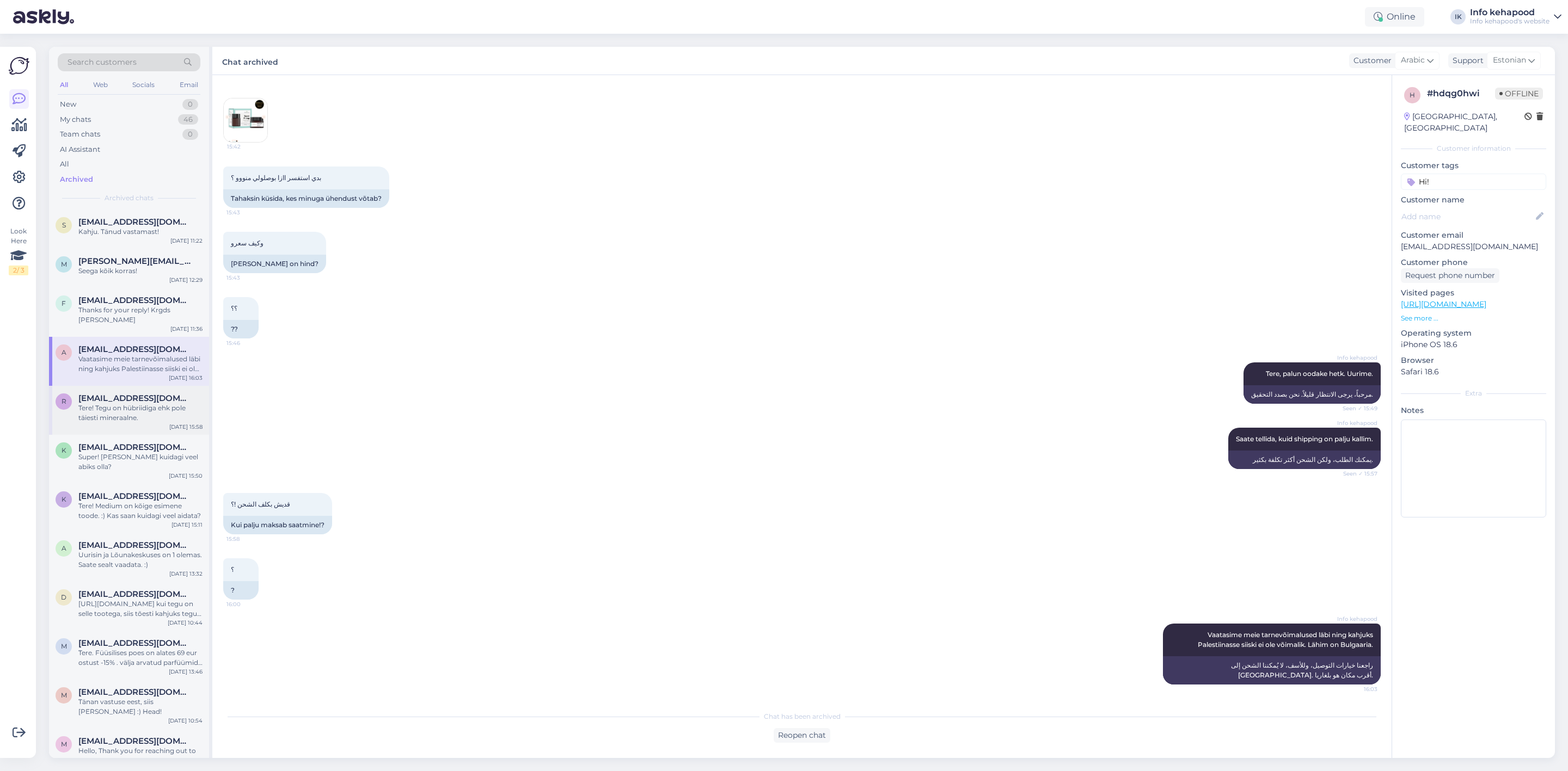
click at [128, 406] on div "Tere! Tegu on hübriidiga ehk pole täiesti mineraalne." at bounding box center [140, 413] width 124 height 20
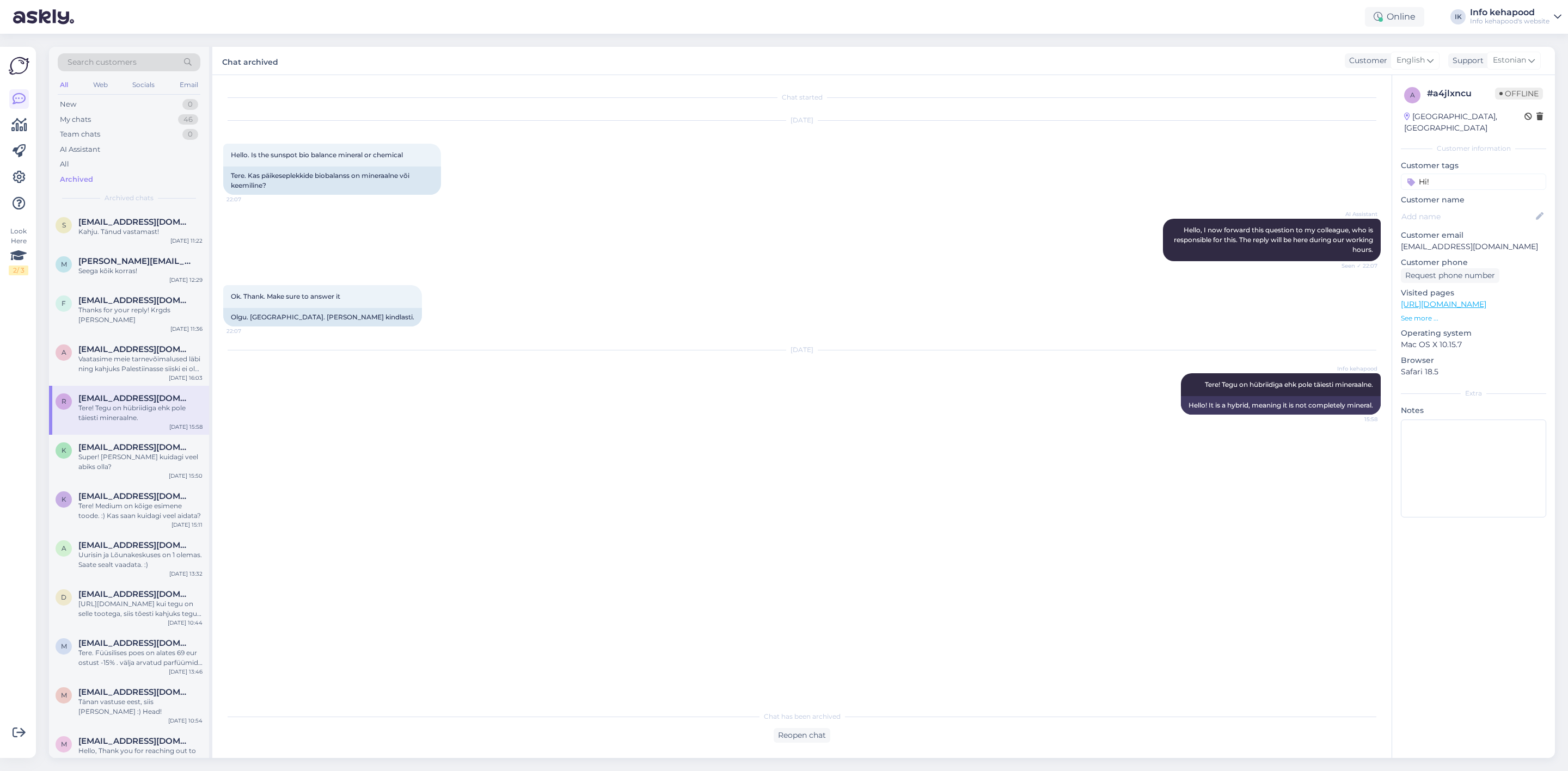
scroll to position [0, 0]
click at [117, 455] on div "Super! [PERSON_NAME] kuidagi veel abiks olla?" at bounding box center [140, 462] width 124 height 20
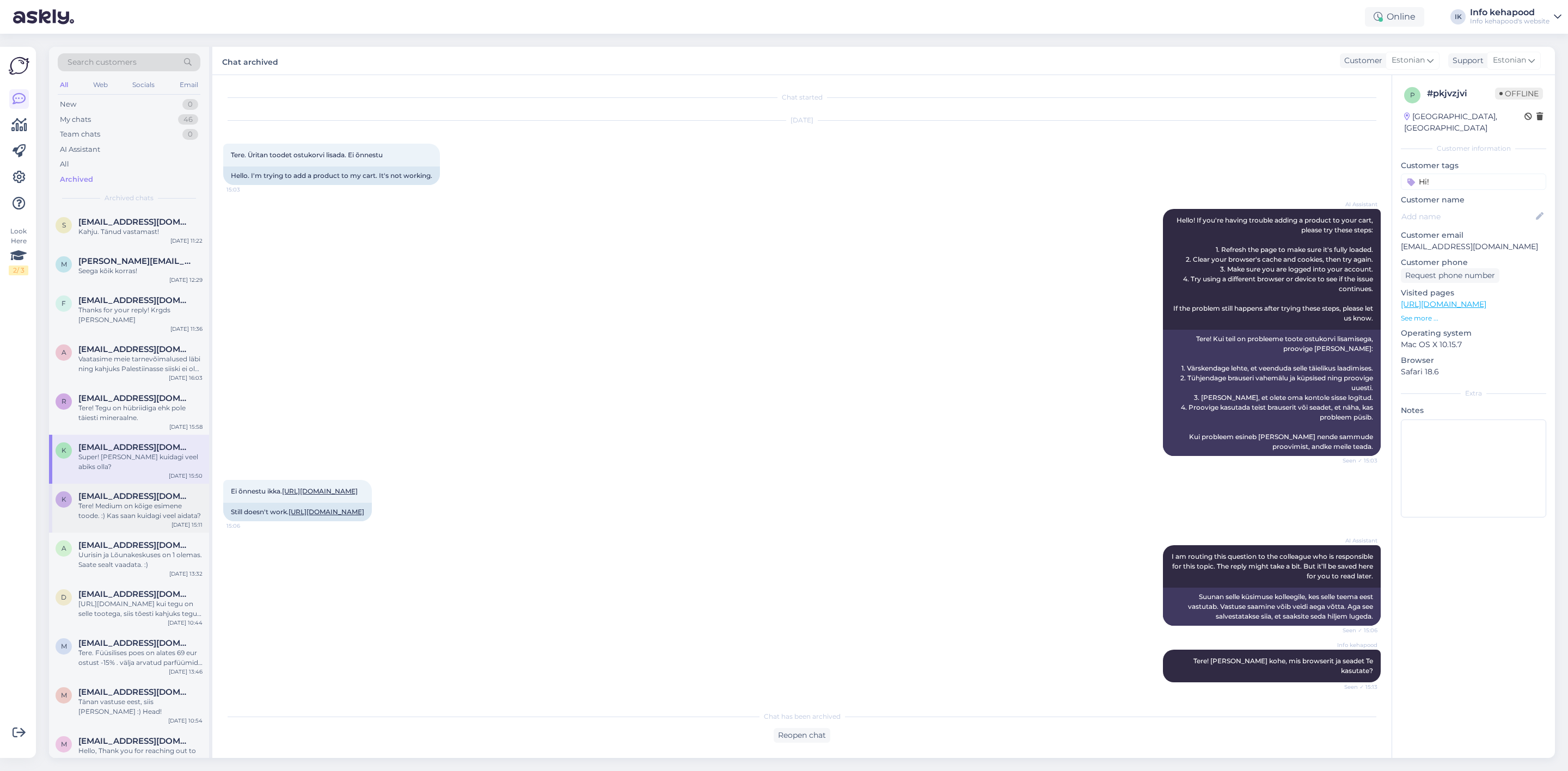
click at [122, 502] on div "Tere! Medium on kõige esimene toode. :) Kas saan kuidagi veel aidata?" at bounding box center [140, 510] width 124 height 20
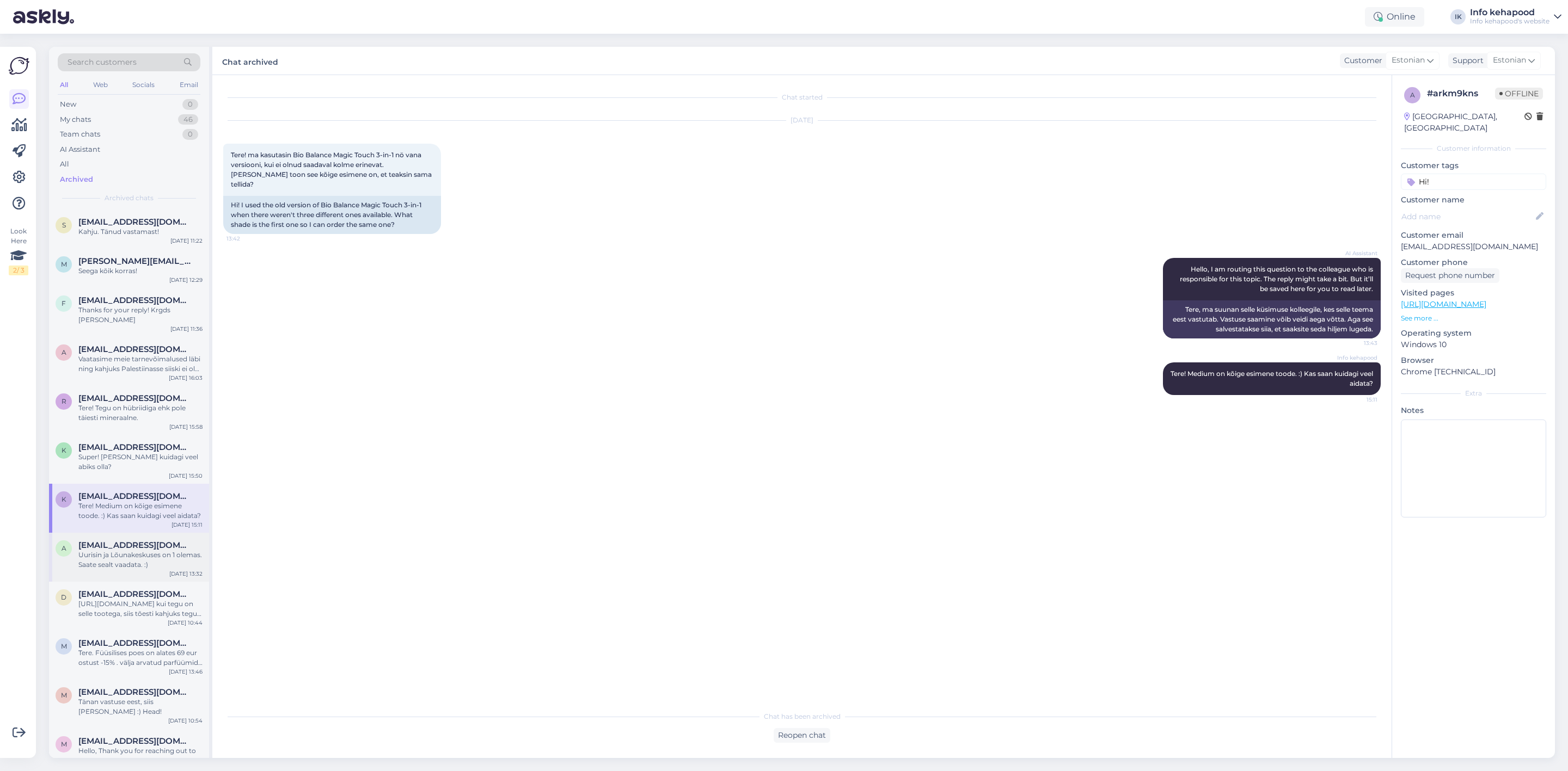
click at [138, 550] on div "Uurisin ja Lõunakeskuses on 1 olemas. Saate sealt vaadata. :)" at bounding box center [140, 560] width 124 height 20
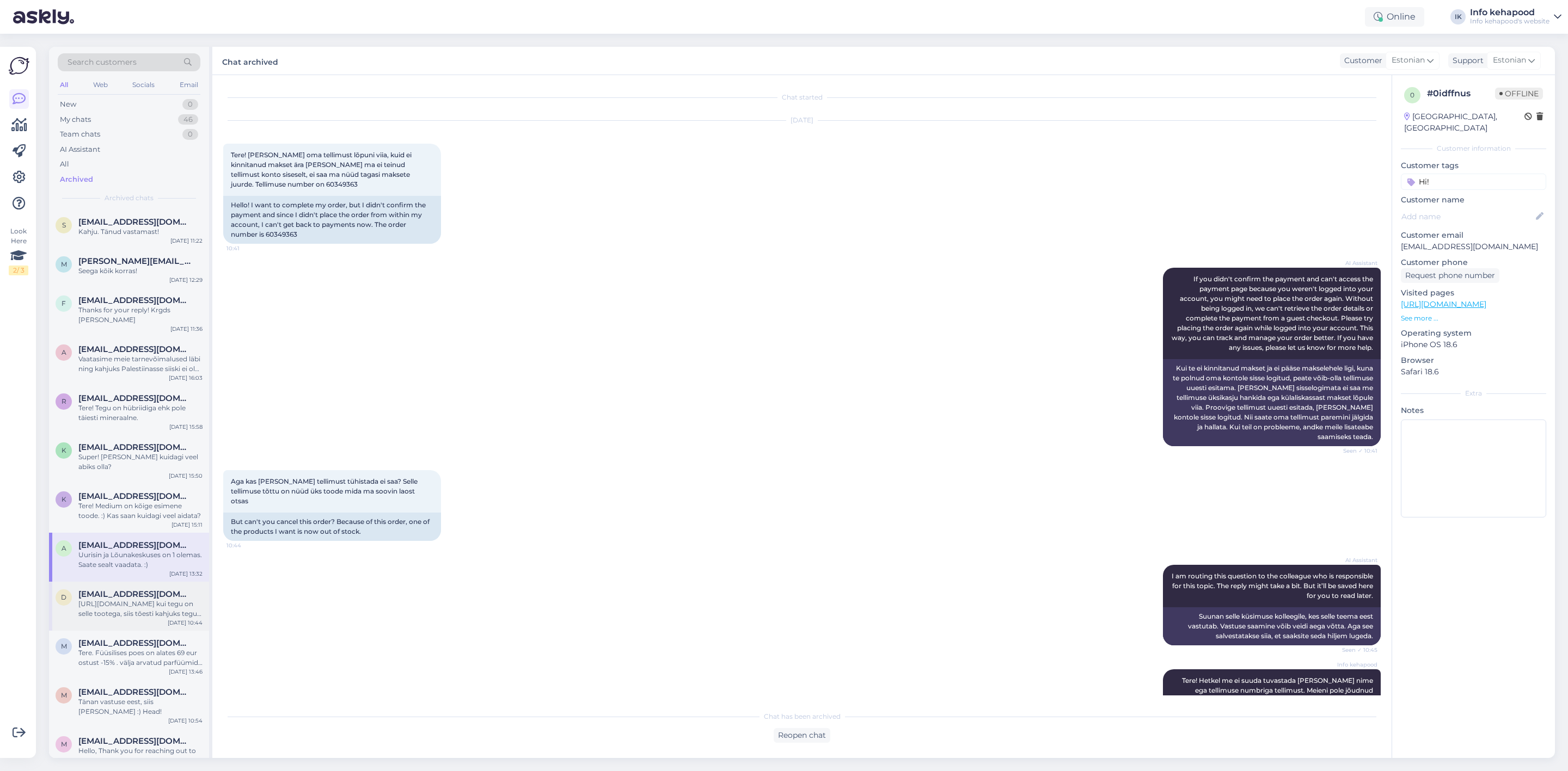
click at [115, 599] on div "[URL][DOMAIN_NAME] kui tegu on selle tootega, siis tõesti kahjuks tegu ei ole v…" at bounding box center [140, 609] width 124 height 20
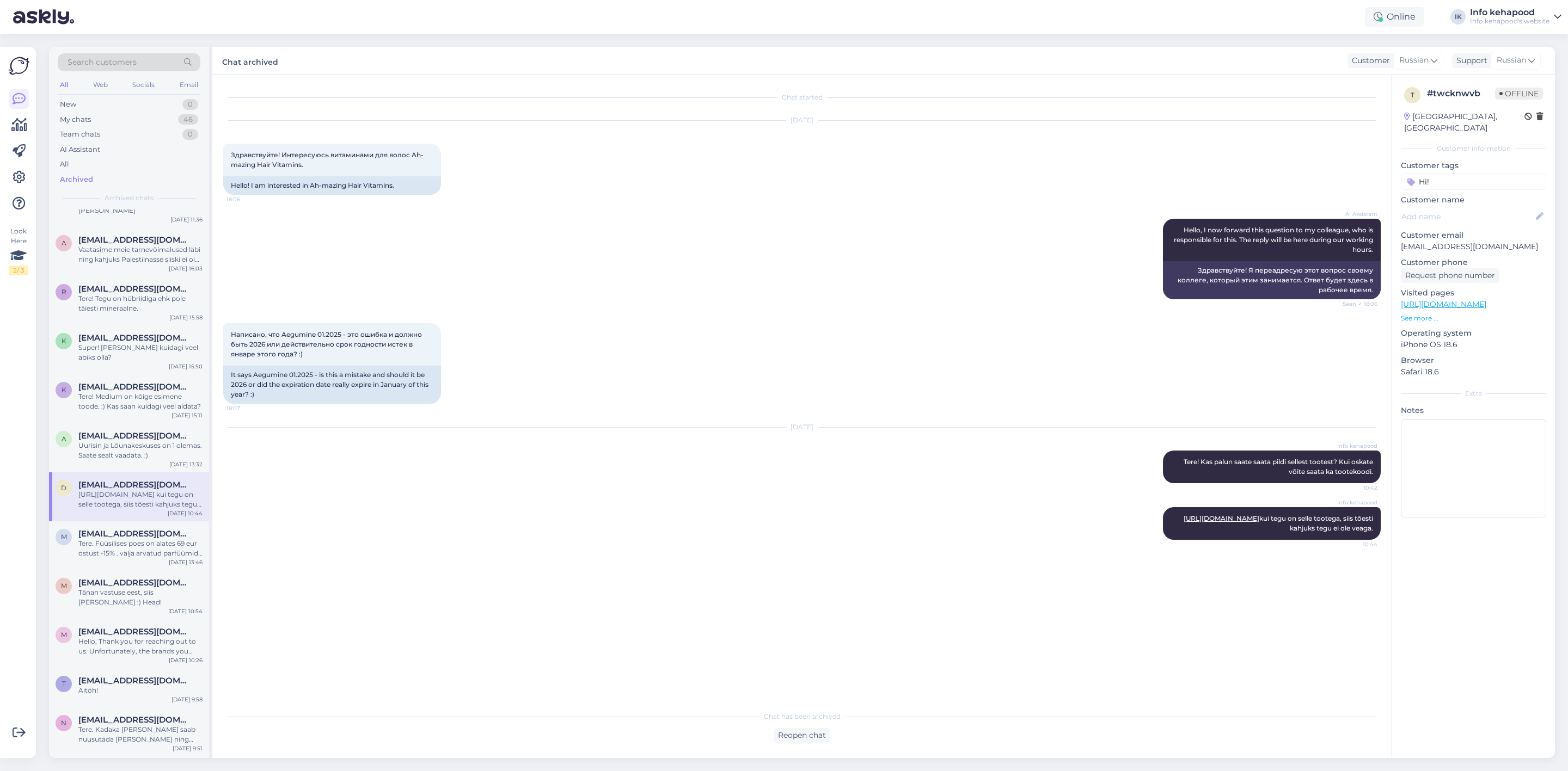
scroll to position [163, 0]
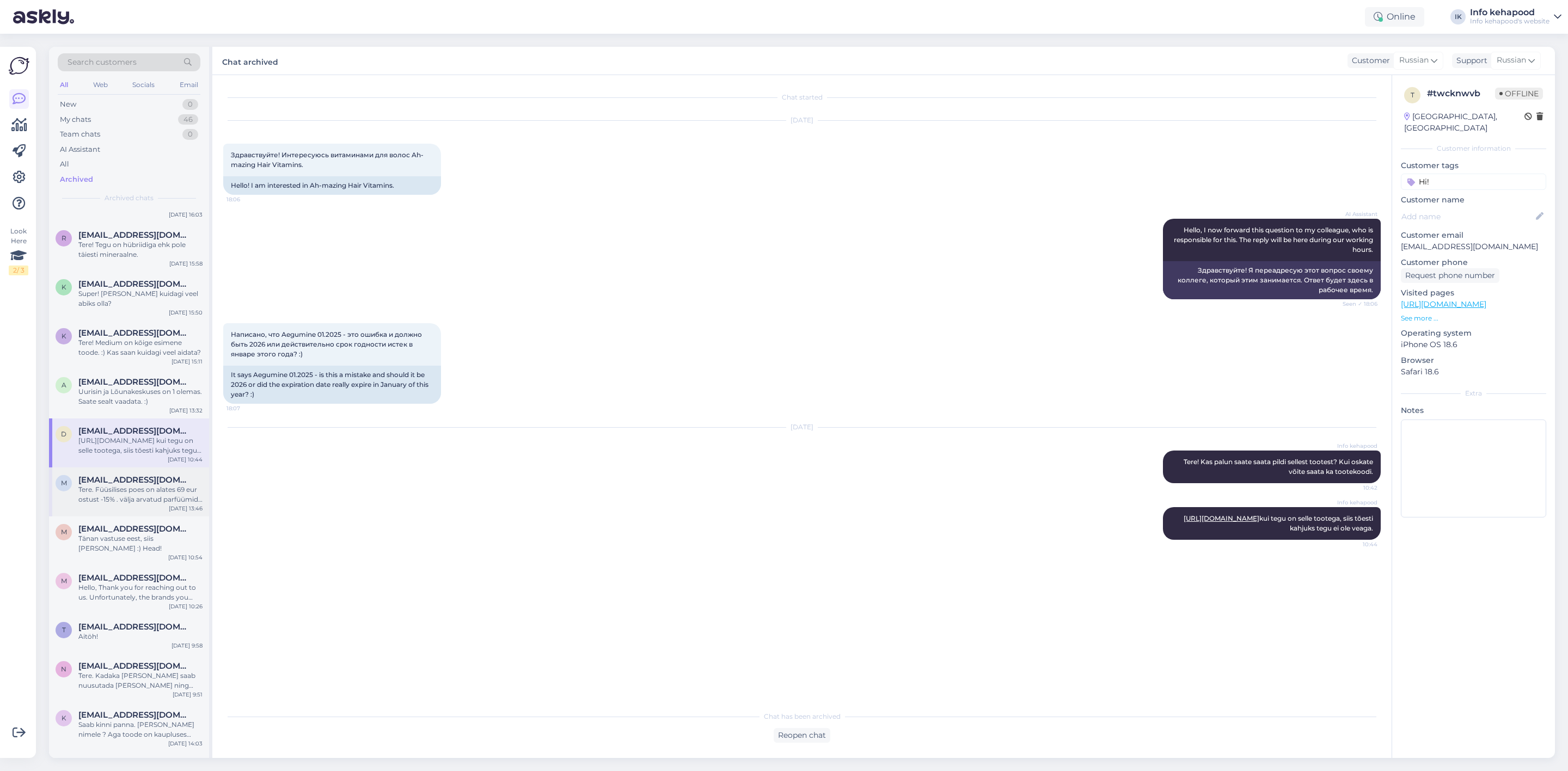
click at [121, 485] on div "Tere. Füüsilises poes on alates 69 eur ostust -15% . välja arvatud parfüümid, D…" at bounding box center [140, 494] width 124 height 20
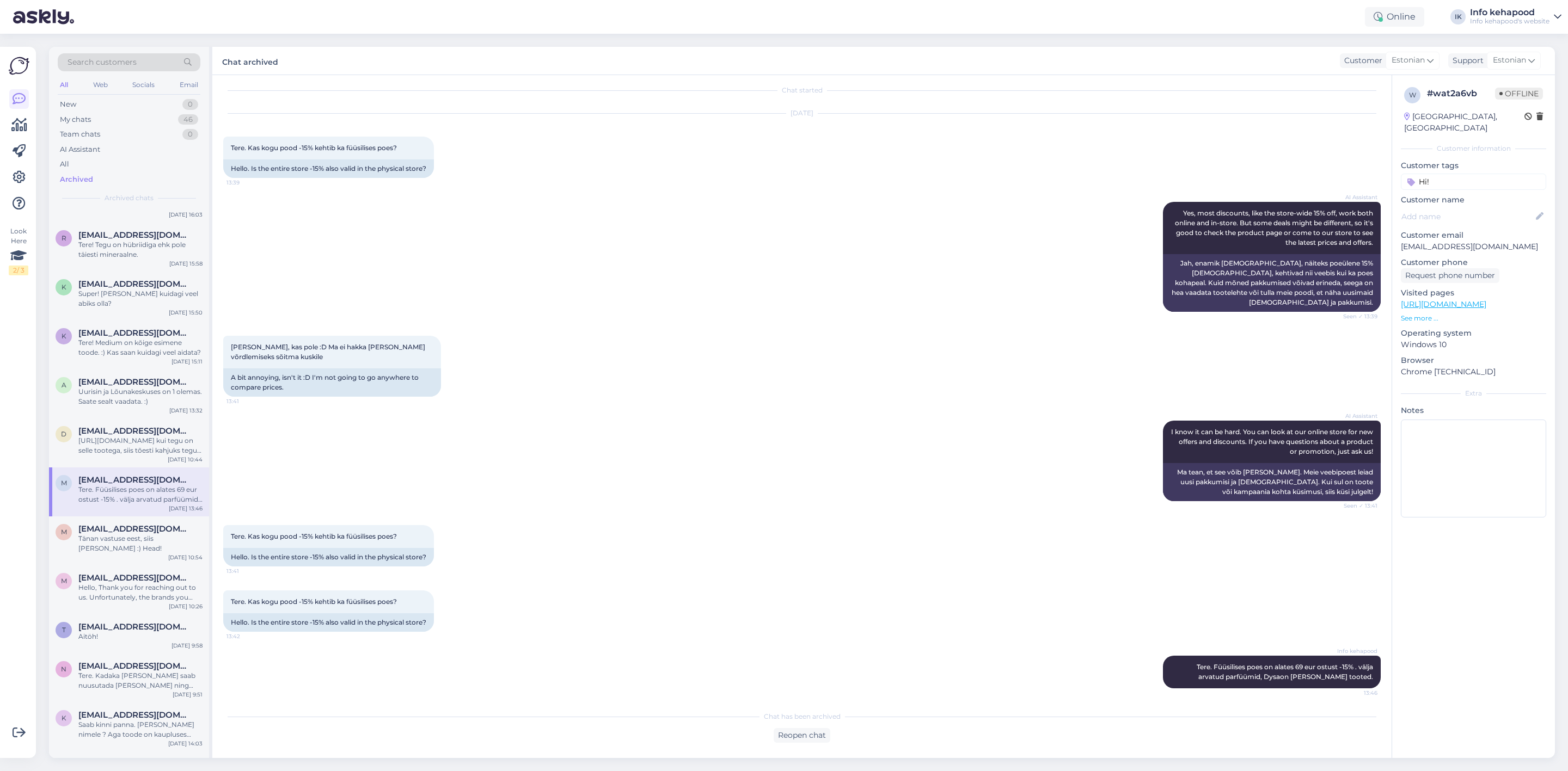
scroll to position [0, 0]
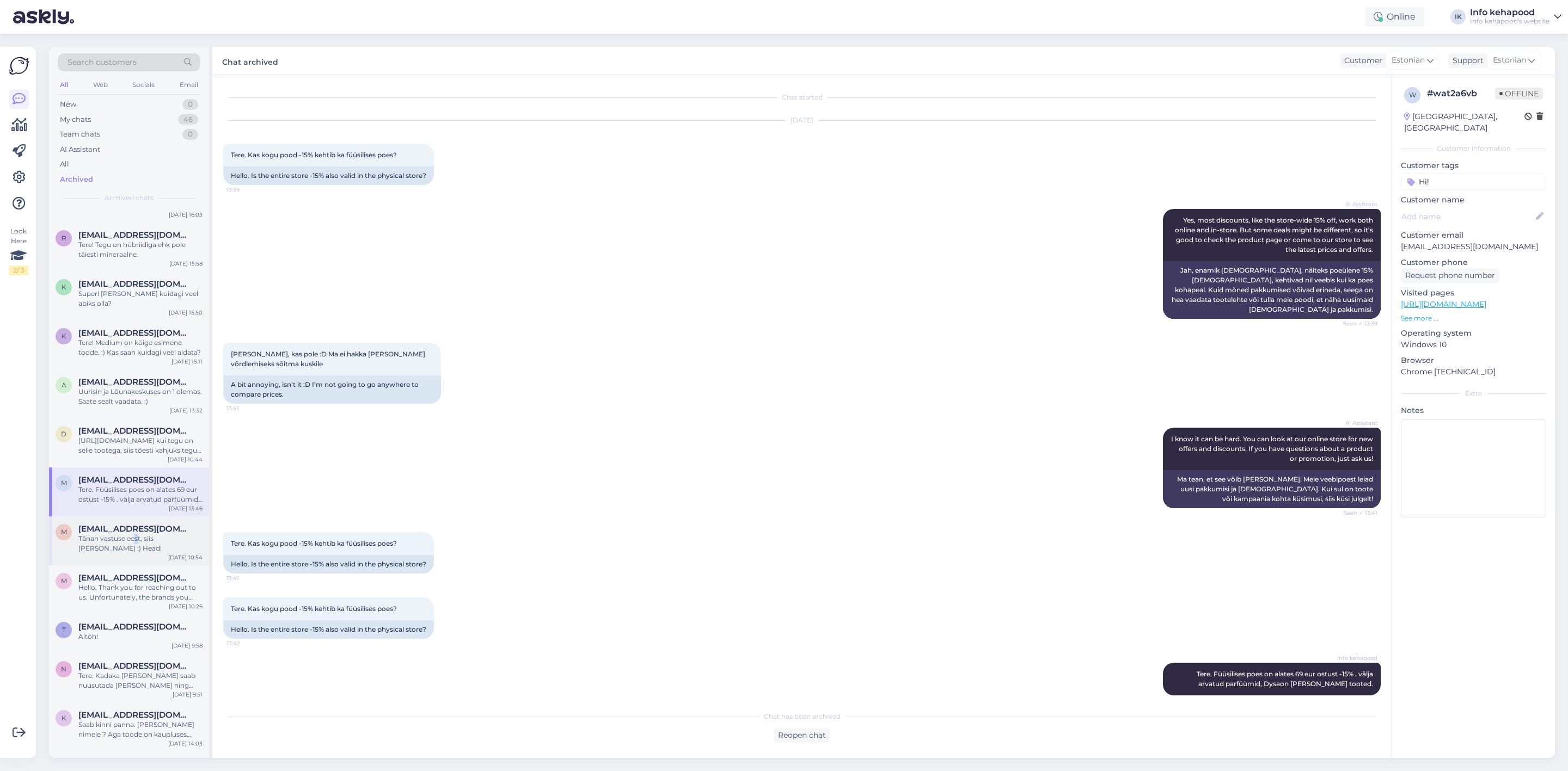
click at [136, 534] on div "Tänan vastuse eest, siis [PERSON_NAME] :) Head!" at bounding box center [140, 543] width 124 height 20
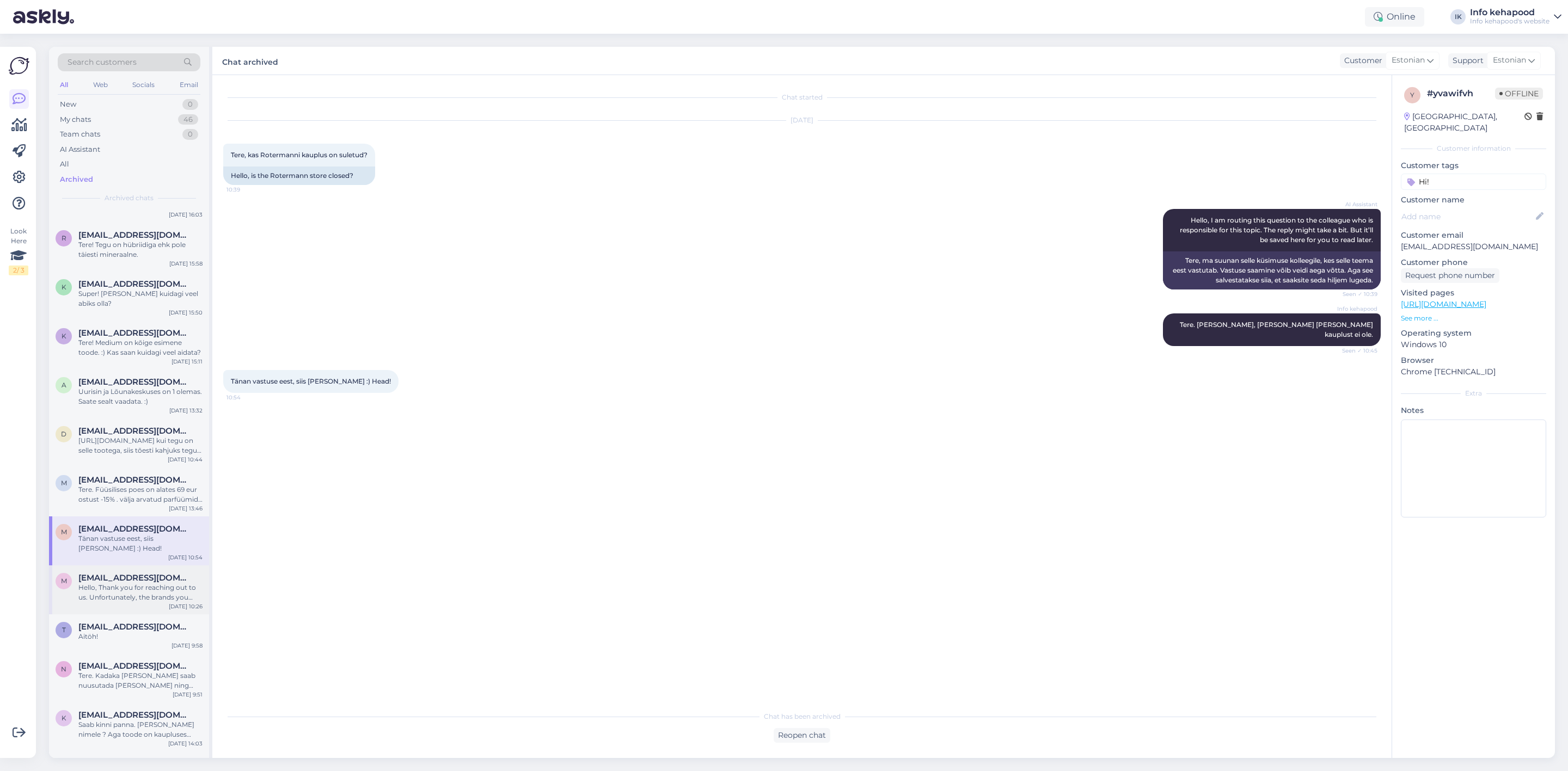
click at [121, 573] on span "[EMAIL_ADDRESS][DOMAIN_NAME]" at bounding box center [134, 578] width 113 height 10
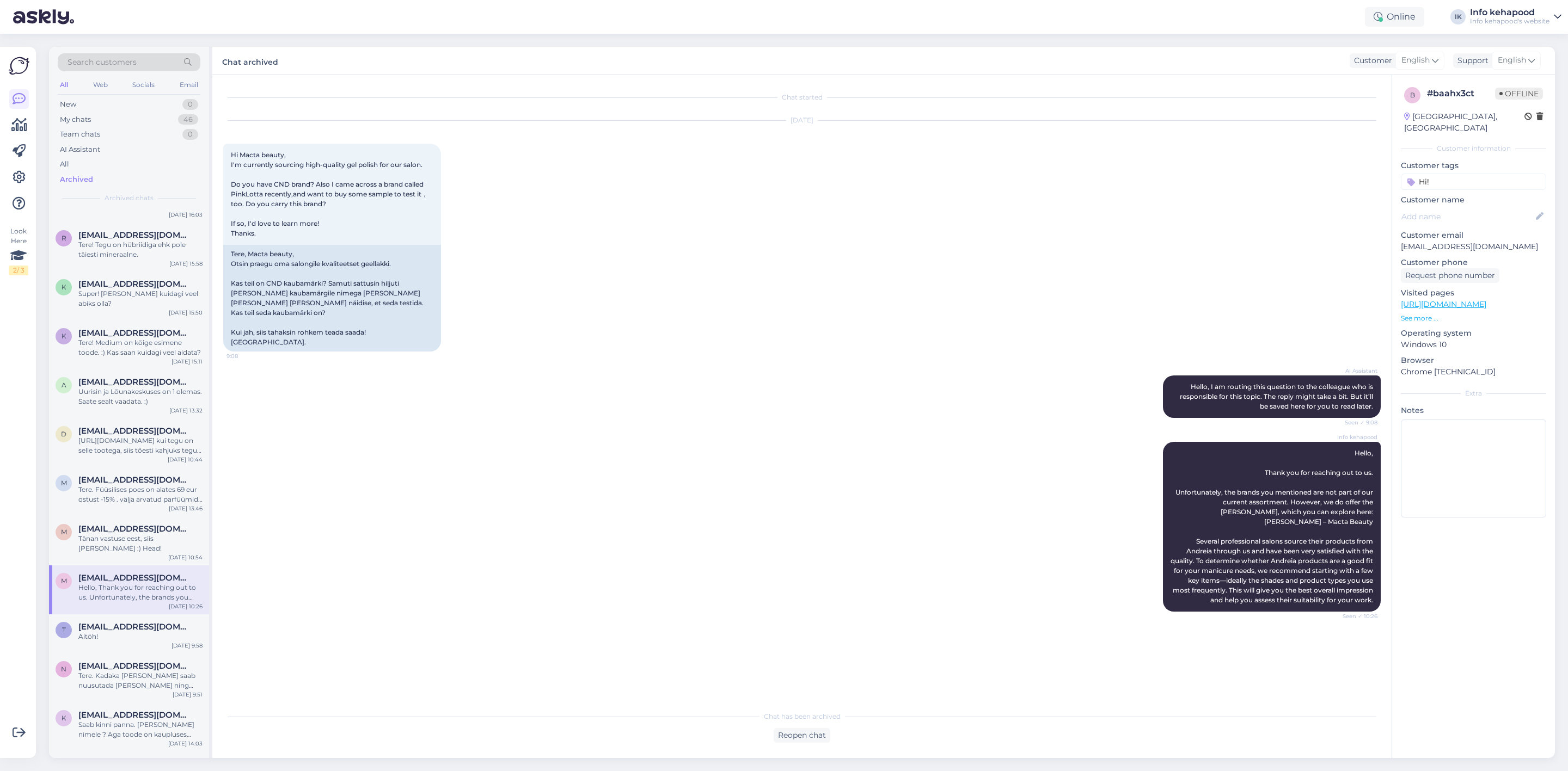
scroll to position [408, 0]
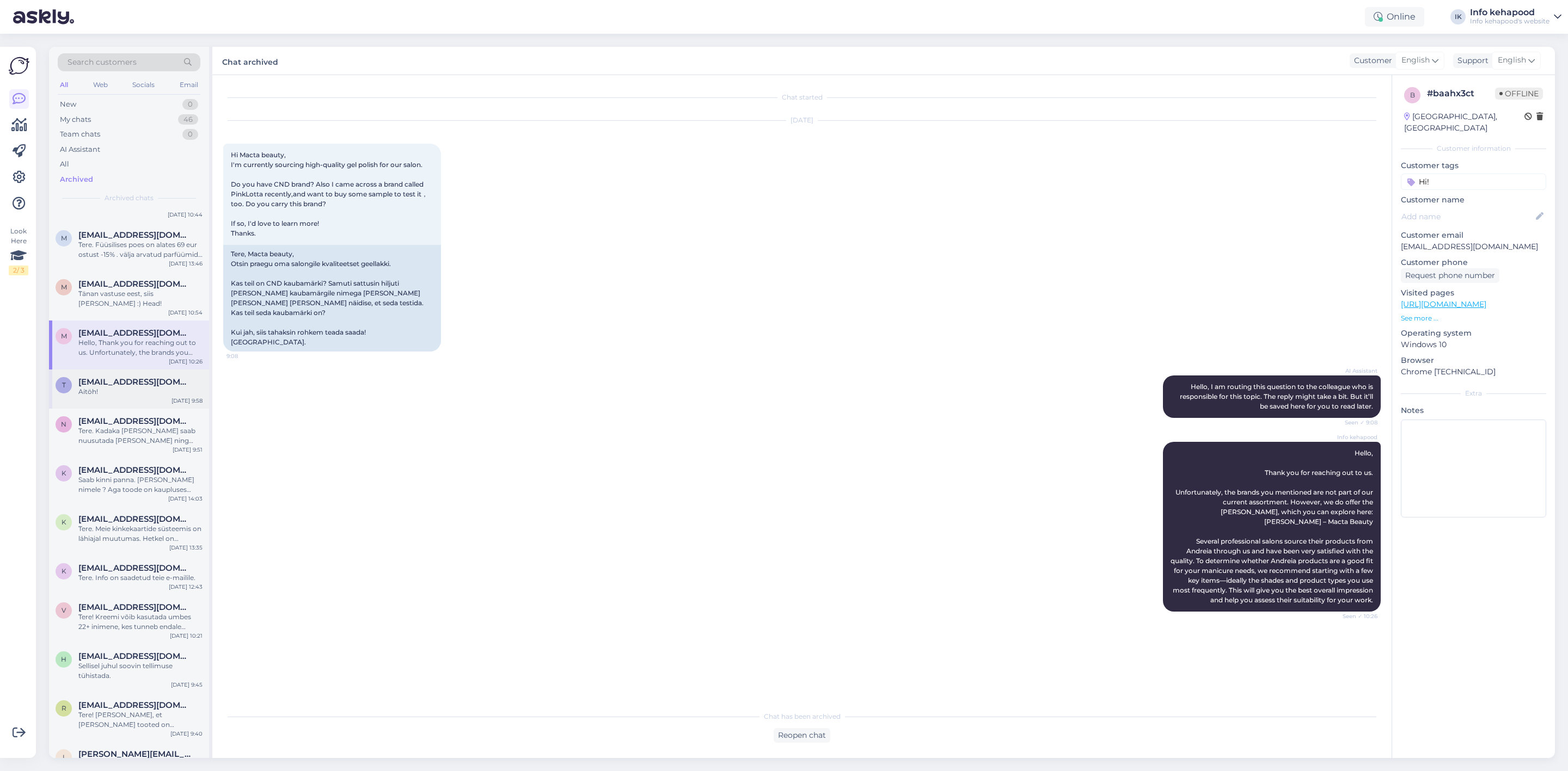
click at [128, 377] on span "[EMAIL_ADDRESS][DOMAIN_NAME]" at bounding box center [134, 382] width 113 height 10
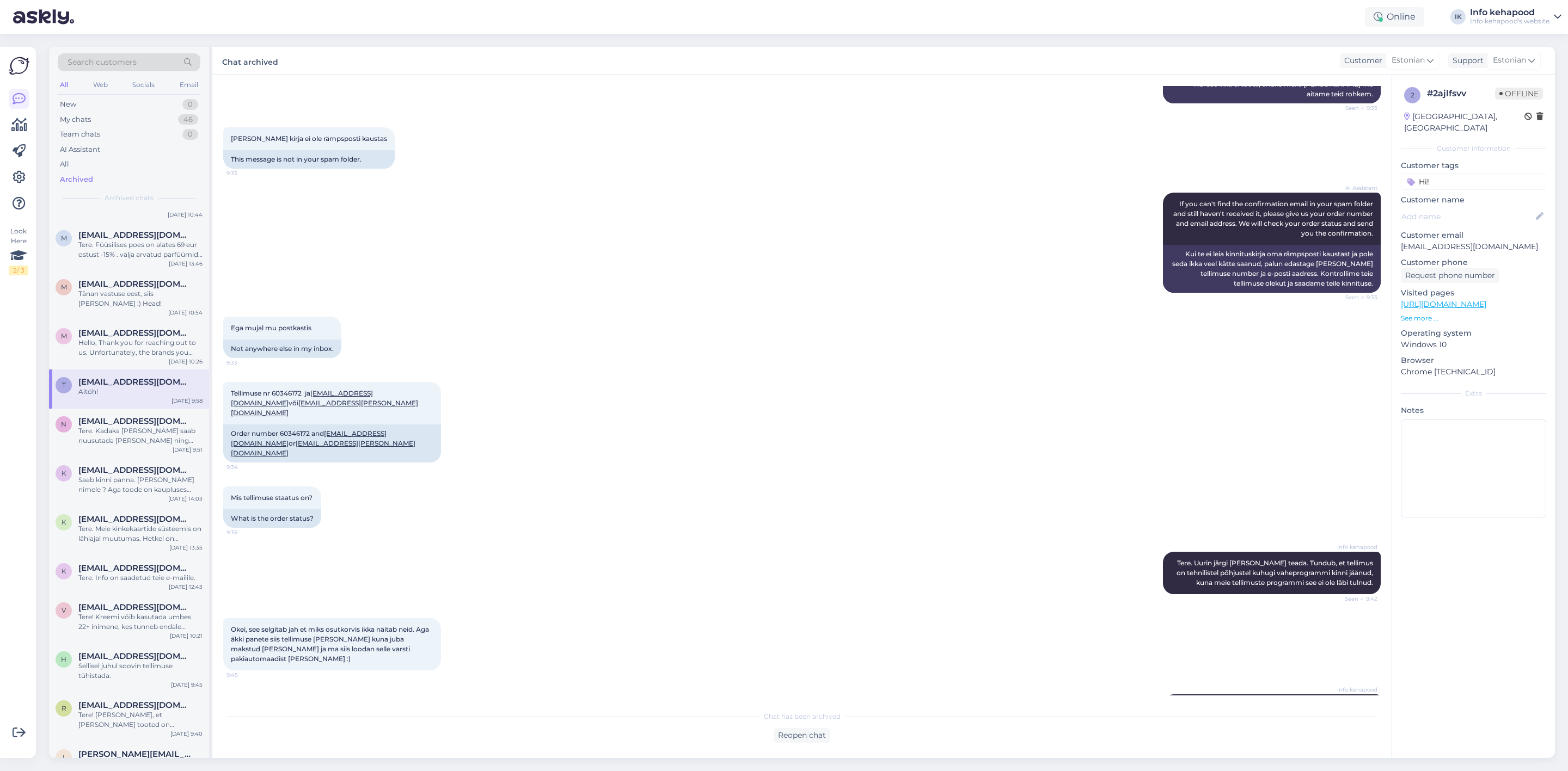
scroll to position [632, 0]
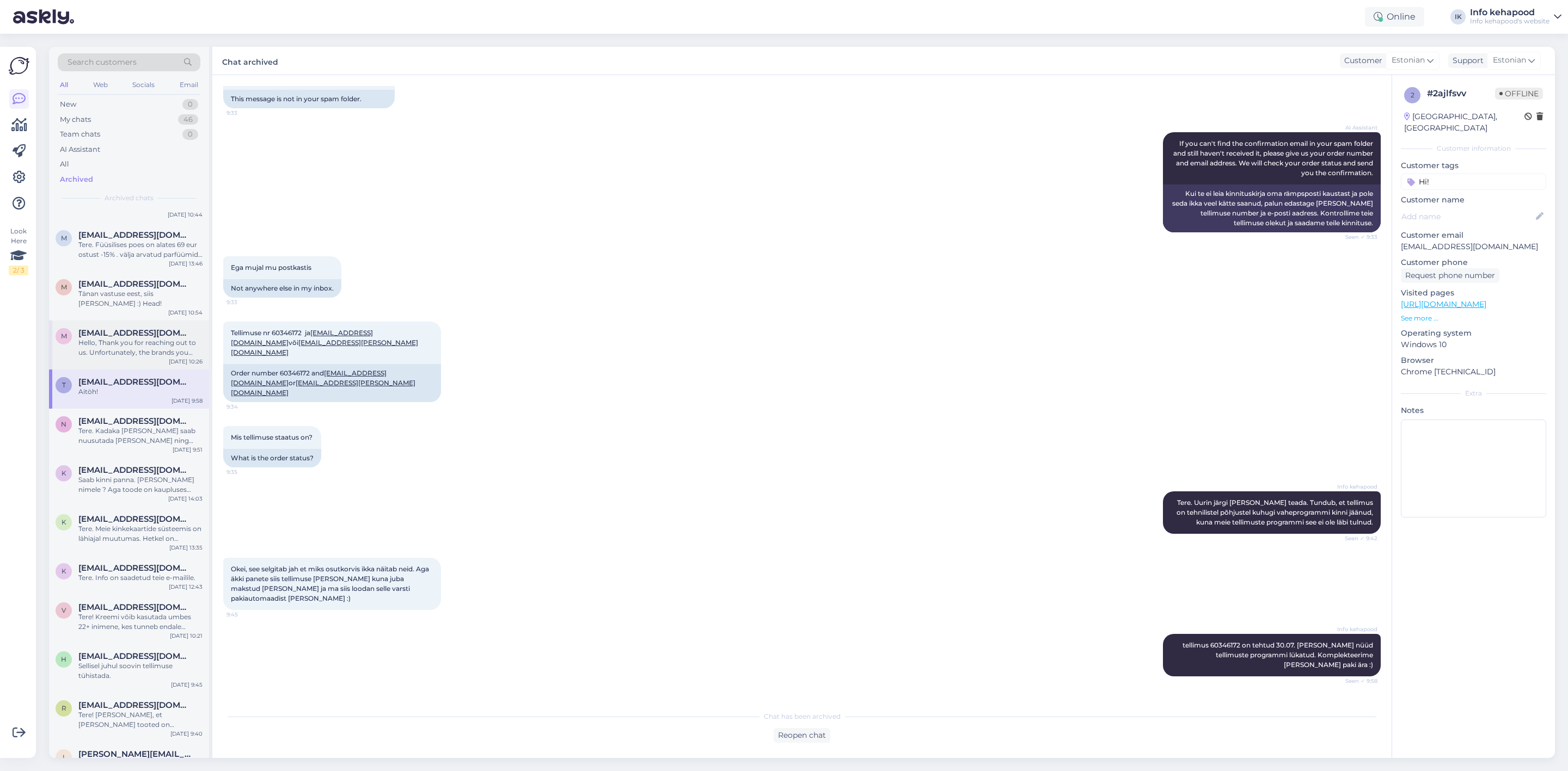
click at [172, 328] on span "[EMAIL_ADDRESS][DOMAIN_NAME]" at bounding box center [134, 333] width 113 height 10
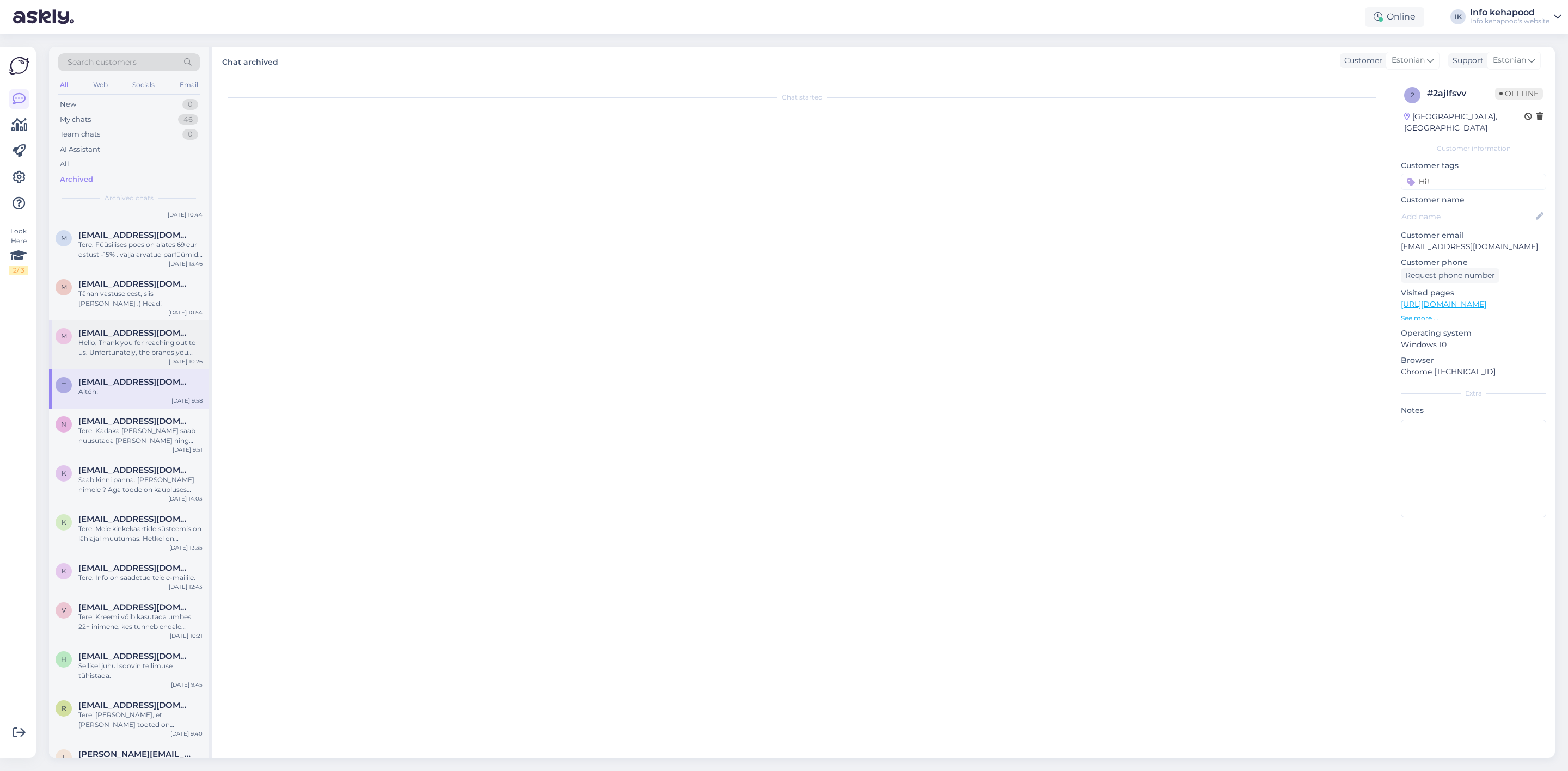
scroll to position [0, 0]
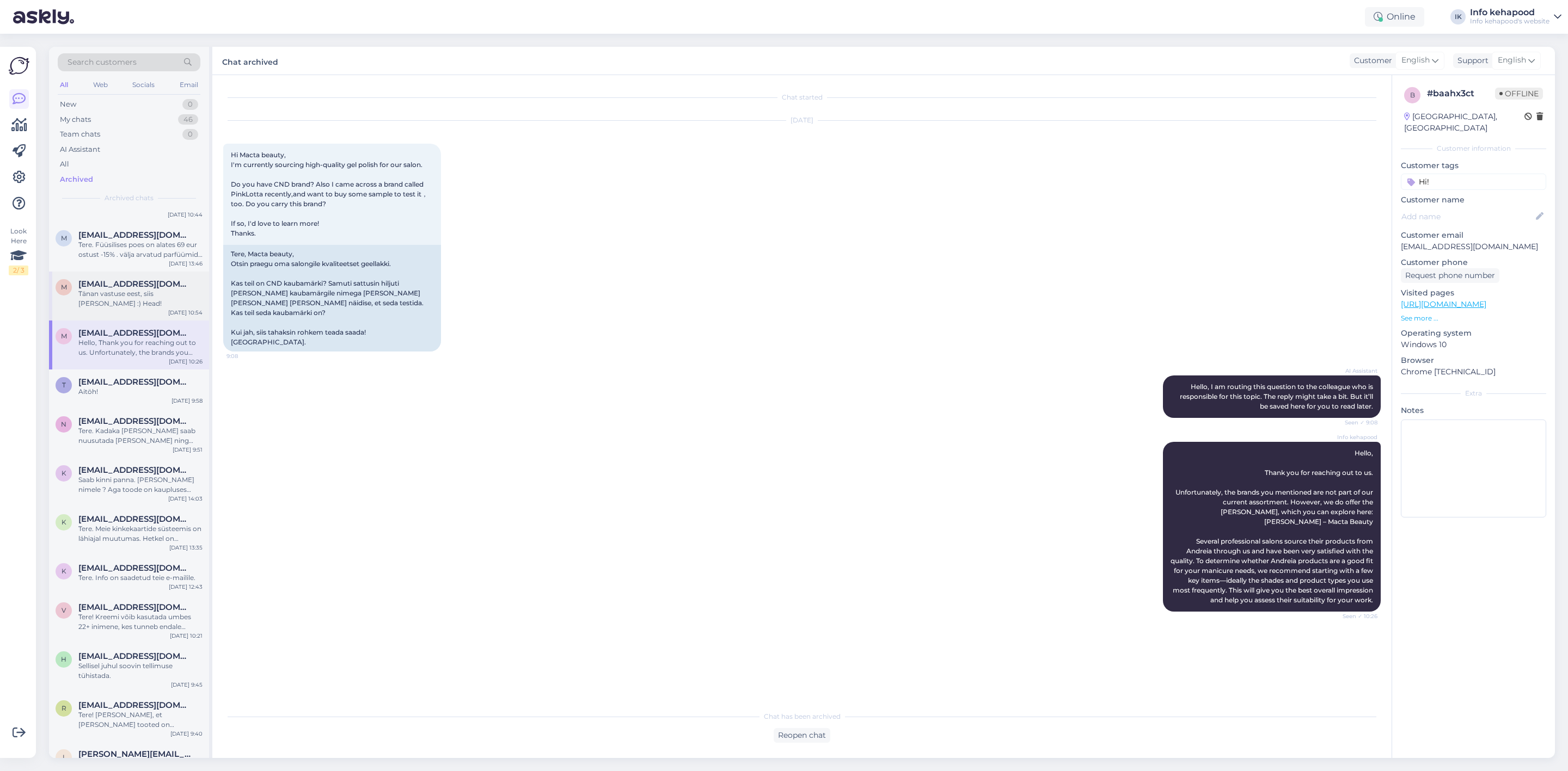
click at [139, 279] on span "[EMAIL_ADDRESS][DOMAIN_NAME]" at bounding box center [134, 284] width 113 height 10
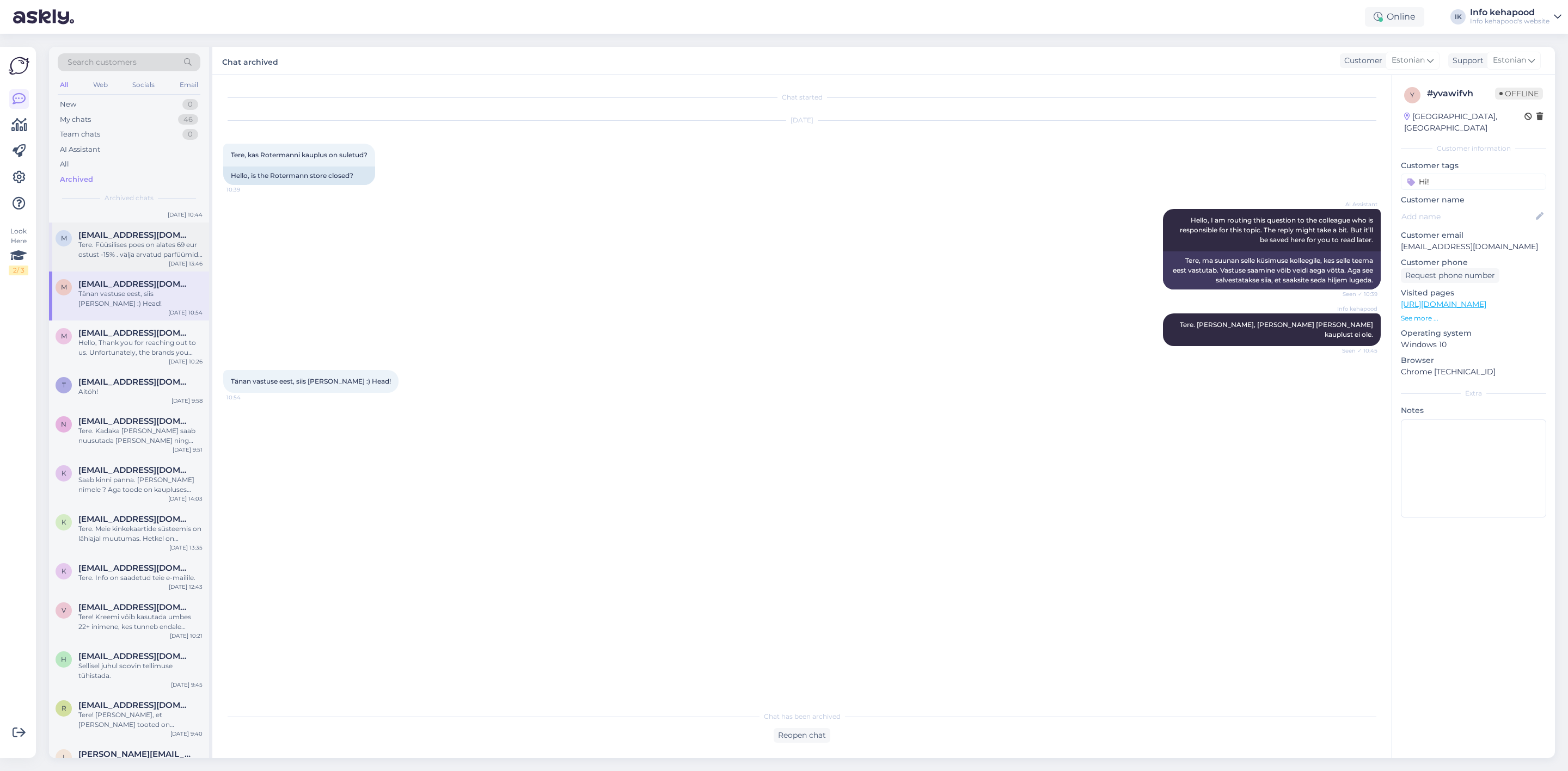
click at [136, 230] on span "[EMAIL_ADDRESS][DOMAIN_NAME]" at bounding box center [134, 235] width 113 height 10
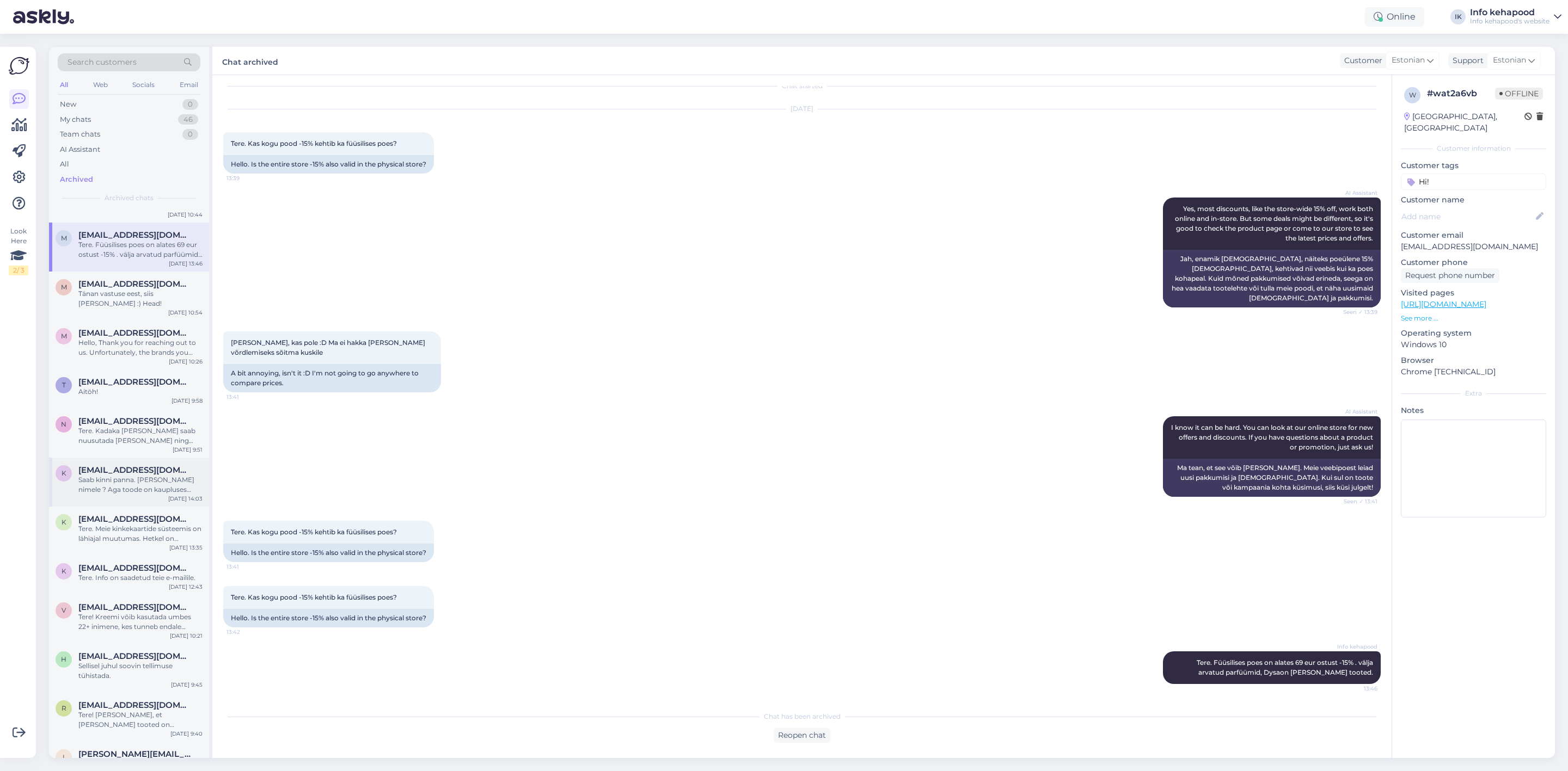
click at [163, 475] on div "Saab kinni panna. [PERSON_NAME] nimele ? Aga toode on kaupluses täishinnaga 40,…" at bounding box center [140, 485] width 124 height 20
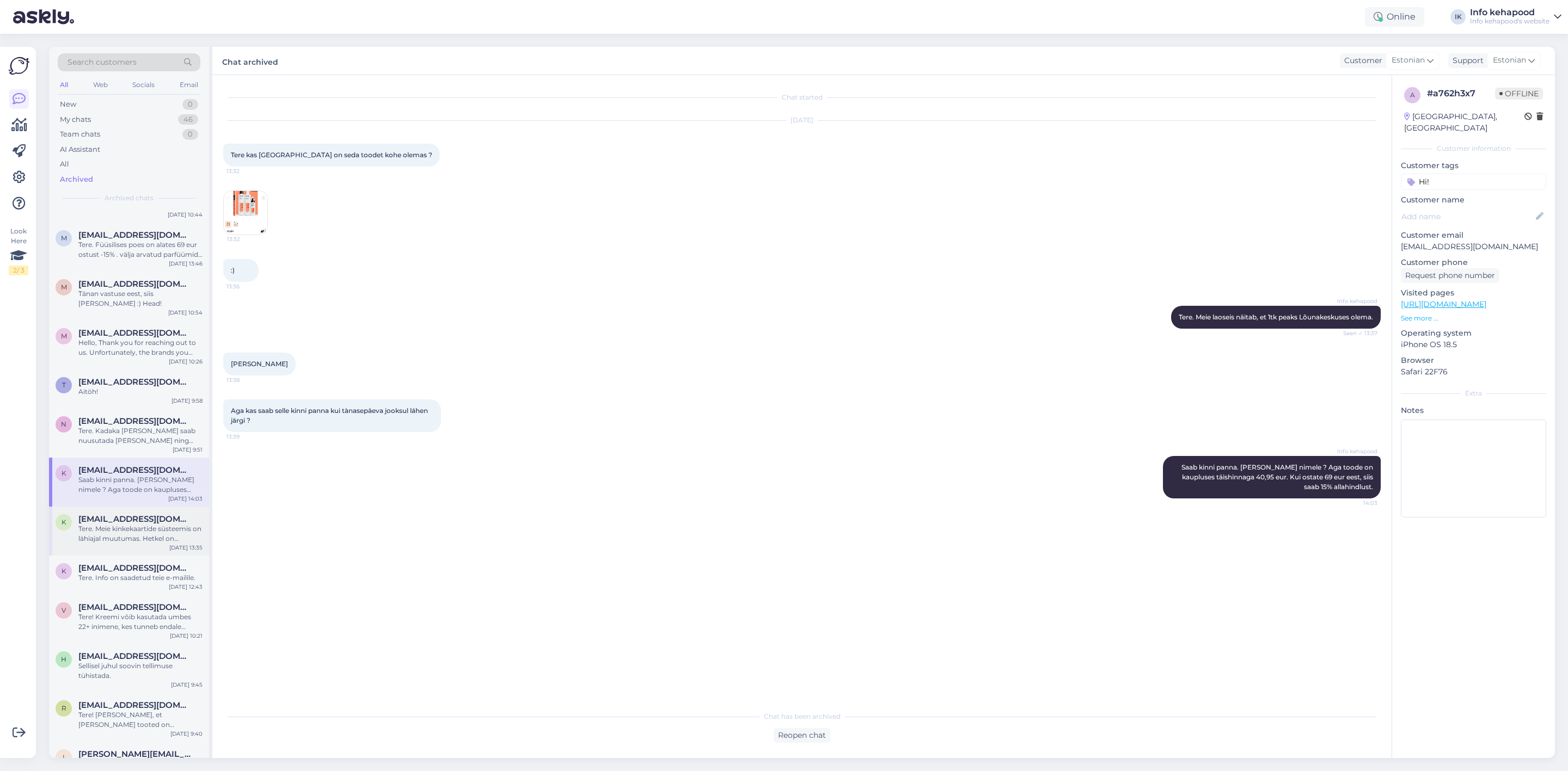
click at [148, 538] on div "k [EMAIL_ADDRESS][DOMAIN_NAME] Tere. Meie kinkekaartide süsteemis on lähiajal m…" at bounding box center [129, 531] width 160 height 49
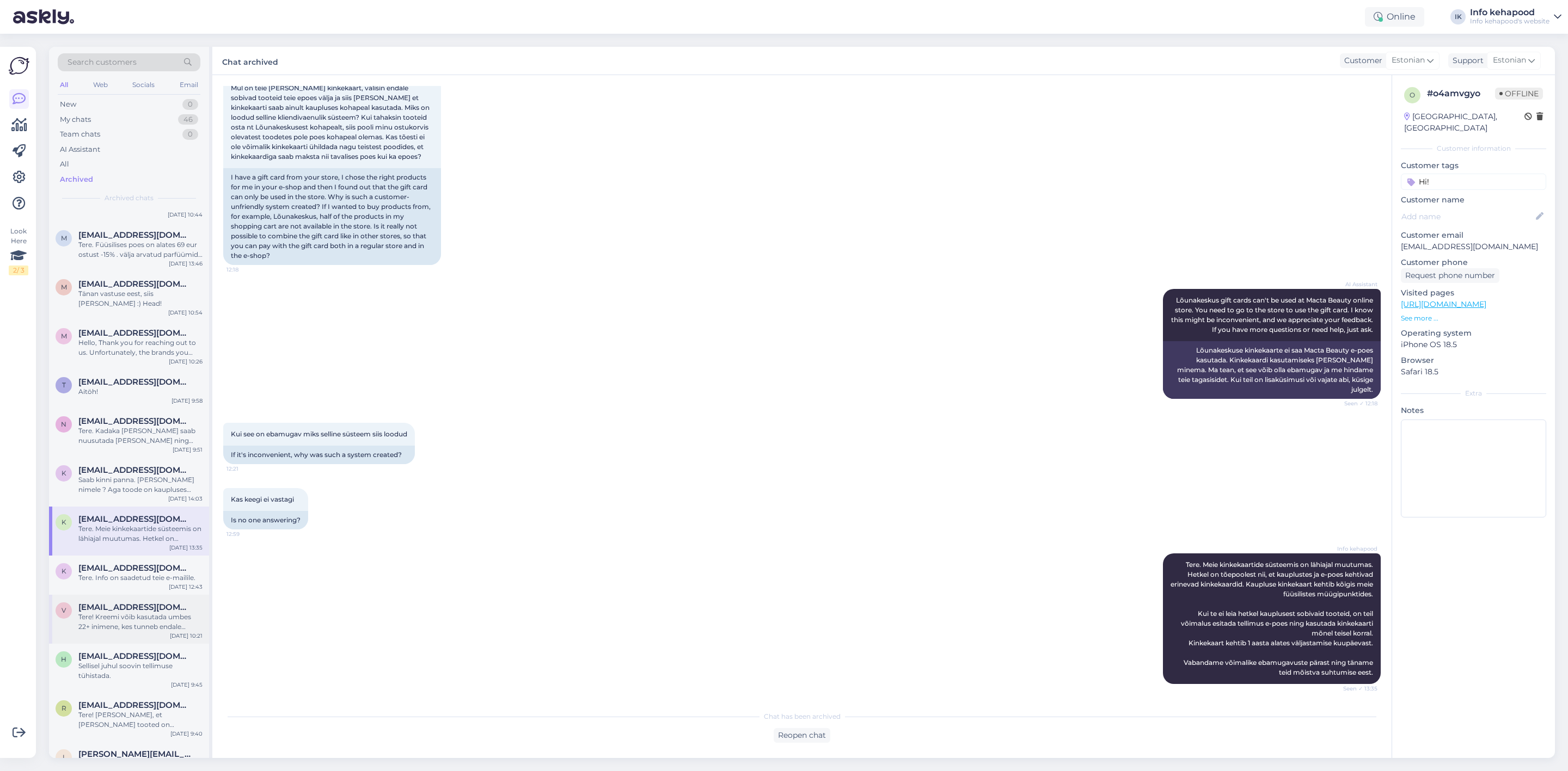
click at [148, 603] on span "[EMAIL_ADDRESS][DOMAIN_NAME]" at bounding box center [134, 608] width 113 height 10
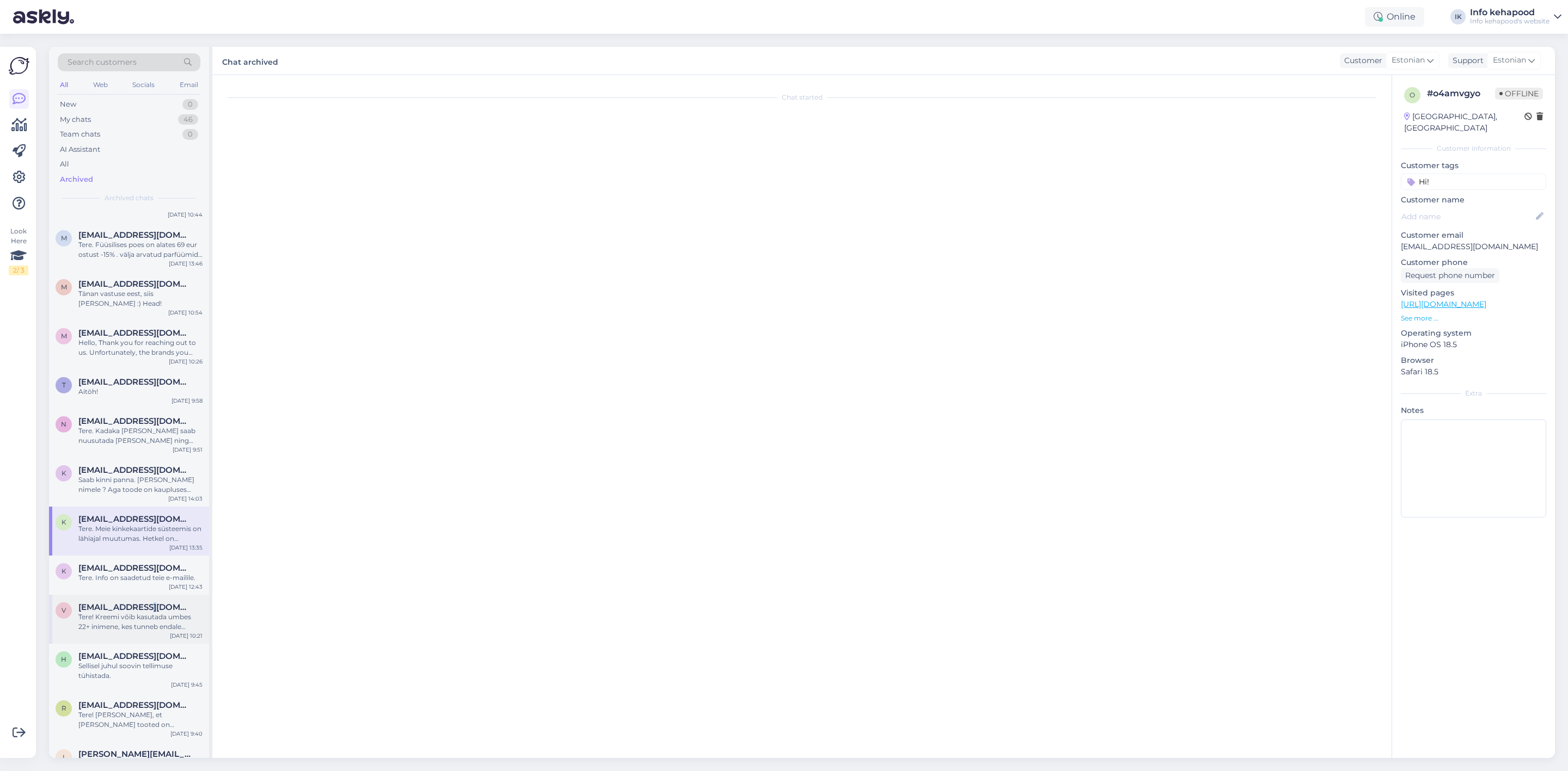
scroll to position [143, 0]
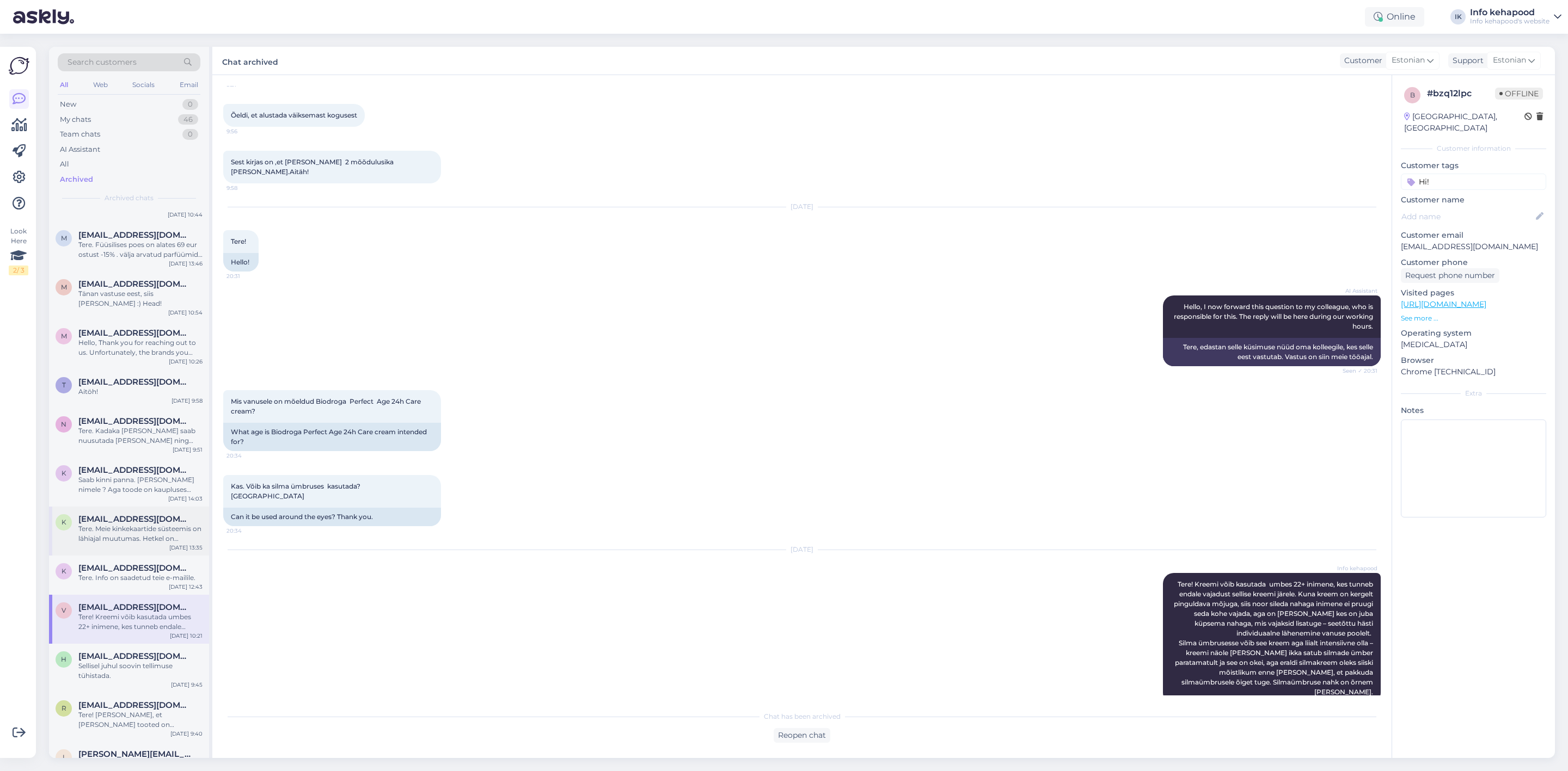
click at [183, 514] on span "[EMAIL_ADDRESS][DOMAIN_NAME]" at bounding box center [134, 519] width 113 height 10
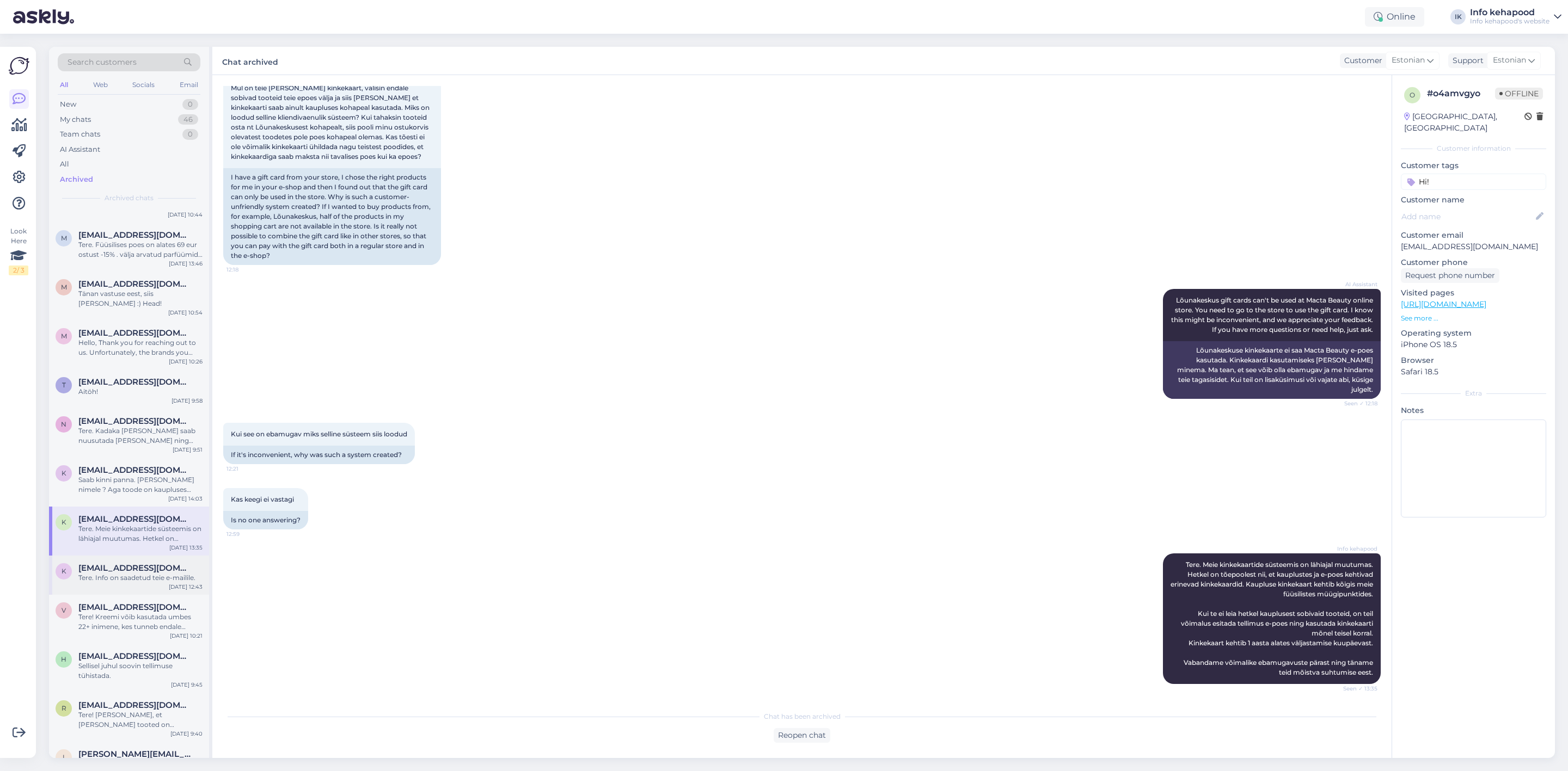
click at [165, 578] on div "k [EMAIL_ADDRESS][DOMAIN_NAME] Tere. Info on saadetud teie e-mailile. [DATE] 12…" at bounding box center [129, 575] width 160 height 39
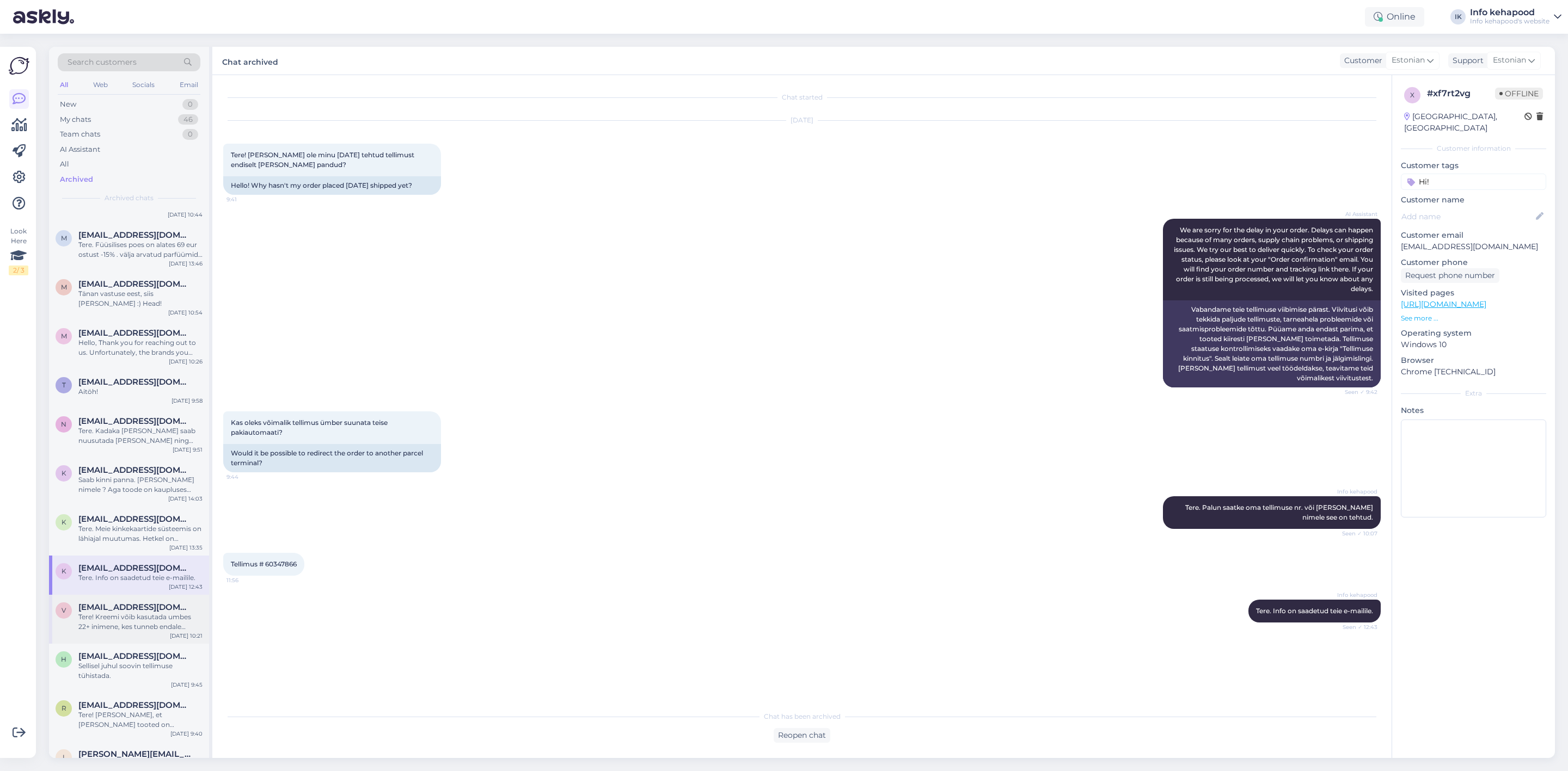
click at [163, 623] on div "v [EMAIL_ADDRESS][DOMAIN_NAME] Tere! Kreemi võib kasutada umbes 22+ inimene, ke…" at bounding box center [129, 620] width 160 height 49
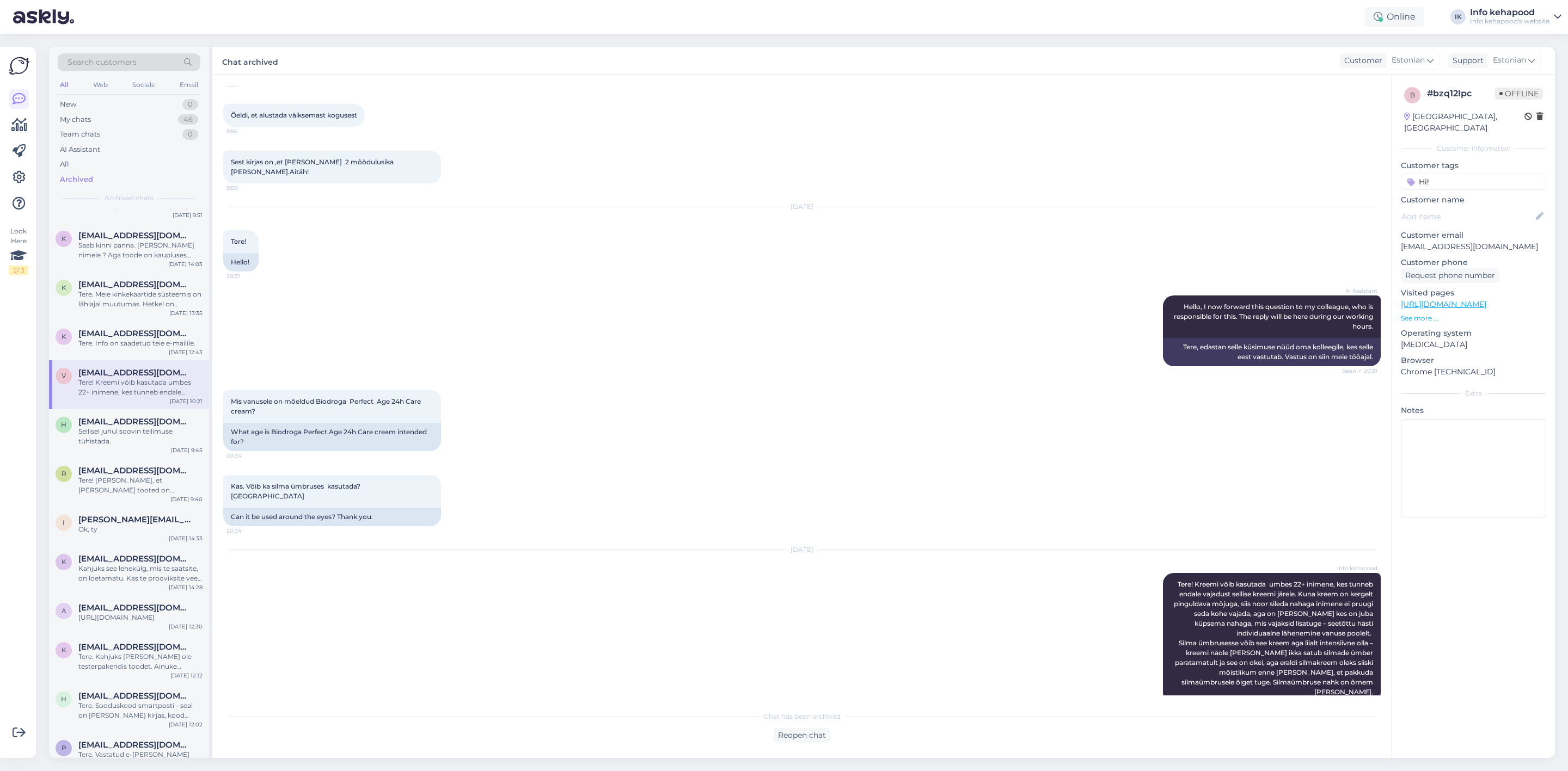
scroll to position [653, 0]
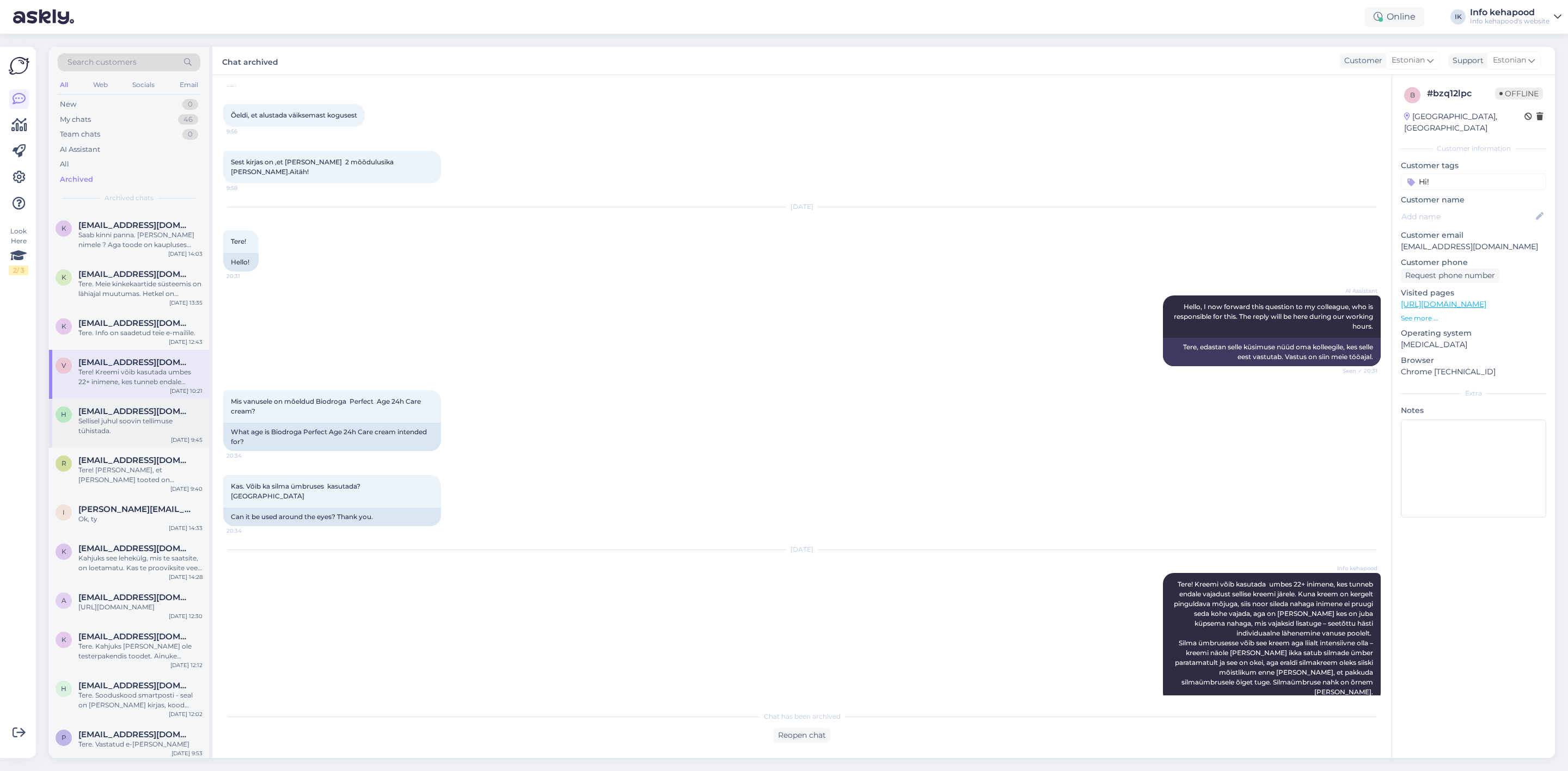
click at [162, 418] on div "Sellisel juhul soovin tellimuse tühistada." at bounding box center [140, 426] width 124 height 20
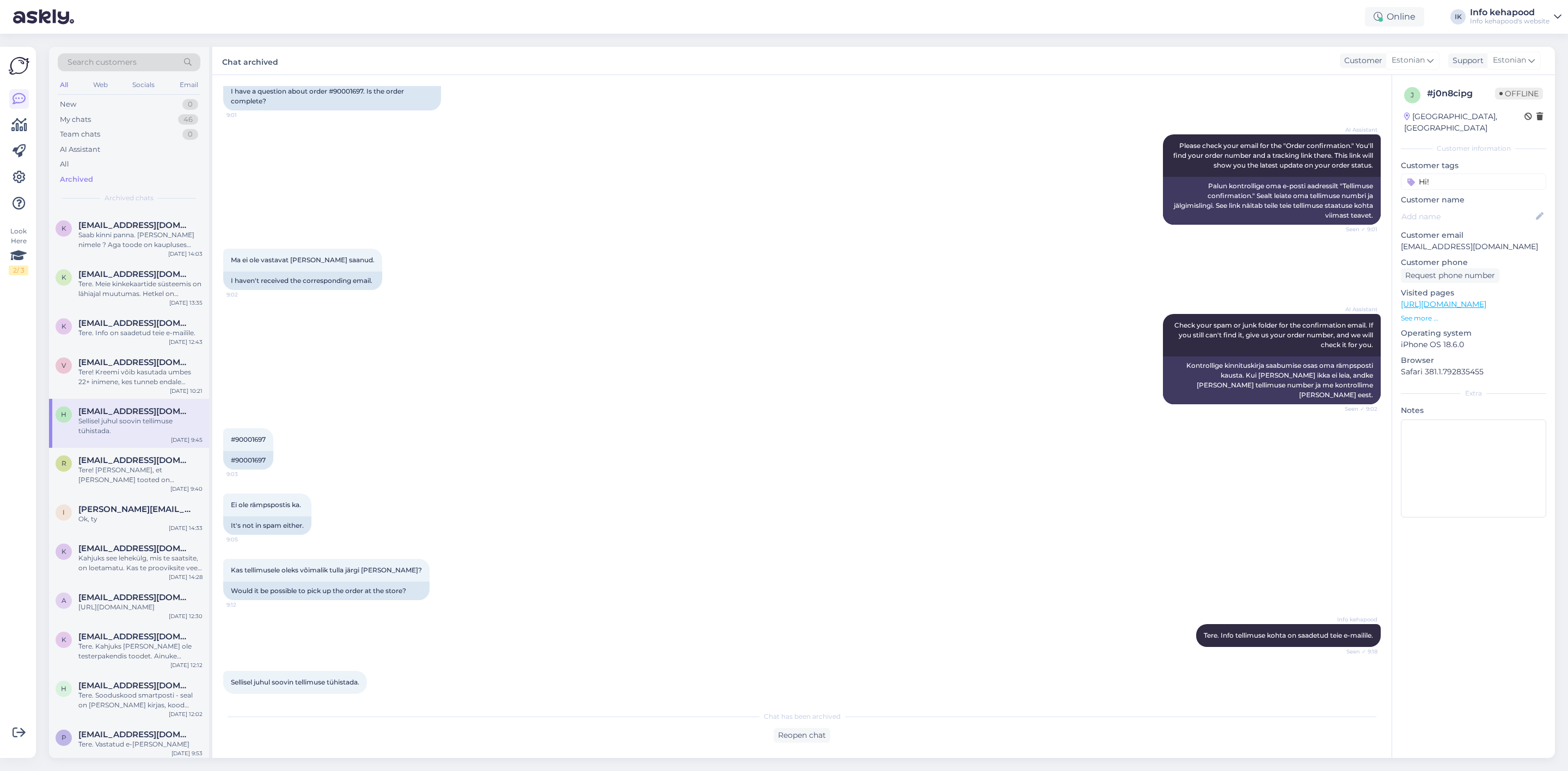
scroll to position [0, 0]
